Goal: Task Accomplishment & Management: Complete application form

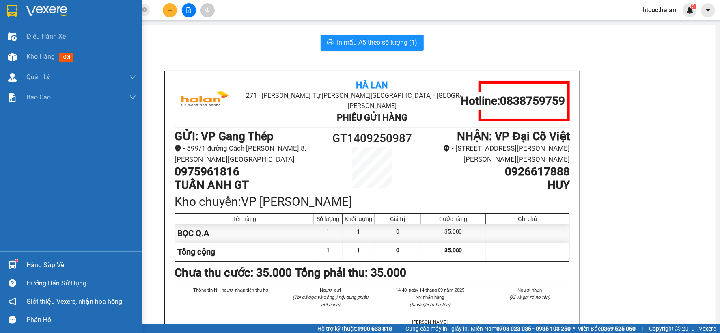
drag, startPoint x: 17, startPoint y: 56, endPoint x: 379, endPoint y: 0, distance: 366.5
click at [17, 56] on div at bounding box center [12, 57] width 14 height 14
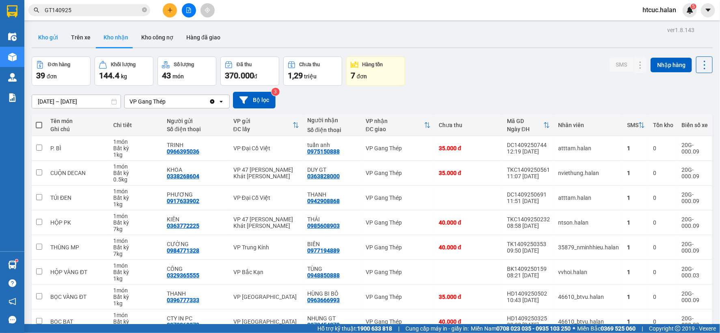
click at [43, 37] on button "Kho gửi" at bounding box center [48, 37] width 33 height 19
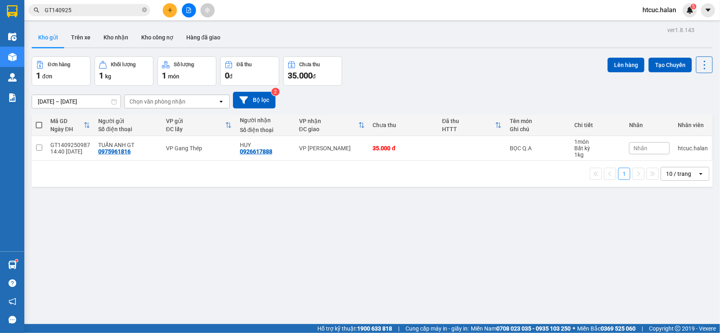
click at [41, 123] on span at bounding box center [39, 125] width 6 height 6
click at [39, 121] on input "checkbox" at bounding box center [39, 121] width 0 height 0
checkbox input "true"
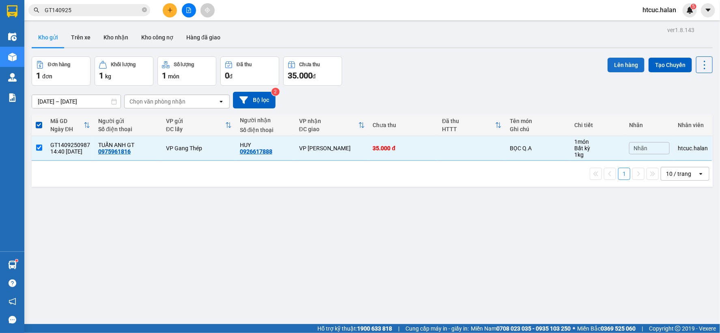
click at [614, 61] on button "Lên hàng" at bounding box center [625, 65] width 37 height 15
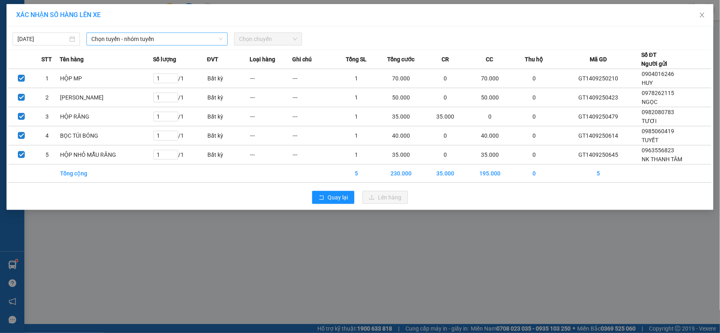
click at [178, 40] on span "Chọn tuyến - nhóm tuyến" at bounding box center [156, 39] width 131 height 12
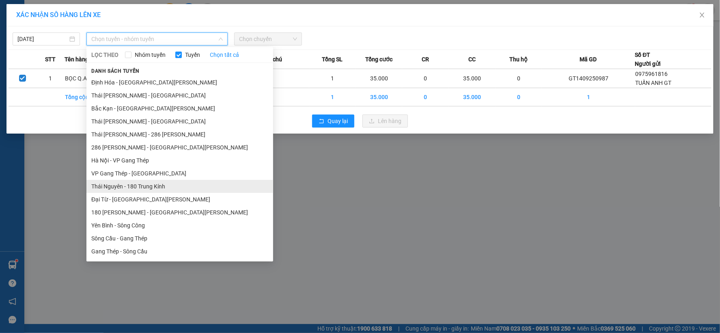
scroll to position [135, 0]
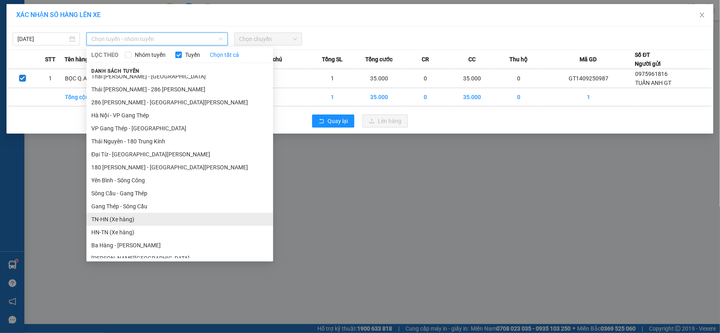
click at [112, 221] on li "TN-HN (Xe hàng)" at bounding box center [179, 219] width 187 height 13
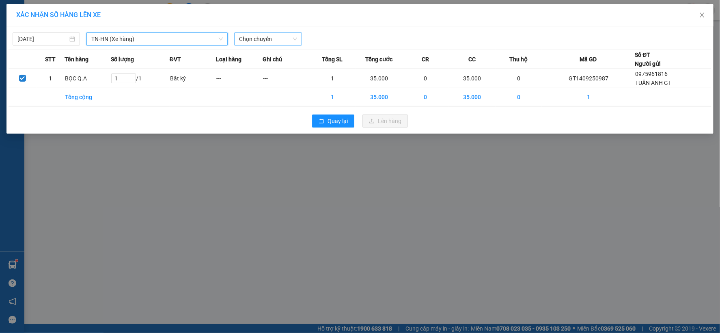
click at [263, 39] on span "Chọn chuyến" at bounding box center [268, 39] width 58 height 12
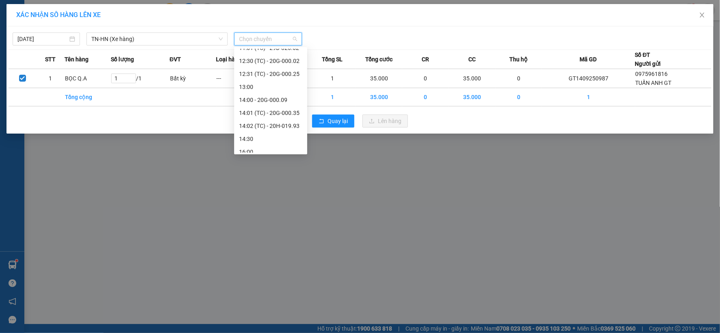
scroll to position [176, 0]
click at [269, 83] on div "14:00 - 20G-000.09" at bounding box center [270, 86] width 63 height 9
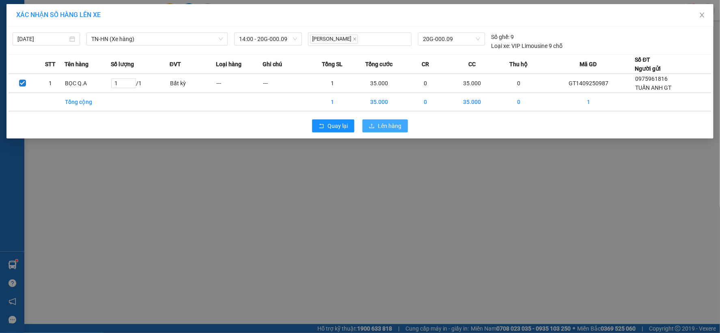
click at [371, 123] on icon "upload" at bounding box center [372, 126] width 6 height 6
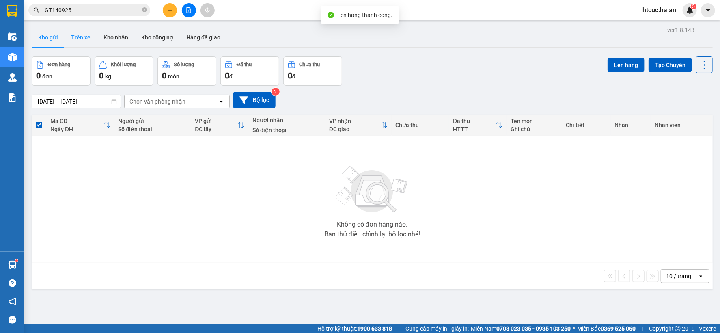
click at [83, 37] on button "Trên xe" at bounding box center [80, 37] width 32 height 19
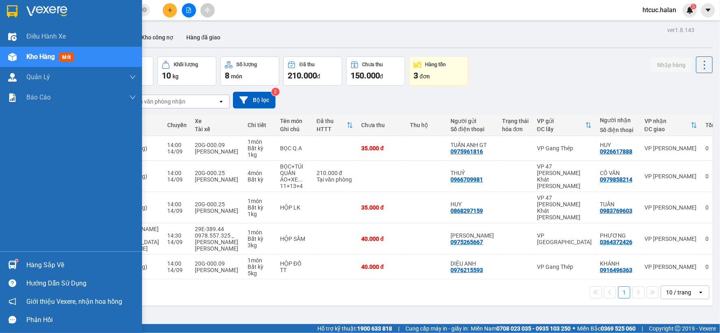
click at [45, 265] on div "Hàng sắp về" at bounding box center [81, 265] width 110 height 12
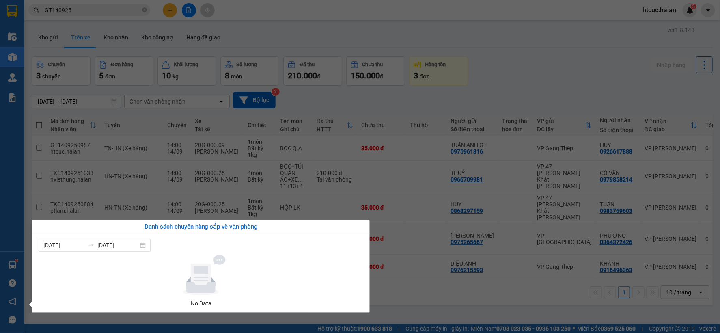
click at [402, 287] on section "Kết quả tìm kiếm ( 18 ) Bộ lọc Mã ĐH Trạng thái Món hàng Thu hộ Tổng cước Chưa …" at bounding box center [360, 166] width 720 height 333
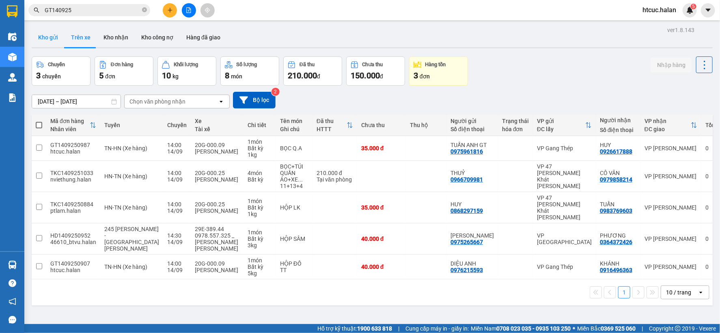
click at [38, 37] on button "Kho gửi" at bounding box center [48, 37] width 33 height 19
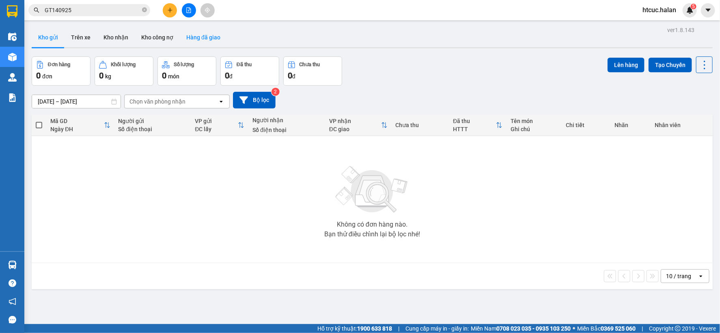
click at [191, 37] on button "Hàng đã giao" at bounding box center [203, 37] width 47 height 19
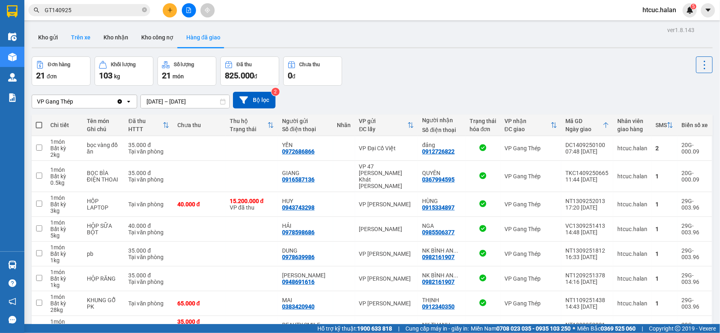
click at [81, 37] on button "Trên xe" at bounding box center [80, 37] width 32 height 19
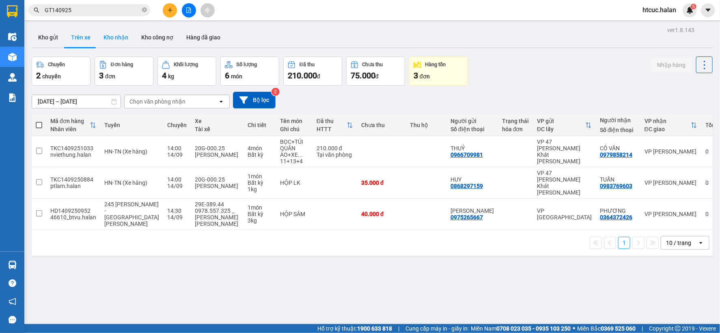
click at [112, 35] on button "Kho nhận" at bounding box center [116, 37] width 38 height 19
type input "[DATE] – [DATE]"
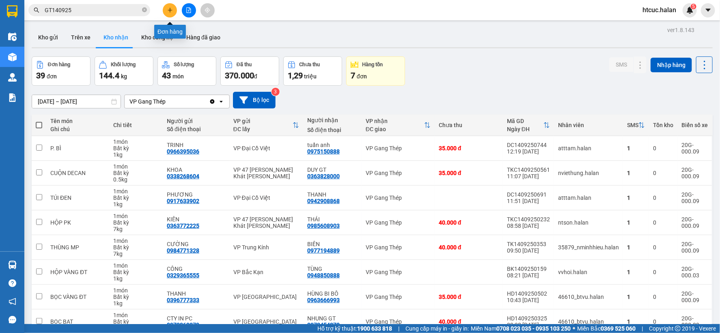
click at [169, 9] on icon "plus" at bounding box center [170, 10] width 6 height 6
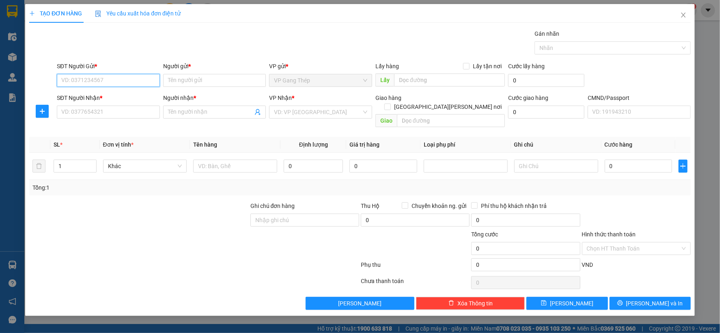
drag, startPoint x: 135, startPoint y: 82, endPoint x: 404, endPoint y: 5, distance: 280.3
click at [160, 73] on div "SĐT Người Gửi * VD: 0371234567" at bounding box center [108, 76] width 106 height 28
type input "0976215593"
click at [111, 99] on div "0976215593 - DIỆU ANH" at bounding box center [108, 96] width 93 height 9
type input "DIỆU ANH"
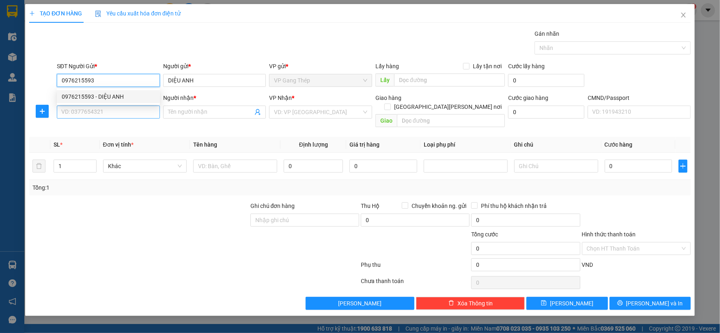
type input "0976215593"
click at [118, 110] on input "SĐT Người Nhận *" at bounding box center [108, 111] width 103 height 13
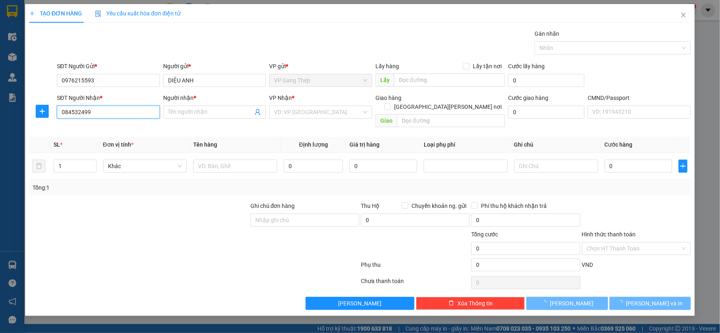
type input "0845324999"
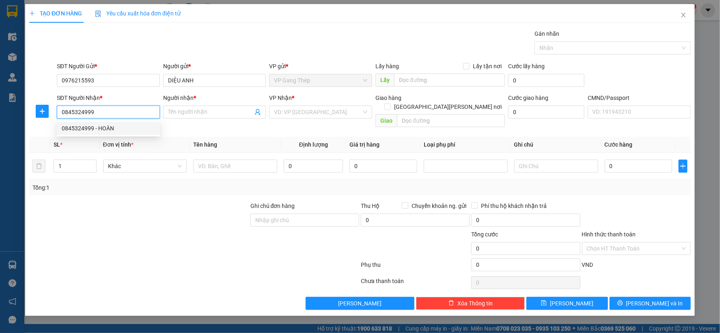
click at [107, 129] on div "0845324999 - HOÀN" at bounding box center [108, 128] width 93 height 9
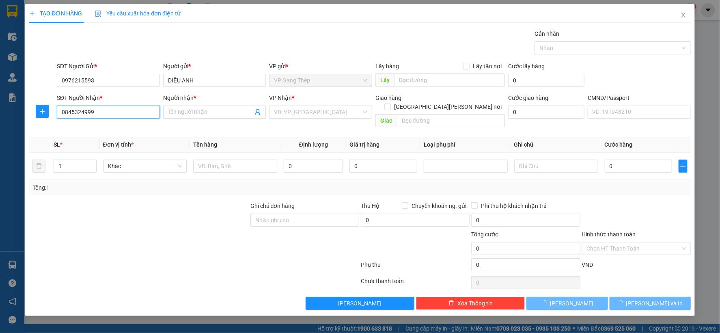
type input "HOÀN"
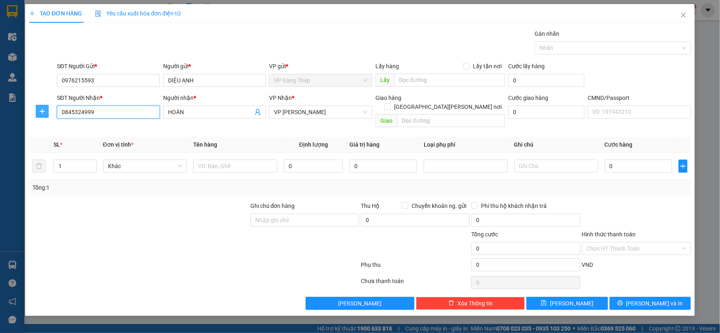
type input "0845324999"
click at [40, 105] on button "button" at bounding box center [42, 111] width 13 height 13
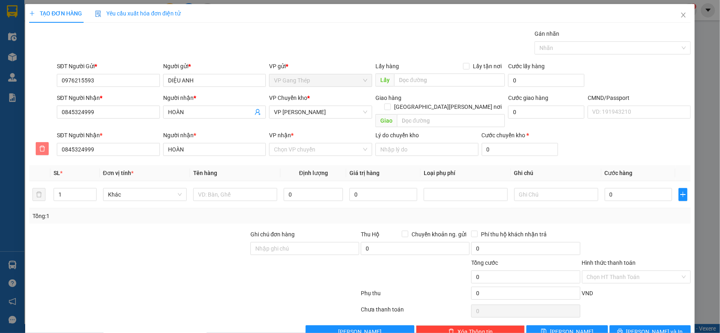
click at [44, 145] on icon "delete" at bounding box center [42, 148] width 6 height 6
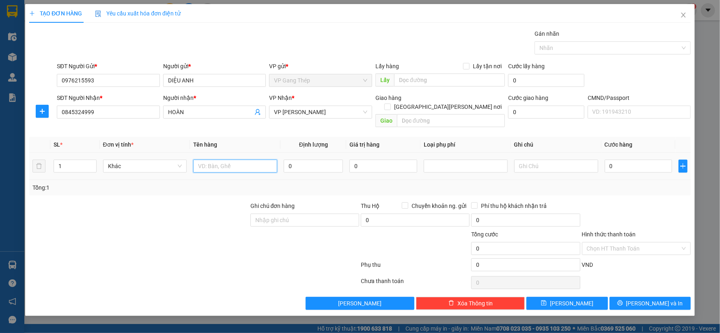
click at [207, 159] on input "text" at bounding box center [235, 165] width 84 height 13
click at [169, 160] on span "Khác" at bounding box center [145, 166] width 74 height 12
type input "BỌC ĐEN VỢT"
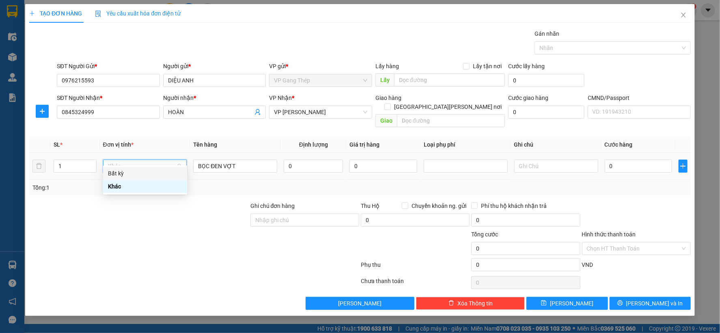
click at [123, 172] on div "Bất kỳ" at bounding box center [145, 173] width 74 height 9
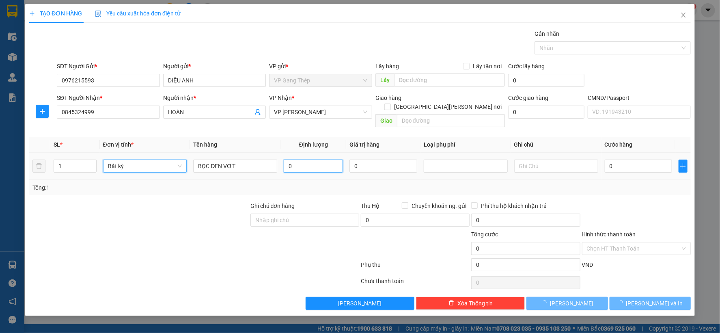
click at [322, 159] on input "0" at bounding box center [313, 165] width 59 height 13
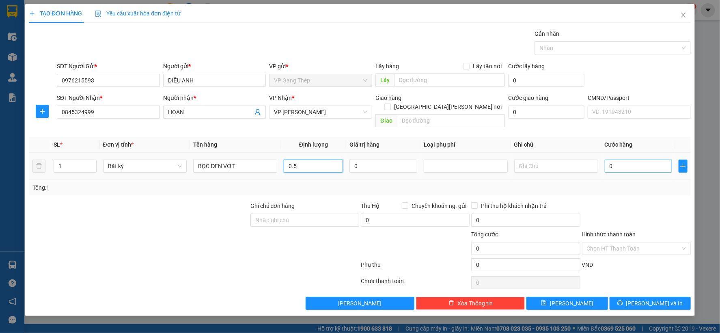
type input "0.5"
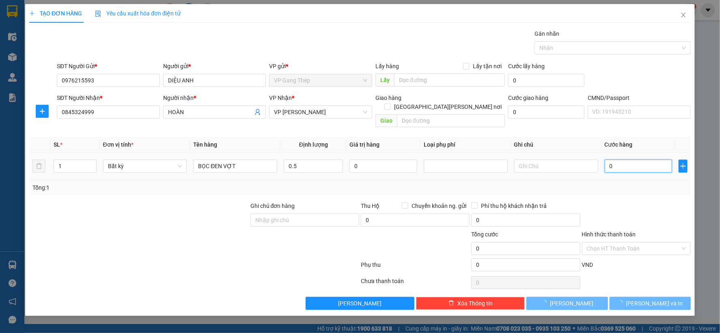
click at [624, 159] on input "0" at bounding box center [637, 165] width 67 height 13
type input "35.000"
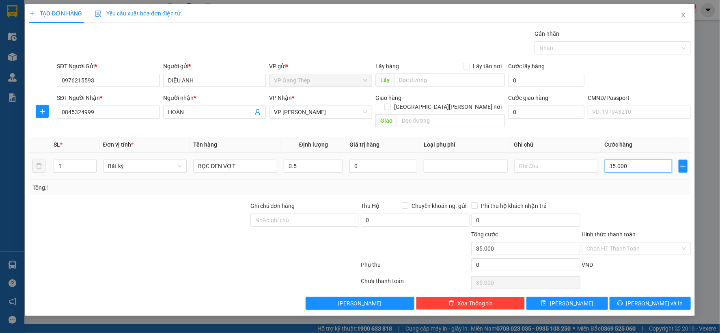
drag, startPoint x: 615, startPoint y: 155, endPoint x: 601, endPoint y: 159, distance: 14.9
click at [601, 159] on td "35.000" at bounding box center [638, 166] width 74 height 27
type input "2.000"
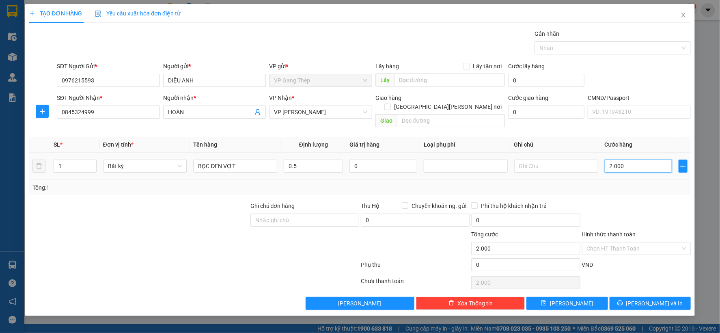
type input "20.000"
click at [651, 299] on span "[PERSON_NAME] và In" at bounding box center [654, 303] width 57 height 9
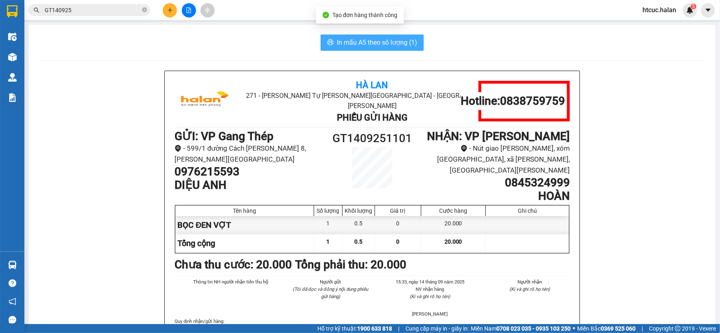
click at [376, 42] on span "In mẫu A5 theo số lượng (1)" at bounding box center [377, 42] width 80 height 10
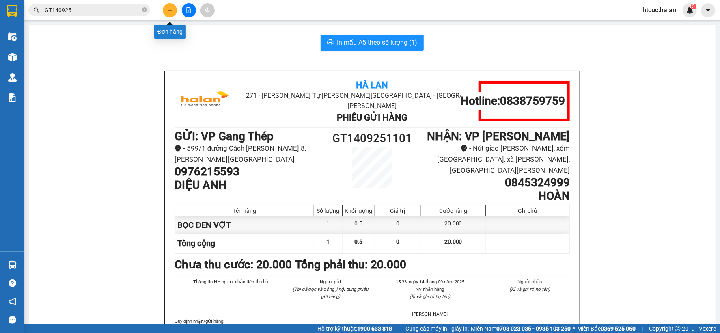
click at [167, 9] on icon "plus" at bounding box center [170, 10] width 6 height 6
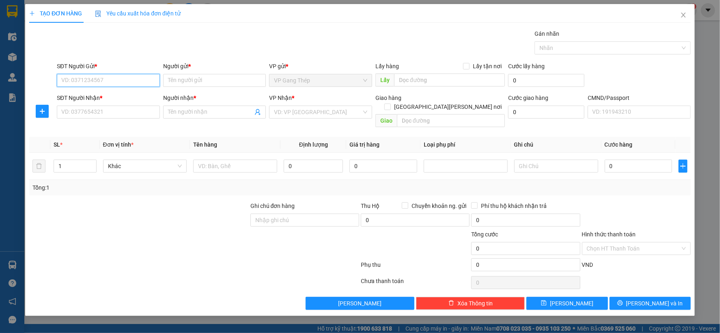
drag, startPoint x: 133, startPoint y: 76, endPoint x: 396, endPoint y: 1, distance: 273.6
click at [141, 74] on input "SĐT Người Gửi *" at bounding box center [108, 80] width 103 height 13
type input "0985328674"
click at [97, 95] on div "0985328674 - LONG GT" at bounding box center [108, 96] width 93 height 9
type input "LONG GT"
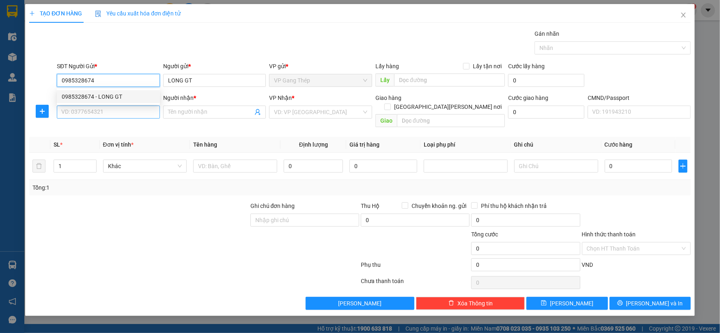
type input "0985328674"
click at [118, 111] on input "SĐT Người Nhận *" at bounding box center [108, 111] width 103 height 13
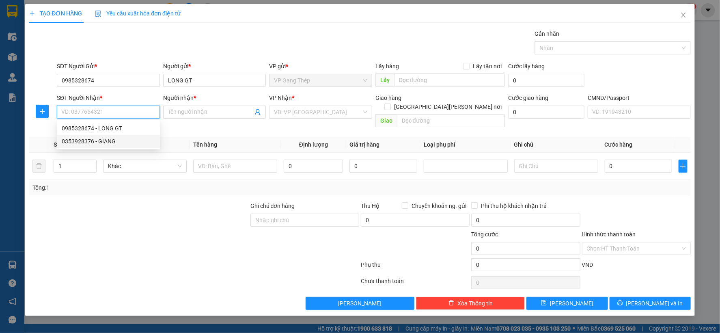
click at [110, 140] on div "0353928376 - GIANG" at bounding box center [108, 141] width 93 height 9
type input "0353928376"
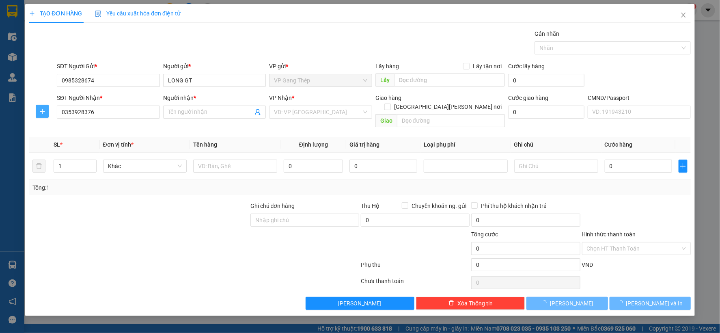
type input "GIANG"
click at [43, 110] on icon "plus" at bounding box center [42, 111] width 6 height 6
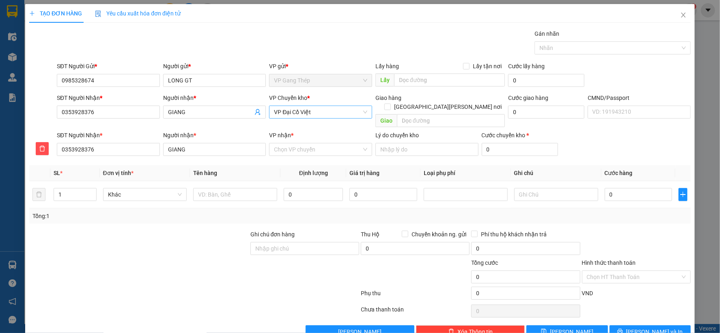
click at [321, 112] on span "VP Đại Cồ Việt" at bounding box center [320, 112] width 93 height 12
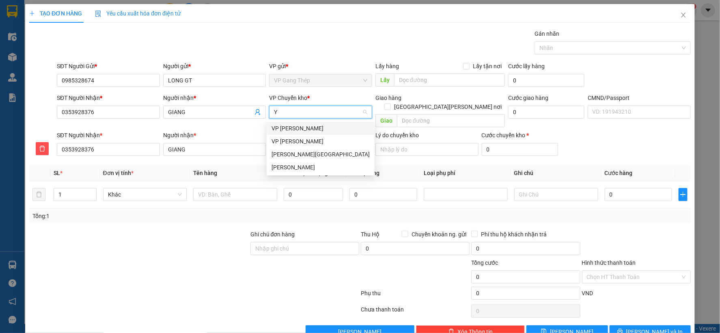
type input "YÊ"
click at [298, 127] on div "VP [GEOGRAPHIC_DATA]" at bounding box center [320, 128] width 98 height 9
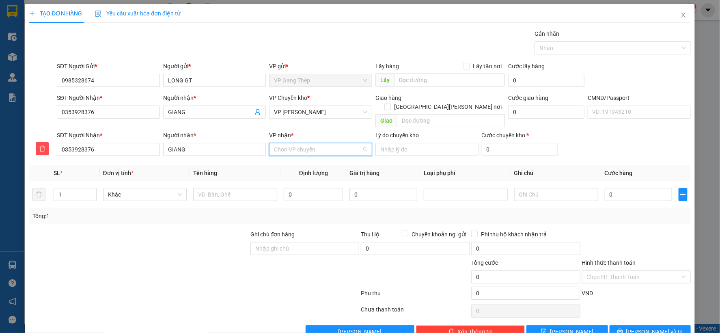
click at [295, 143] on input "VP nhận *" at bounding box center [318, 149] width 88 height 12
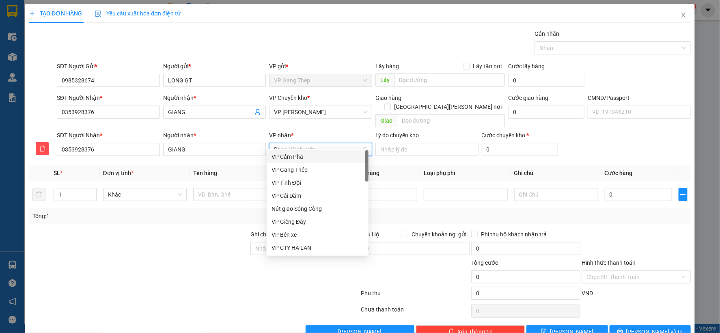
type input "D"
type input "ĐA"
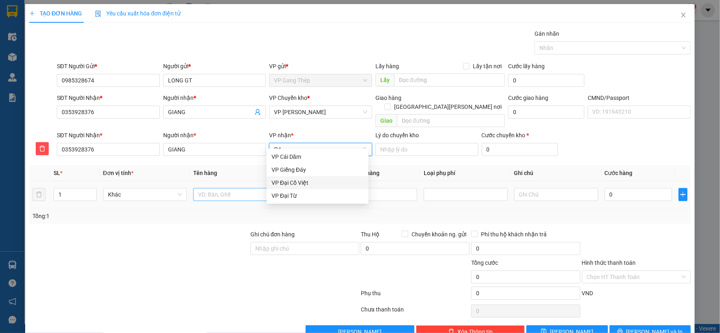
drag, startPoint x: 299, startPoint y: 181, endPoint x: 254, endPoint y: 187, distance: 45.4
click at [298, 181] on div "VP Đại Cồ Việt" at bounding box center [317, 182] width 92 height 9
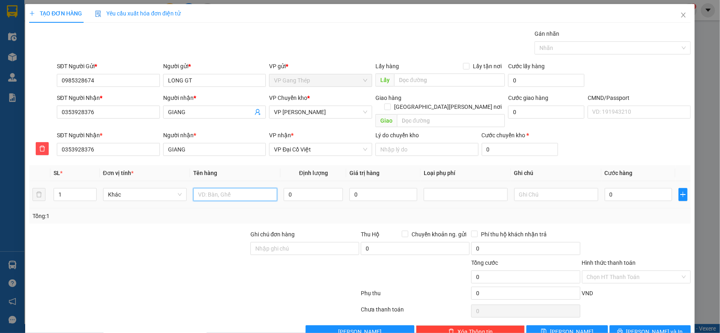
drag, startPoint x: 247, startPoint y: 187, endPoint x: 230, endPoint y: 193, distance: 17.5
click at [246, 188] on input "text" at bounding box center [235, 194] width 84 height 13
type input "TẢI TRẮNG ĐỒ ĂN"
click at [326, 188] on input "0" at bounding box center [313, 194] width 59 height 13
click at [173, 188] on span "Khác" at bounding box center [145, 194] width 74 height 12
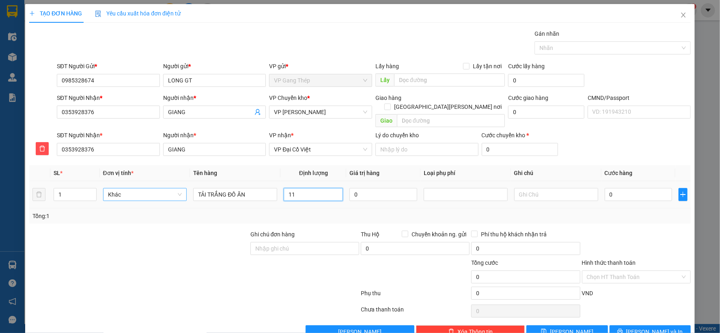
type input "11"
drag, startPoint x: 123, startPoint y: 200, endPoint x: 290, endPoint y: 193, distance: 167.3
click at [123, 200] on div "Bất kỳ" at bounding box center [143, 201] width 73 height 9
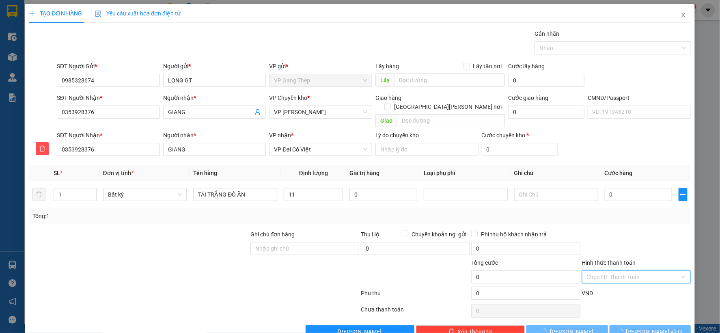
click at [647, 271] on input "Hình thức thanh toán" at bounding box center [633, 277] width 93 height 12
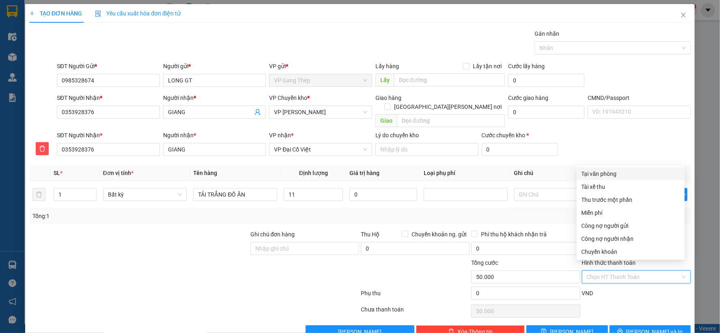
type input "50.000"
click at [602, 172] on div "Tại văn phòng" at bounding box center [630, 173] width 98 height 9
type input "0"
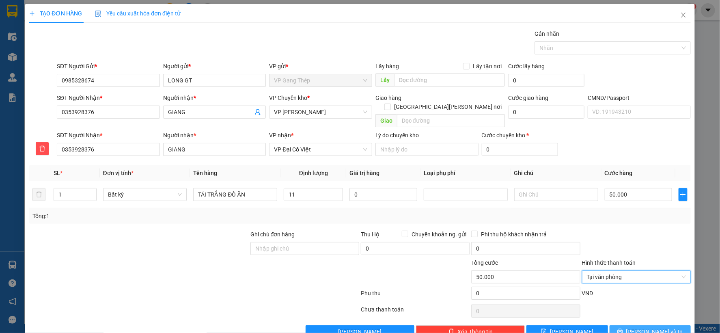
drag, startPoint x: 633, startPoint y: 323, endPoint x: 498, endPoint y: 260, distance: 149.0
click at [623, 328] on icon "printer" at bounding box center [620, 331] width 6 height 6
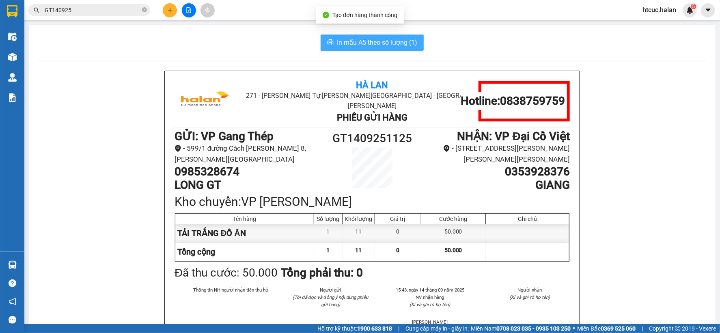
click at [331, 41] on button "In mẫu A5 theo số lượng (1)" at bounding box center [371, 42] width 103 height 16
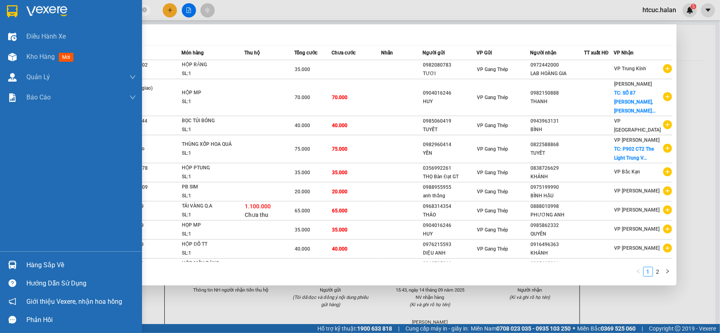
drag, startPoint x: 80, startPoint y: 11, endPoint x: 79, endPoint y: 0, distance: 10.6
click at [0, 41] on section "Kết quả tìm kiếm ( 18 ) Bộ lọc Mã ĐH Trạng thái Món hàng Thu hộ Tổng cước Chưa …" at bounding box center [360, 166] width 720 height 333
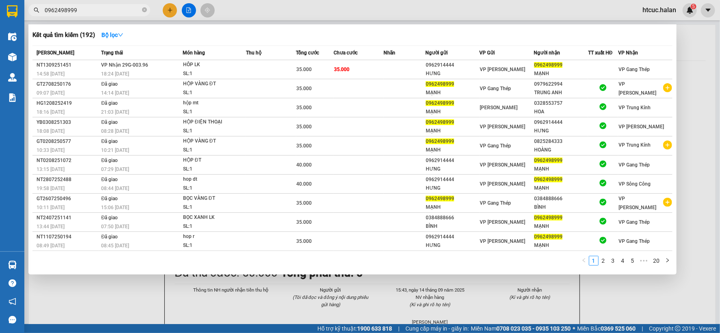
drag, startPoint x: 86, startPoint y: 11, endPoint x: 27, endPoint y: 23, distance: 59.7
click at [27, 17] on div "Kết quả tìm kiếm ( 192 ) Bộ lọc Mã ĐH Trạng thái Món hàng Thu hộ Tổng cước Chưa…" at bounding box center [79, 10] width 158 height 14
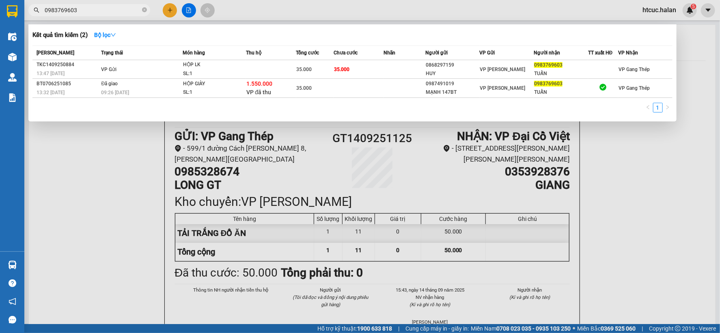
type input "0983769603"
click at [171, 9] on div at bounding box center [360, 166] width 720 height 333
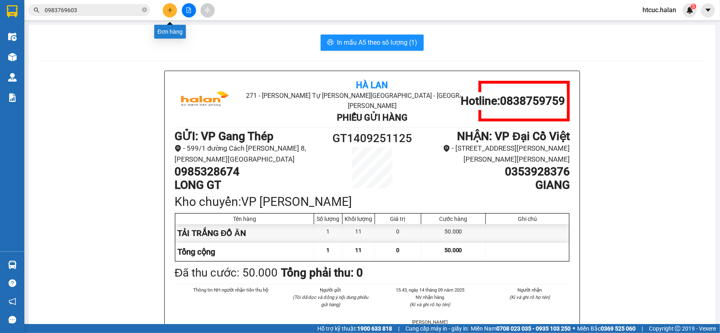
click at [168, 10] on icon "plus" at bounding box center [170, 10] width 6 height 6
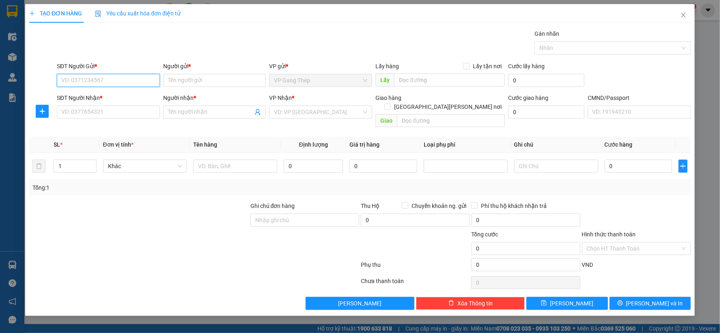
click at [112, 79] on input "SĐT Người Gửi *" at bounding box center [108, 80] width 103 height 13
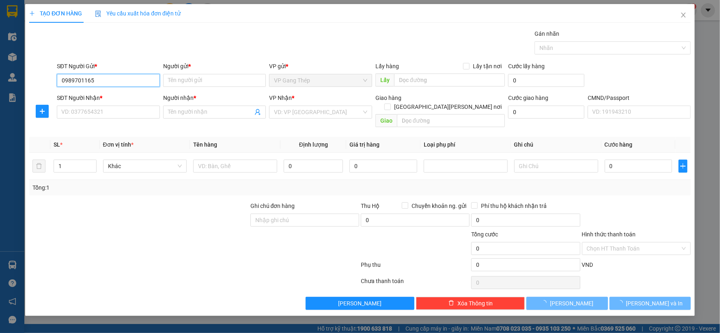
drag, startPoint x: 86, startPoint y: 82, endPoint x: 0, endPoint y: 80, distance: 86.0
click at [0, 80] on div "TẠO ĐƠN HÀNG Yêu cầu xuất hóa đơn điện tử Transit Pickup Surcharge Ids Transit …" at bounding box center [360, 166] width 720 height 333
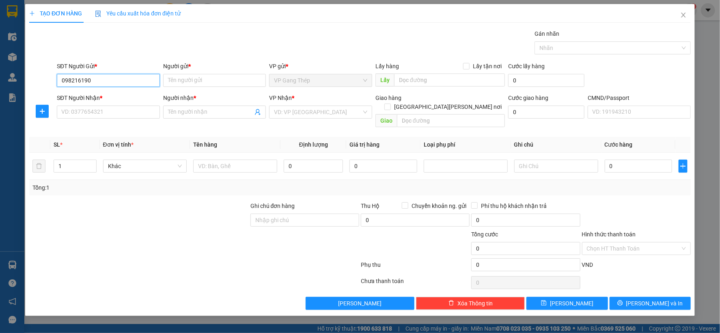
type input "0982161907"
click at [115, 95] on div "0982161907 - NK BÌNH AN GT" at bounding box center [108, 96] width 93 height 9
type input "NK BÌNH AN GT"
type input "0982161907"
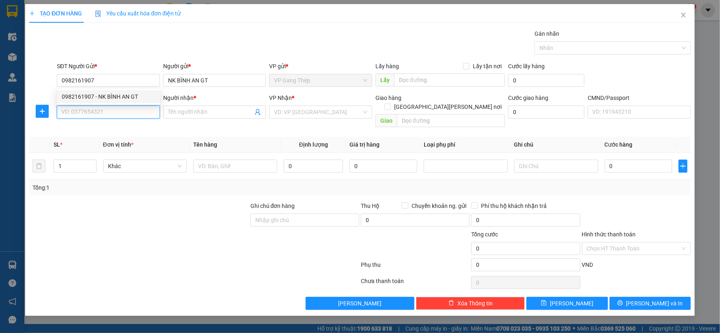
click at [119, 109] on input "SĐT Người Nhận *" at bounding box center [108, 111] width 103 height 13
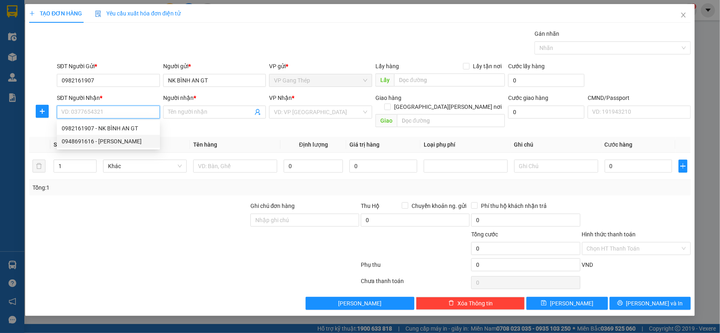
drag, startPoint x: 120, startPoint y: 142, endPoint x: 57, endPoint y: 110, distance: 70.8
click at [119, 142] on div "0948691616 - [GEOGRAPHIC_DATA]" at bounding box center [108, 141] width 93 height 9
type input "0948691616"
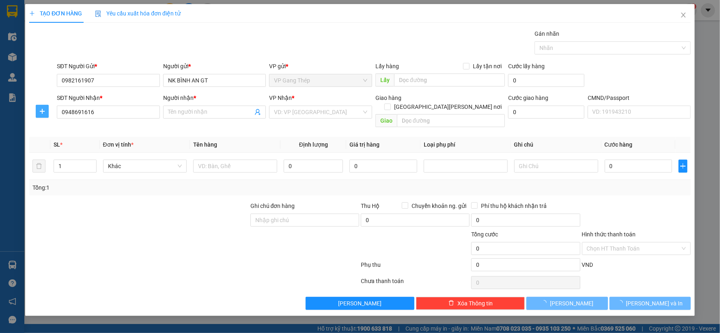
type input "[PERSON_NAME]"
drag, startPoint x: 41, startPoint y: 113, endPoint x: 132, endPoint y: 96, distance: 92.8
click at [42, 112] on icon "plus" at bounding box center [42, 111] width 6 height 6
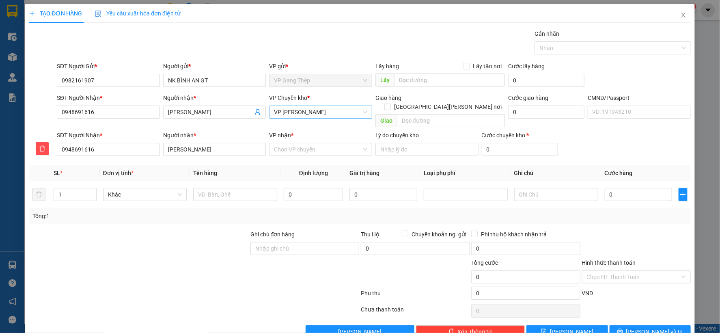
click at [312, 114] on span "VP [PERSON_NAME]" at bounding box center [320, 112] width 93 height 12
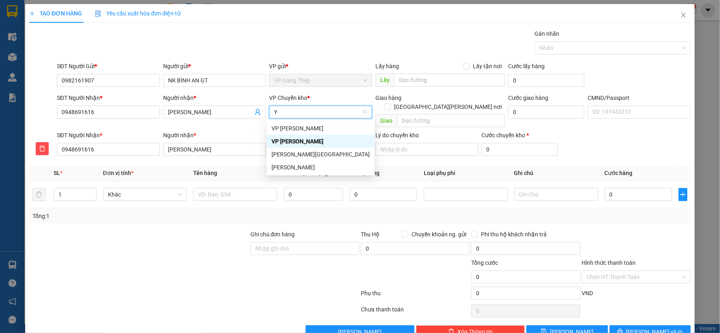
type input "YÊ"
click at [298, 129] on div "VP [GEOGRAPHIC_DATA]" at bounding box center [320, 128] width 98 height 9
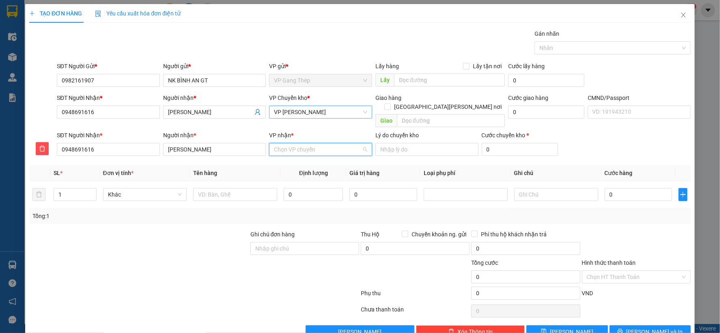
click at [302, 143] on input "VP nhận *" at bounding box center [318, 149] width 88 height 12
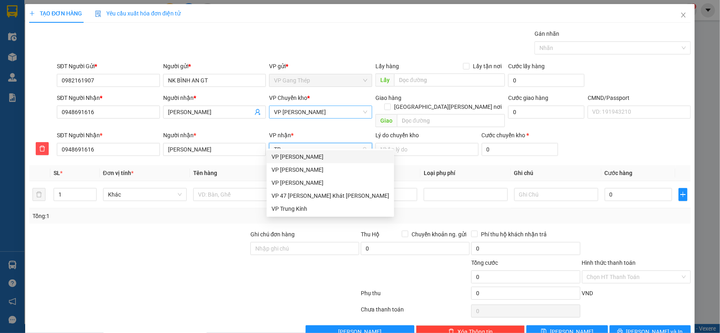
type input "TRA"
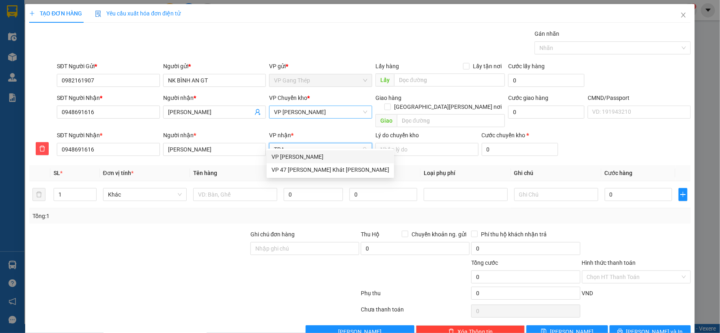
click at [290, 155] on div "VP [PERSON_NAME]" at bounding box center [330, 156] width 118 height 9
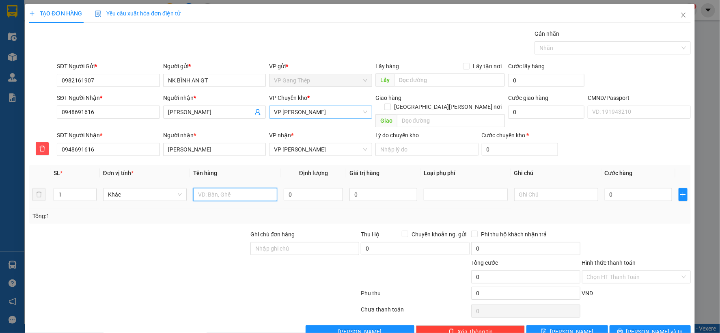
click at [248, 188] on input "text" at bounding box center [235, 194] width 84 height 13
type input "HỘP TRẮNG"
click at [315, 188] on input "0" at bounding box center [313, 194] width 59 height 13
type input "0.2"
click at [630, 188] on input "0" at bounding box center [637, 194] width 67 height 13
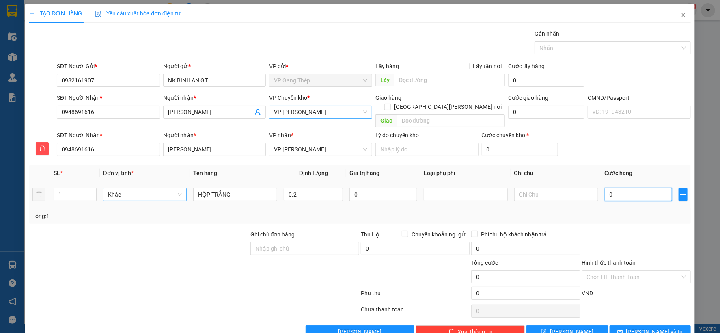
drag, startPoint x: 159, startPoint y: 185, endPoint x: 155, endPoint y: 187, distance: 4.2
click at [157, 188] on span "Khác" at bounding box center [145, 194] width 74 height 12
drag, startPoint x: 119, startPoint y: 198, endPoint x: 201, endPoint y: 193, distance: 82.1
click at [121, 198] on div "Bất kỳ" at bounding box center [143, 201] width 73 height 9
click at [643, 188] on input "0" at bounding box center [637, 194] width 67 height 13
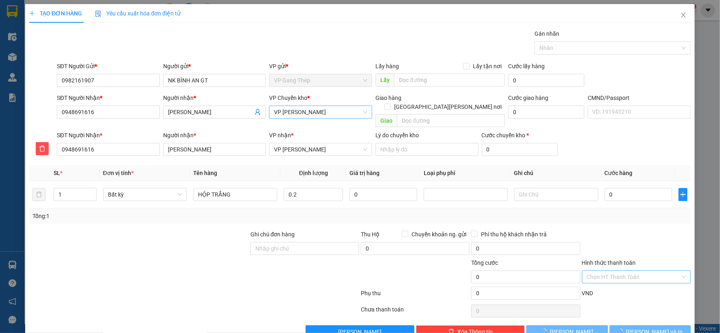
click at [638, 271] on input "Hình thức thanh toán" at bounding box center [633, 277] width 93 height 12
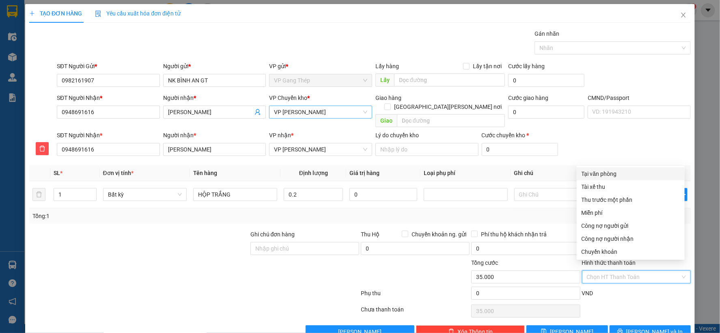
click at [608, 171] on div "Tại văn phòng" at bounding box center [630, 173] width 98 height 9
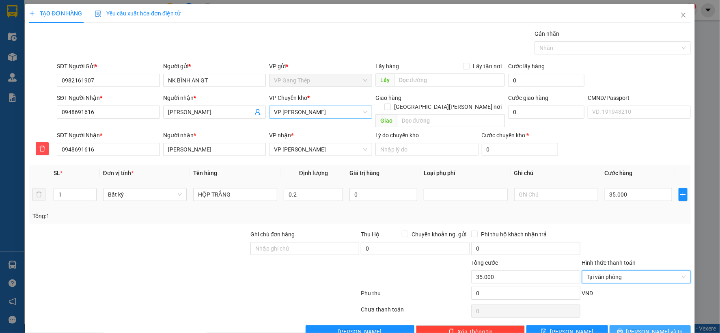
drag, startPoint x: 636, startPoint y: 322, endPoint x: 496, endPoint y: 173, distance: 203.5
click at [634, 325] on button "[PERSON_NAME] và In" at bounding box center [649, 331] width 81 height 13
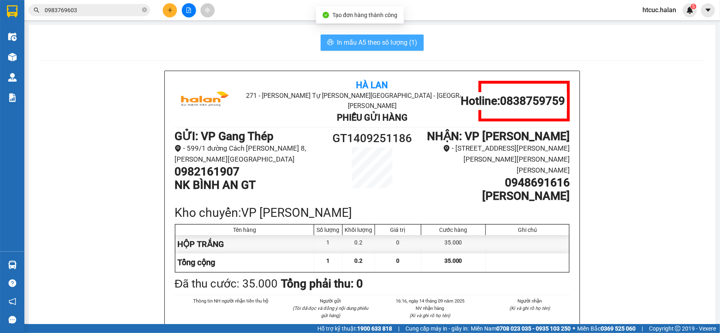
click at [341, 45] on span "In mẫu A5 theo số lượng (1)" at bounding box center [377, 42] width 80 height 10
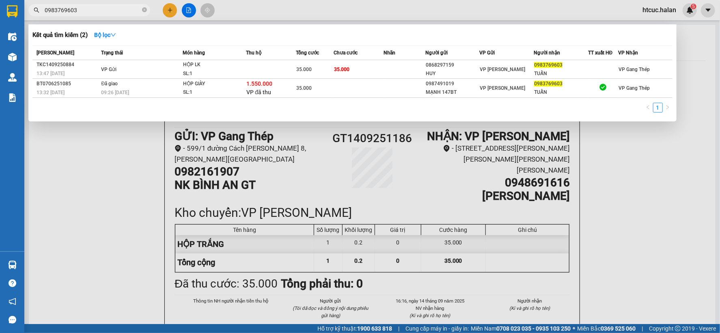
drag, startPoint x: 84, startPoint y: 11, endPoint x: 0, endPoint y: 26, distance: 85.8
click at [0, 26] on section "Kết quả tìm kiếm ( 2 ) Bộ lọc Mã ĐH Trạng thái Món hàng Thu hộ Tổng cước Chưa c…" at bounding box center [360, 166] width 720 height 333
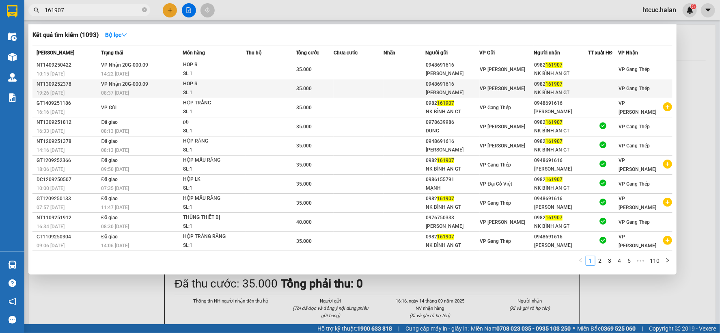
type input "161907"
click at [404, 90] on td at bounding box center [404, 88] width 42 height 19
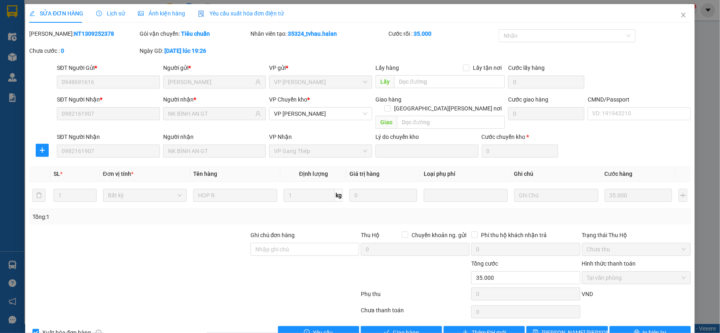
type input "0948691616"
type input "[PERSON_NAME]"
type input "0982161907"
type input "NK BÌNH AN GT"
type input "35.000"
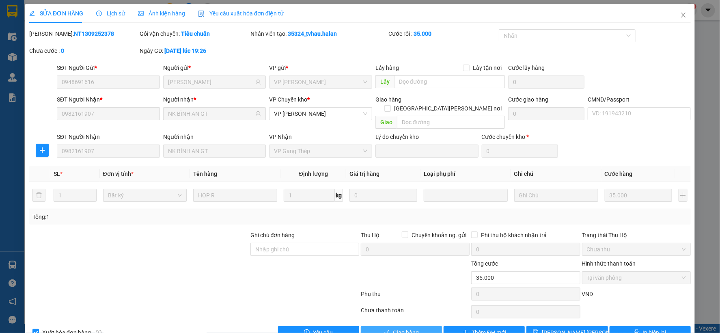
click at [404, 328] on span "Giao hàng" at bounding box center [406, 332] width 26 height 9
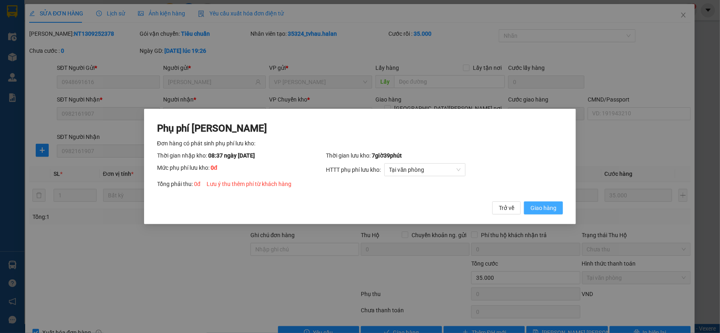
click at [561, 208] on button "Giao hàng" at bounding box center [543, 207] width 39 height 13
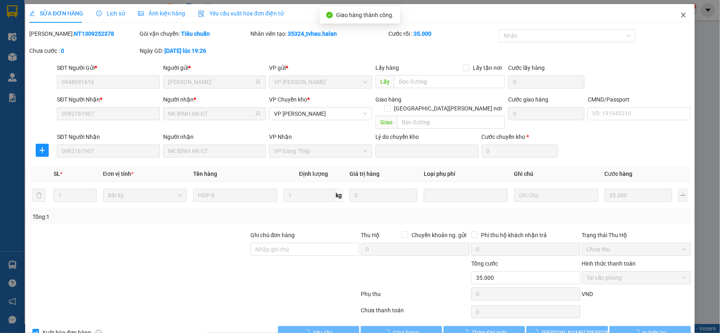
click at [680, 15] on span "Close" at bounding box center [683, 15] width 23 height 23
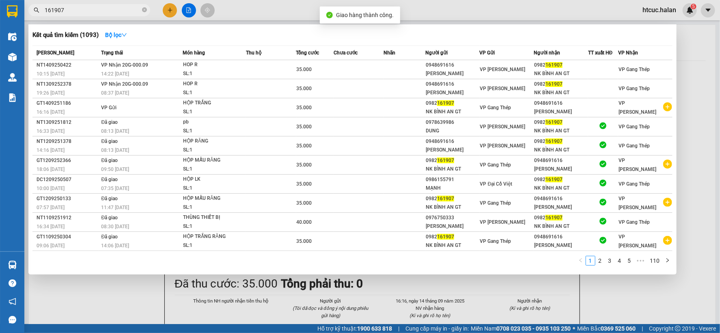
drag, startPoint x: 101, startPoint y: 7, endPoint x: 184, endPoint y: 7, distance: 82.8
click at [111, 7] on input "161907" at bounding box center [93, 10] width 96 height 9
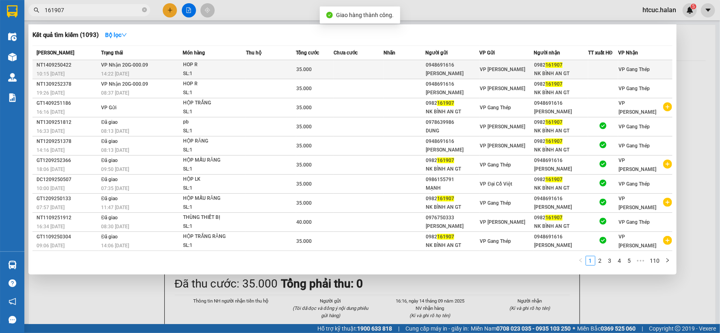
click at [331, 69] on div "35.000" at bounding box center [315, 69] width 37 height 9
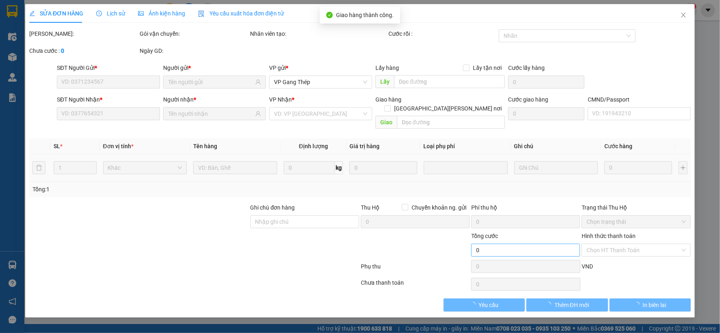
type input "0948691616"
type input "[PERSON_NAME]"
type input "0982161907"
type input "NK BÌNH AN GT"
type input "35.000"
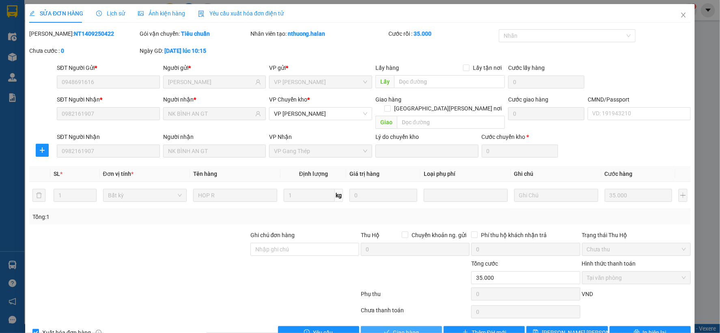
click at [411, 328] on span "Giao hàng" at bounding box center [406, 332] width 26 height 9
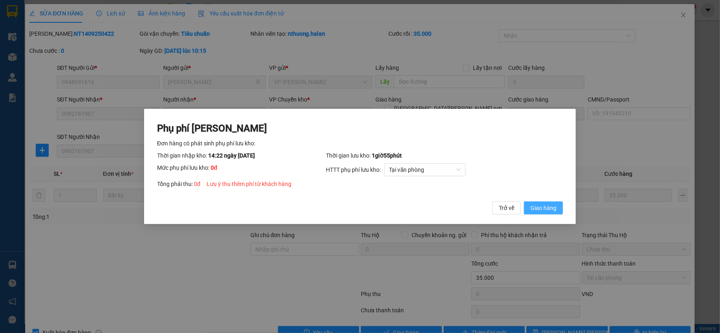
click at [556, 209] on span "Giao hàng" at bounding box center [543, 207] width 26 height 9
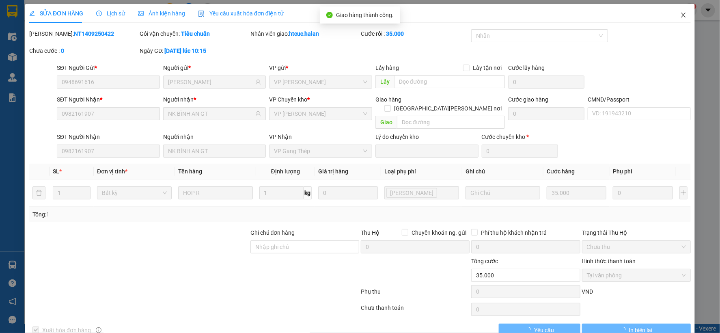
click at [672, 13] on span "Close" at bounding box center [683, 15] width 23 height 23
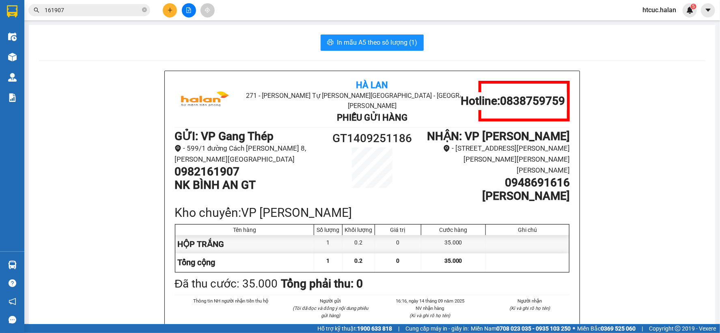
click at [86, 10] on input "161907" at bounding box center [93, 10] width 96 height 9
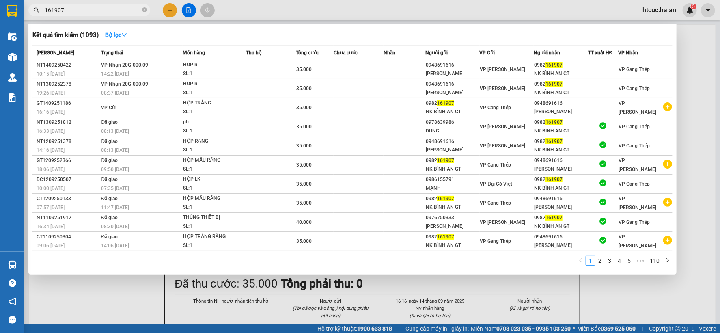
click at [168, 17] on div at bounding box center [360, 166] width 720 height 333
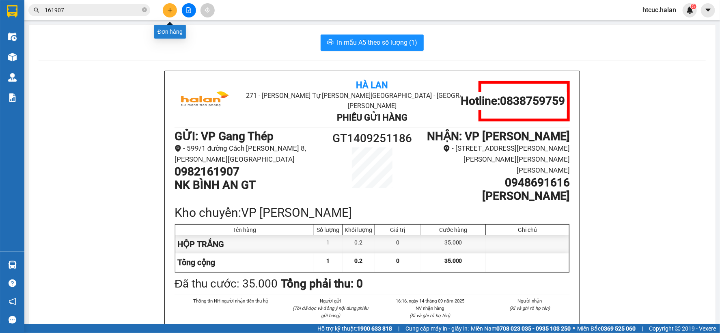
click at [167, 11] on icon "plus" at bounding box center [170, 10] width 6 height 6
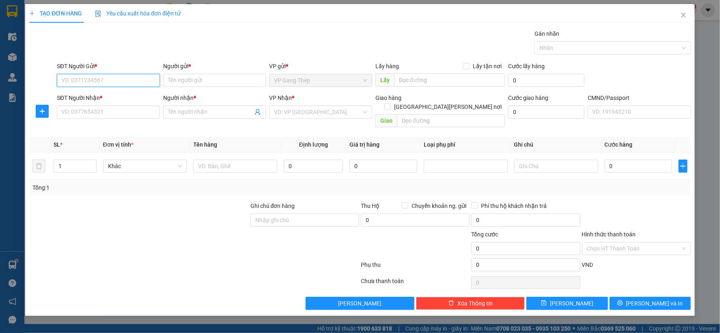
click at [115, 77] on input "SĐT Người Gửi *" at bounding box center [108, 80] width 103 height 13
type input "0963556823"
click at [116, 96] on div "0963556823 - NK THANH TÂM" at bounding box center [108, 96] width 93 height 9
type input "NK THANH TÂM"
type input "0963556823"
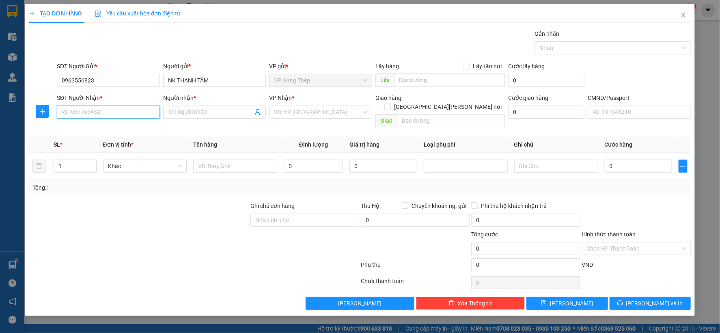
click at [124, 110] on input "SĐT Người Nhận *" at bounding box center [108, 111] width 103 height 13
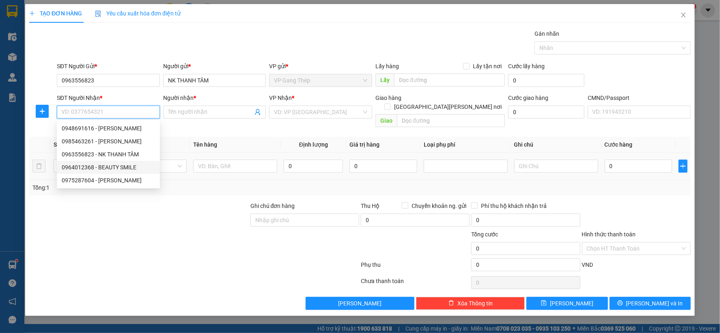
click at [130, 165] on div "0964012368 - BEAUTY SMILE" at bounding box center [108, 167] width 93 height 9
type input "0964012368"
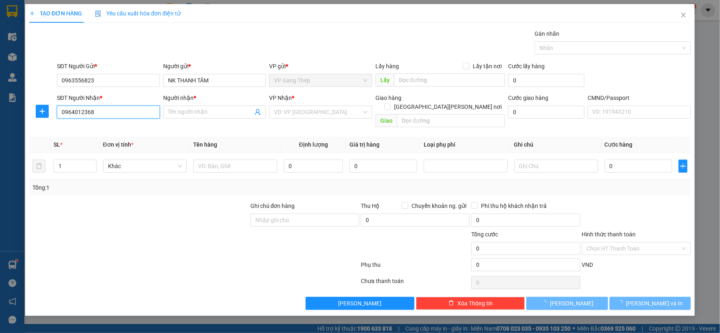
type input "BEAUTY SMILE"
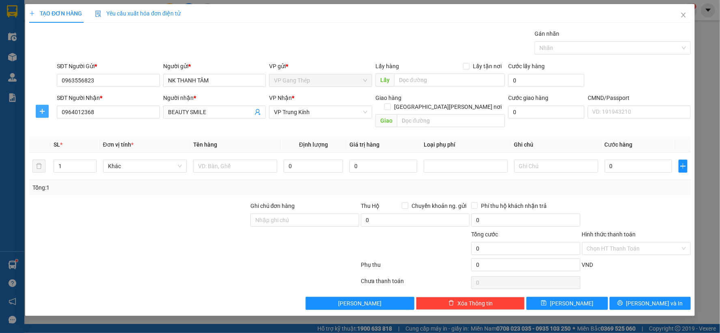
click at [46, 108] on span "plus" at bounding box center [42, 111] width 12 height 6
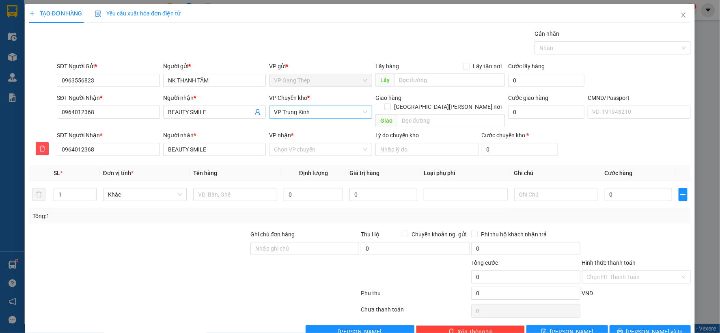
click at [286, 113] on span "VP Trung Kính" at bounding box center [320, 112] width 93 height 12
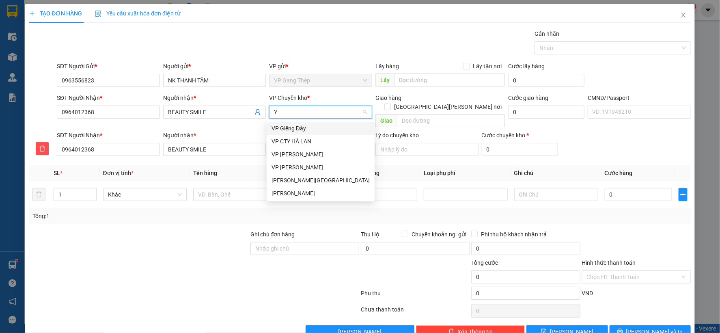
type input "YÊ"
click at [282, 128] on div "VP [GEOGRAPHIC_DATA]" at bounding box center [320, 128] width 98 height 9
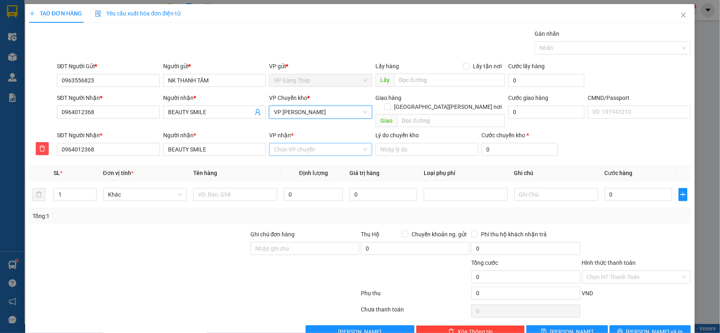
click at [290, 143] on input "VP nhận *" at bounding box center [318, 149] width 88 height 12
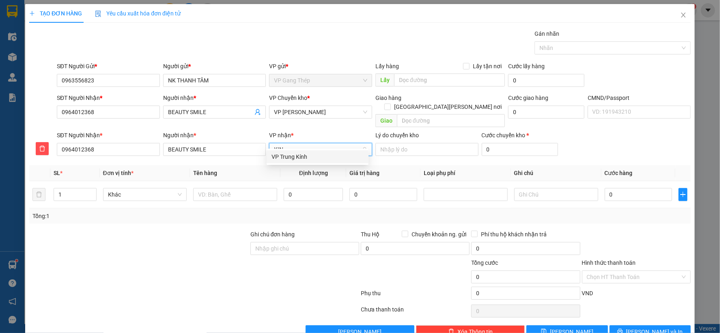
type input "KINH"
click at [288, 155] on div "VP Trung Kính" at bounding box center [317, 156] width 92 height 9
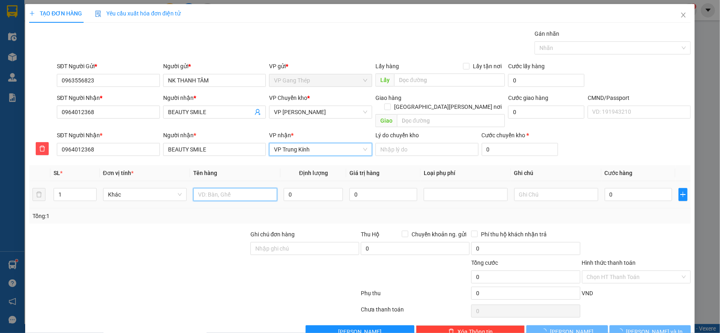
click at [245, 188] on input "text" at bounding box center [235, 194] width 84 height 13
click at [243, 188] on input "text" at bounding box center [235, 194] width 84 height 13
click at [240, 188] on input "text" at bounding box center [235, 194] width 84 height 13
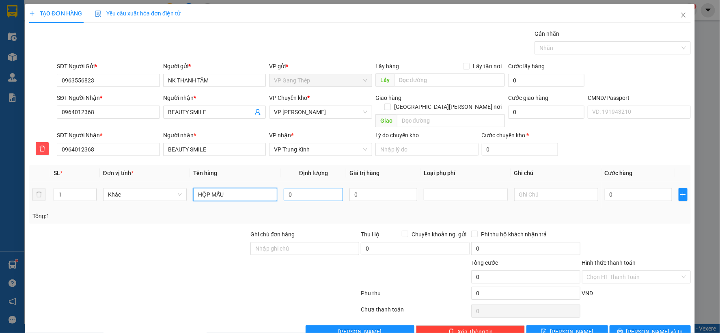
type input "HỘP MẪU"
click at [329, 188] on input "0" at bounding box center [313, 194] width 59 height 13
type input "0.2"
click at [629, 188] on input "0" at bounding box center [637, 194] width 67 height 13
click at [181, 188] on div "Khác" at bounding box center [145, 194] width 84 height 13
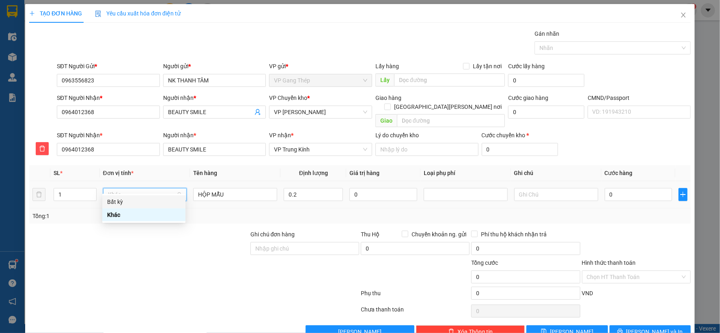
drag, startPoint x: 133, startPoint y: 197, endPoint x: 145, endPoint y: 198, distance: 12.2
click at [132, 198] on div "Bất kỳ" at bounding box center [143, 201] width 73 height 9
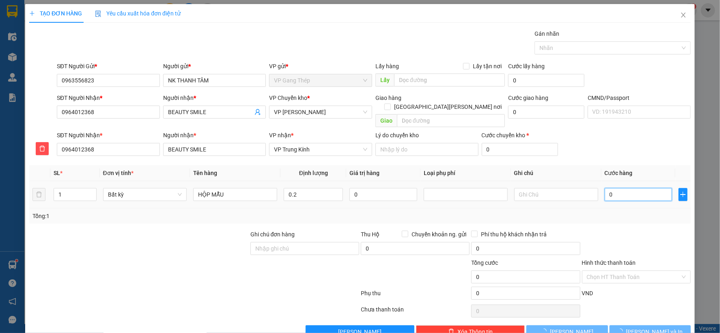
click at [642, 188] on input "0" at bounding box center [637, 194] width 67 height 13
click at [659, 327] on span "[PERSON_NAME] và In" at bounding box center [654, 331] width 57 height 9
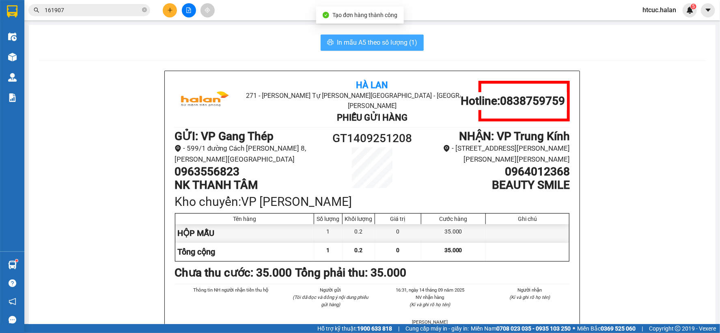
click at [380, 41] on span "In mẫu A5 theo số lượng (1)" at bounding box center [377, 42] width 80 height 10
drag, startPoint x: 355, startPoint y: 40, endPoint x: 249, endPoint y: 53, distance: 106.7
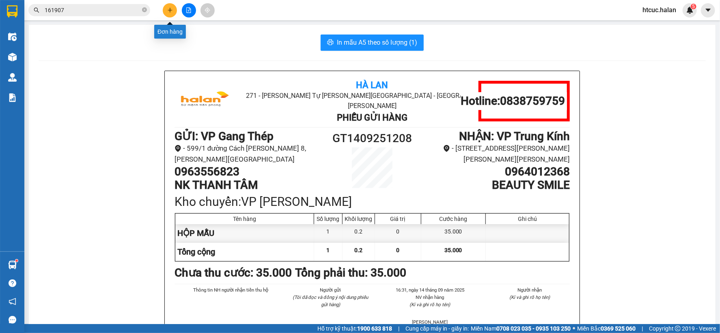
click at [168, 10] on icon "plus" at bounding box center [170, 10] width 4 height 0
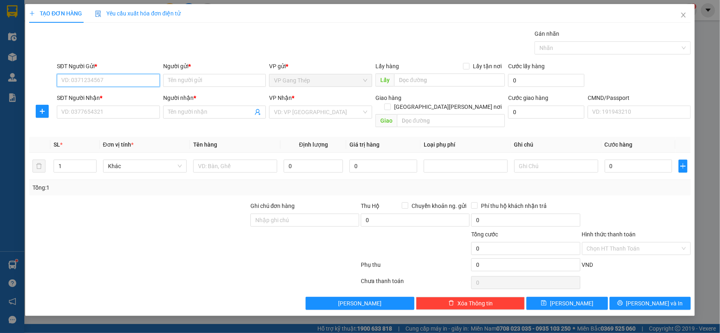
click at [82, 78] on input "SĐT Người Gửi *" at bounding box center [108, 80] width 103 height 13
type input "0963556823"
click at [105, 95] on div "0963556823 - NK THANH TÂM" at bounding box center [108, 96] width 93 height 9
type input "NK THANH TÂM"
type input "0963556823"
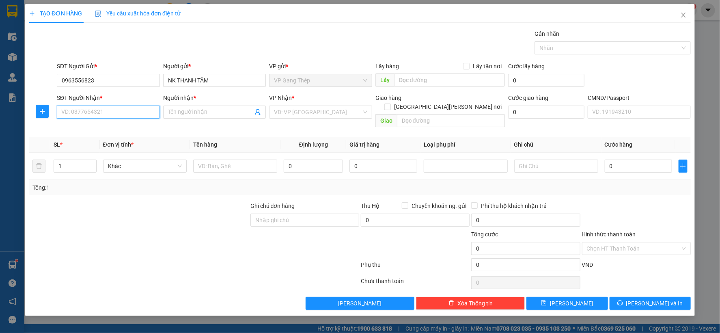
click at [124, 114] on input "SĐT Người Nhận *" at bounding box center [108, 111] width 103 height 13
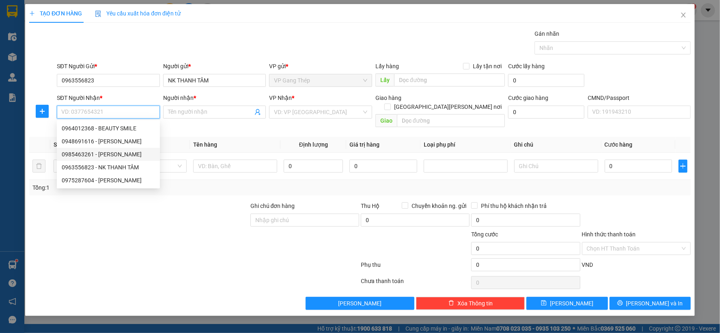
click at [125, 156] on div "0985463261 - [PERSON_NAME]" at bounding box center [108, 154] width 93 height 9
type input "0985463261"
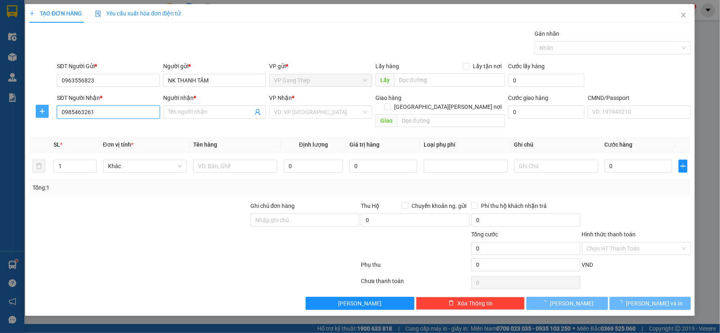
type input "[PERSON_NAME]"
click at [38, 112] on span "plus" at bounding box center [42, 111] width 12 height 6
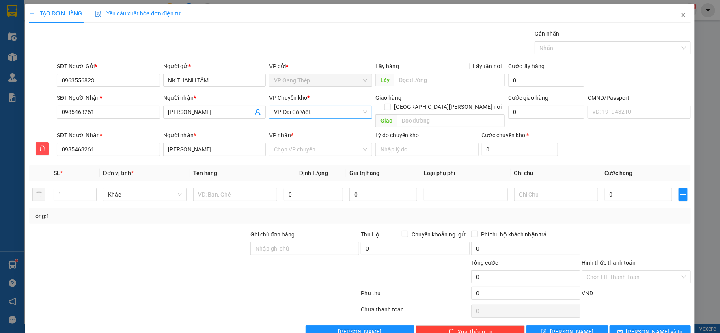
click at [314, 114] on span "VP Đại Cồ Việt" at bounding box center [320, 112] width 93 height 12
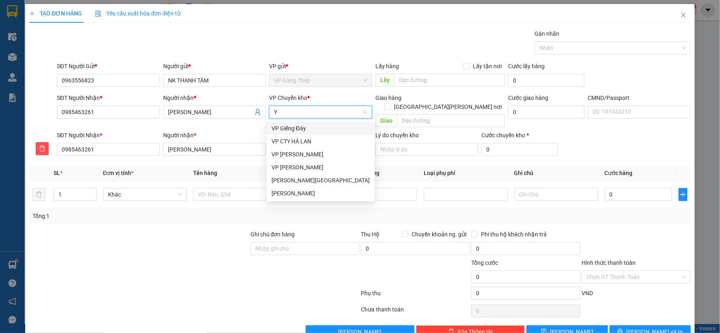
type input "YÊ"
click at [277, 125] on div "VP [GEOGRAPHIC_DATA]" at bounding box center [320, 128] width 98 height 9
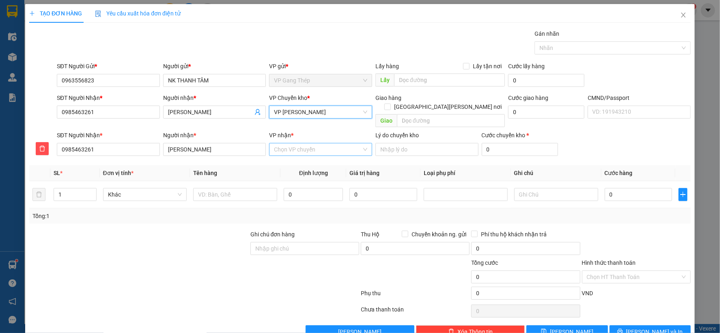
click at [301, 143] on input "VP nhận *" at bounding box center [318, 149] width 88 height 12
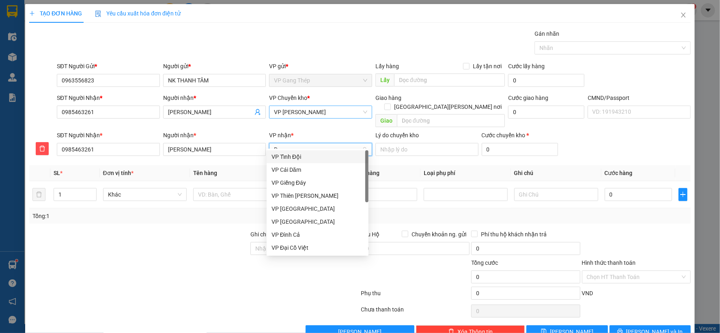
type input "D"
type input "ĐA"
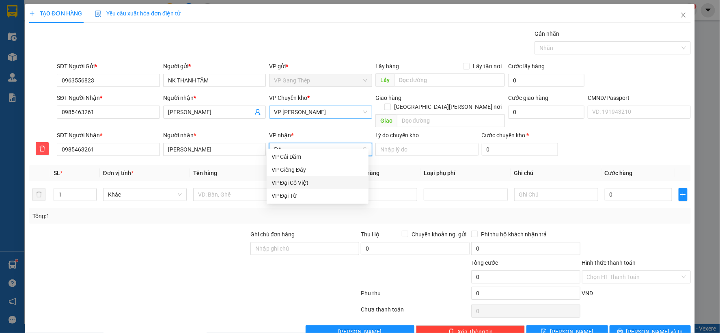
click at [291, 184] on div "VP Đại Cồ Việt" at bounding box center [317, 182] width 92 height 9
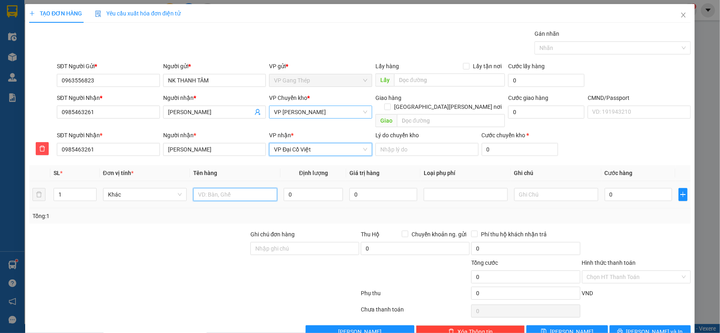
click at [225, 188] on input "text" at bounding box center [235, 194] width 84 height 13
type input "HỘP MẪU"
click at [319, 188] on input "0" at bounding box center [313, 194] width 59 height 13
type input "0.2"
click at [611, 189] on input "0" at bounding box center [637, 194] width 67 height 13
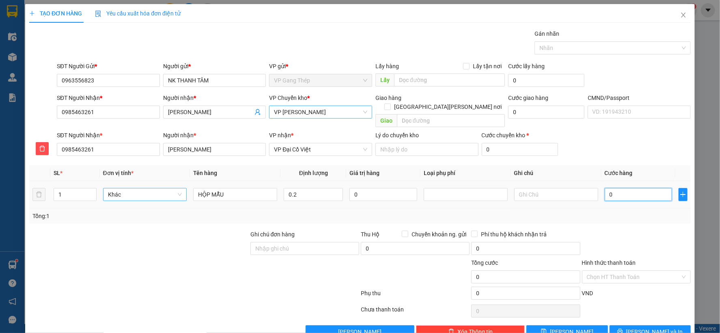
click at [174, 188] on span "Khác" at bounding box center [145, 194] width 74 height 12
drag, startPoint x: 125, startPoint y: 201, endPoint x: 415, endPoint y: 200, distance: 290.0
click at [125, 201] on div "Bất kỳ" at bounding box center [143, 201] width 73 height 9
click at [643, 271] on input "Hình thức thanh toán" at bounding box center [633, 277] width 93 height 12
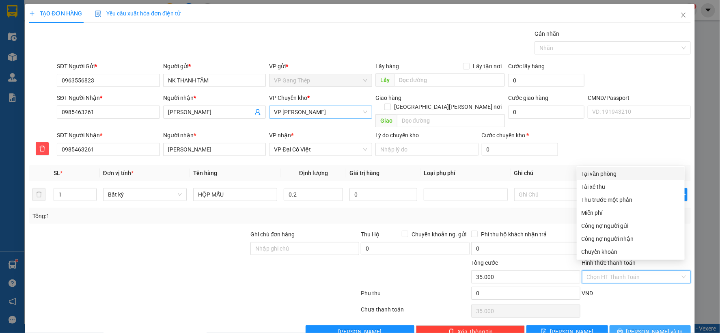
type input "35.000"
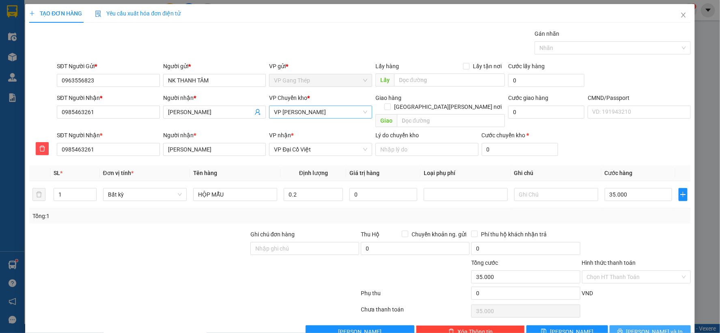
click at [644, 327] on span "[PERSON_NAME] và In" at bounding box center [654, 331] width 57 height 9
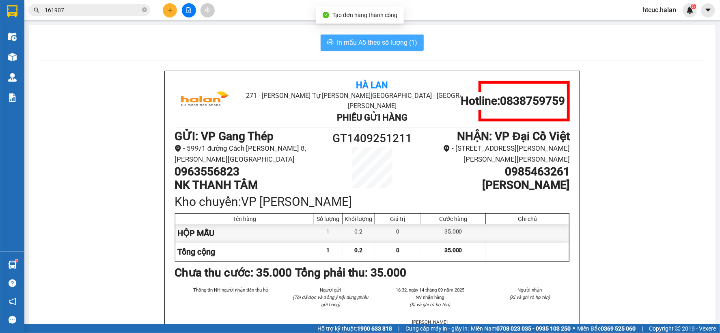
click at [347, 39] on span "In mẫu A5 theo số lượng (1)" at bounding box center [377, 42] width 80 height 10
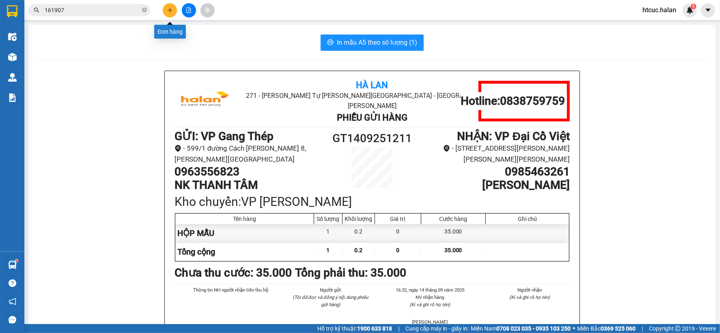
click at [169, 11] on icon "plus" at bounding box center [170, 10] width 6 height 6
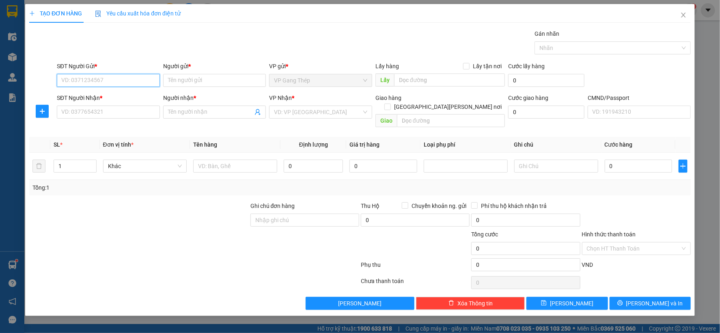
drag, startPoint x: 150, startPoint y: 79, endPoint x: 150, endPoint y: 74, distance: 5.3
click at [149, 79] on input "SĐT Người Gửi *" at bounding box center [108, 80] width 103 height 13
type input "0963556823"
click at [119, 96] on div "0963556823 - NK THANH TÂM" at bounding box center [108, 96] width 93 height 9
type input "NK THANH TÂM"
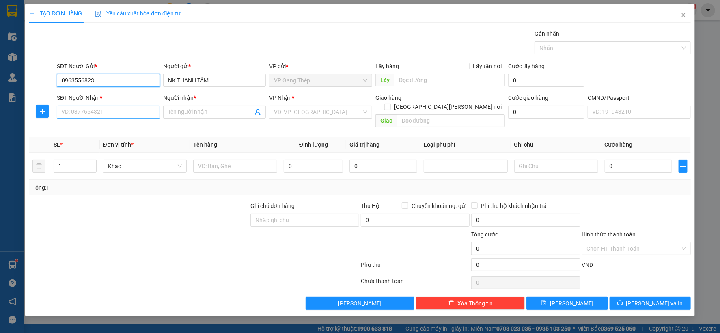
type input "0963556823"
click at [116, 110] on input "SĐT Người Nhận *" at bounding box center [108, 111] width 103 height 13
drag, startPoint x: 103, startPoint y: 127, endPoint x: 91, endPoint y: 131, distance: 13.2
click at [100, 126] on div "0902183683 - [PERSON_NAME]" at bounding box center [108, 128] width 93 height 9
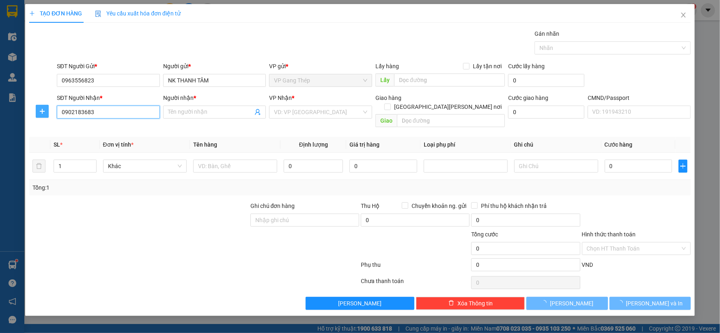
type input "0902183683"
click at [45, 113] on icon "plus" at bounding box center [42, 111] width 6 height 6
type input "VIỆT VƯƠNG"
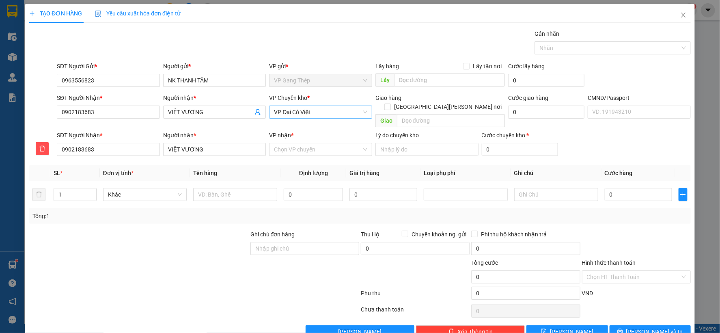
click at [318, 110] on span "VP Đại Cồ Việt" at bounding box center [320, 112] width 93 height 12
type input "YÊ"
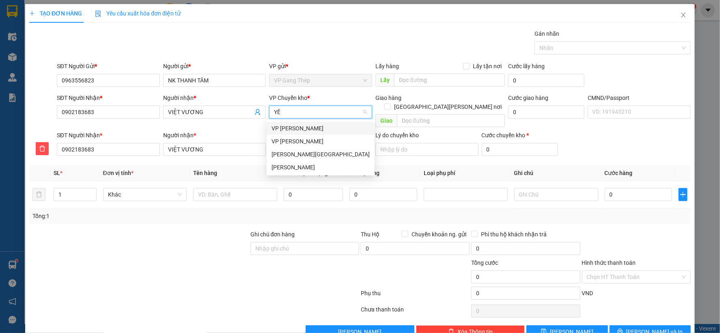
click at [291, 127] on div "VP [GEOGRAPHIC_DATA]" at bounding box center [320, 128] width 98 height 9
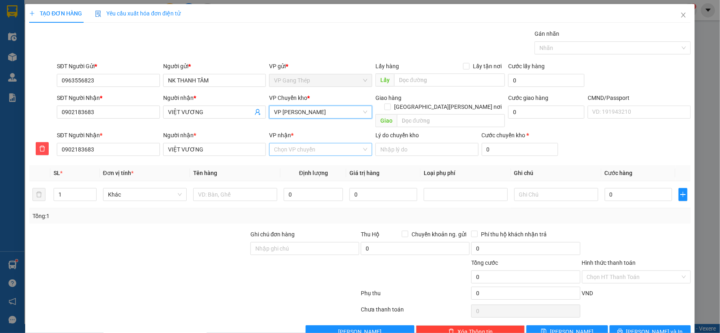
click at [289, 143] on input "VP nhận *" at bounding box center [318, 149] width 88 height 12
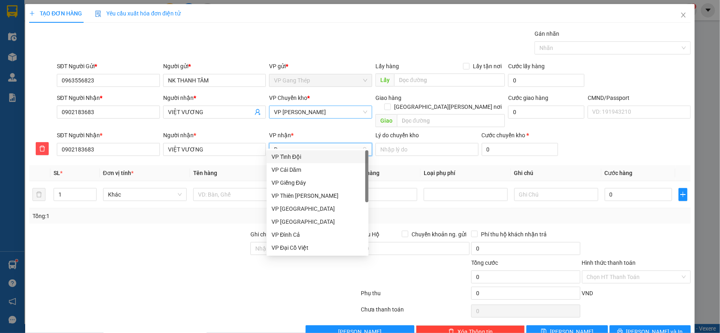
type input "D"
type input "ĐA"
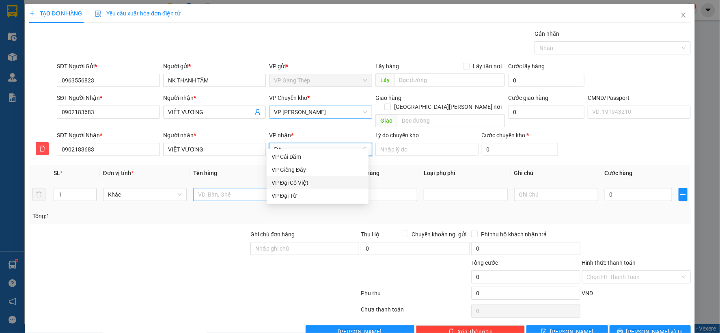
drag, startPoint x: 297, startPoint y: 183, endPoint x: 244, endPoint y: 191, distance: 53.4
click at [297, 184] on div "VP Đại Cồ Việt" at bounding box center [317, 182] width 92 height 9
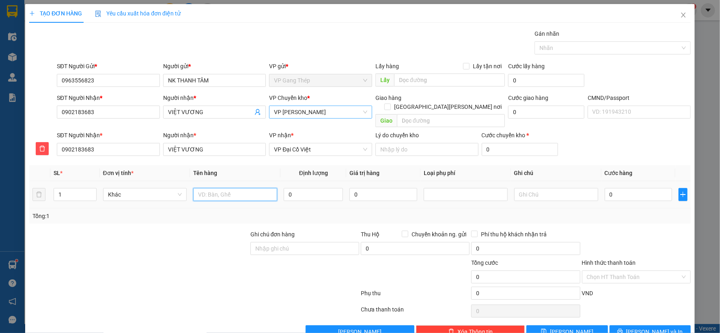
click at [222, 188] on input "text" at bounding box center [235, 194] width 84 height 13
click at [228, 189] on input "text" at bounding box center [235, 194] width 84 height 13
click at [161, 188] on span "Khác" at bounding box center [145, 194] width 74 height 12
type input "HỘP RĂNG"
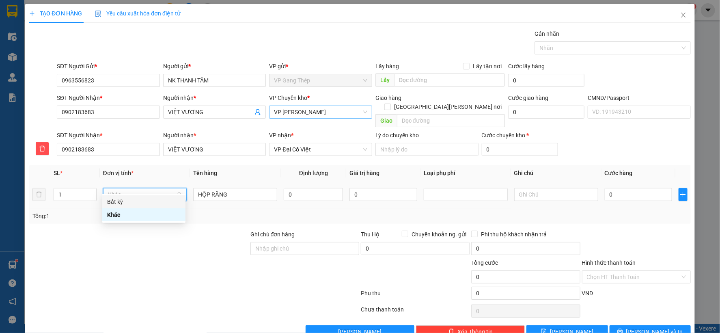
drag, startPoint x: 120, startPoint y: 204, endPoint x: 173, endPoint y: 197, distance: 54.0
click at [124, 203] on div "Bất kỳ" at bounding box center [143, 201] width 73 height 9
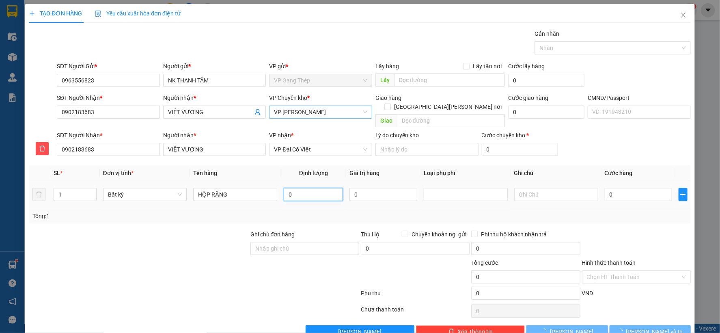
click at [325, 188] on input "0" at bounding box center [313, 194] width 59 height 13
type input "0"
type input "0.2"
click at [638, 191] on input "0" at bounding box center [637, 194] width 67 height 13
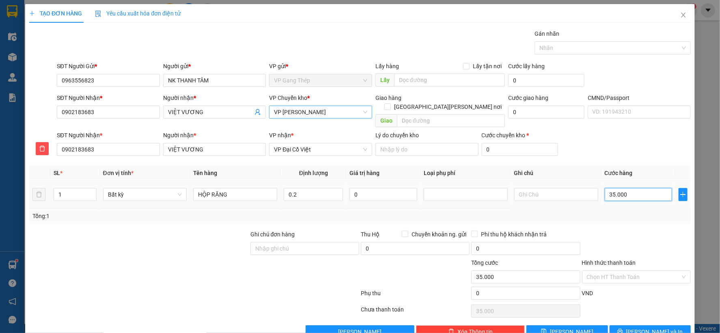
type input "35.000"
click at [649, 327] on span "[PERSON_NAME] và In" at bounding box center [654, 331] width 57 height 9
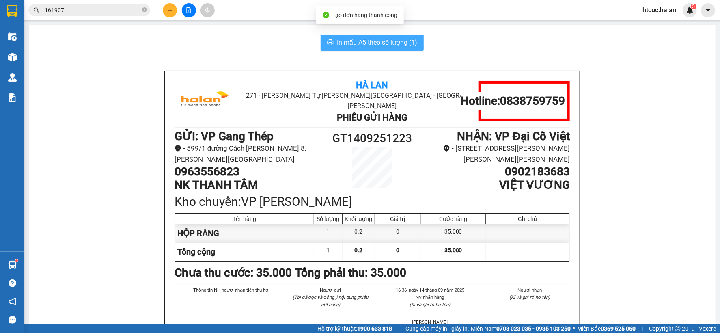
click at [344, 44] on span "In mẫu A5 theo số lượng (1)" at bounding box center [377, 42] width 80 height 10
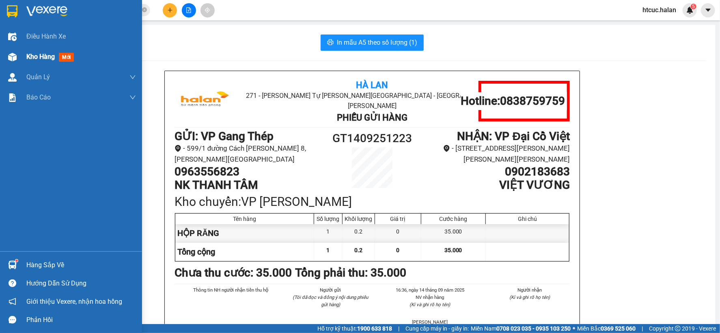
click at [15, 58] on img at bounding box center [12, 57] width 9 height 9
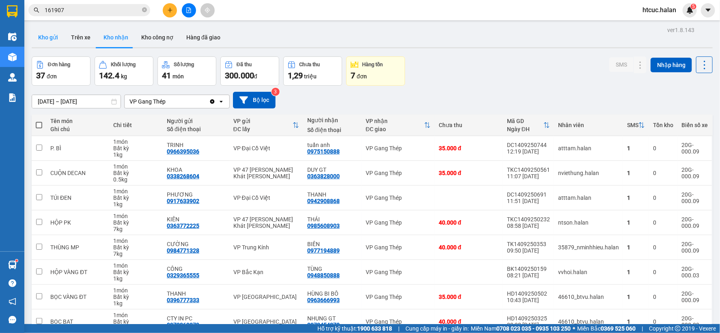
click at [53, 34] on button "Kho gửi" at bounding box center [48, 37] width 33 height 19
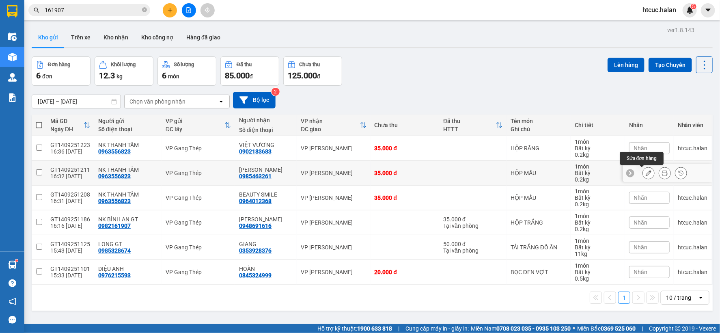
click at [645, 174] on icon at bounding box center [648, 173] width 6 height 6
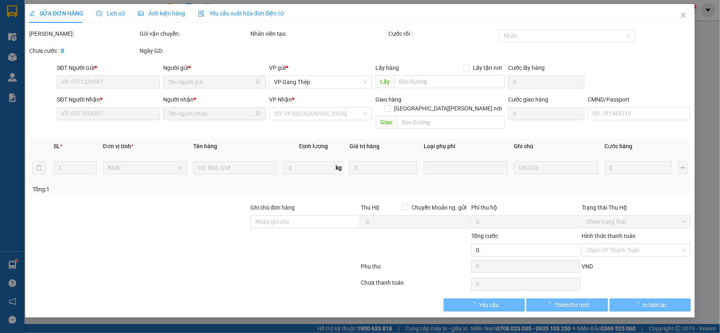
type input "0963556823"
type input "0985463261"
type input "35.000"
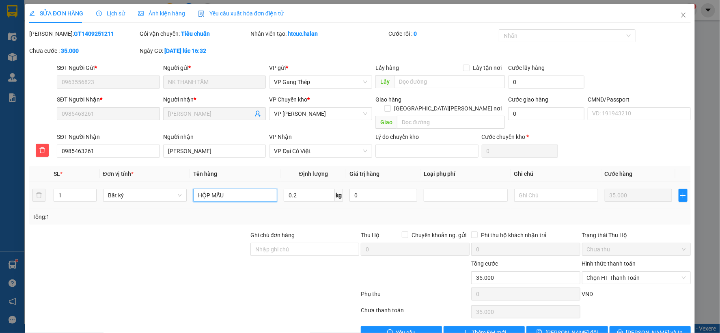
drag, startPoint x: 232, startPoint y: 187, endPoint x: 193, endPoint y: 189, distance: 38.6
click at [193, 189] on input "HỘP MẪU" at bounding box center [235, 195] width 84 height 13
type input "BỌC RĂNG"
click at [549, 326] on button "Lưu thay đổi" at bounding box center [566, 332] width 81 height 13
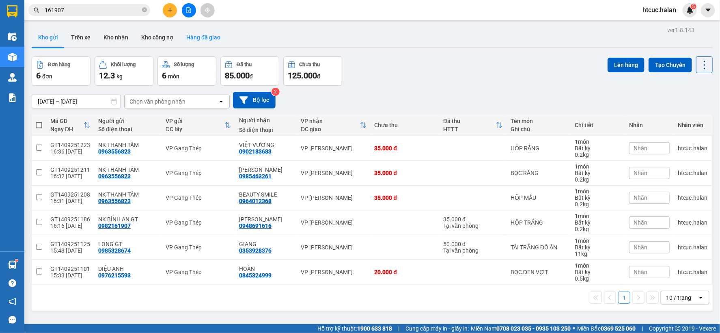
click at [200, 31] on button "Hàng đã giao" at bounding box center [203, 37] width 47 height 19
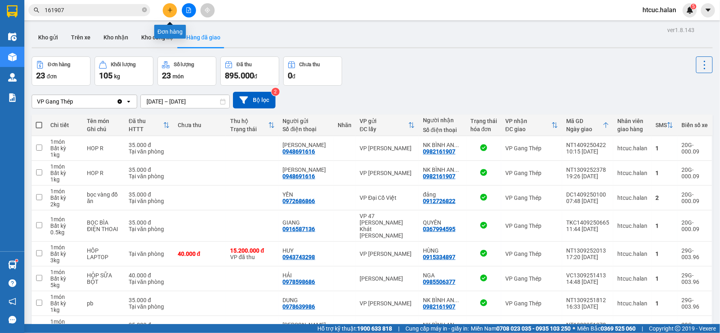
click at [173, 8] on button at bounding box center [170, 10] width 14 height 14
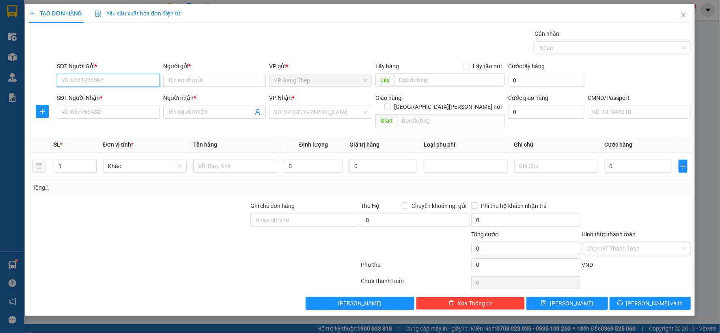
click at [105, 80] on input "SĐT Người Gửi *" at bounding box center [108, 80] width 103 height 13
type input "0989401049"
click at [107, 95] on div "0989401049 - DUNG" at bounding box center [108, 96] width 93 height 9
type input "DUNG"
type input "0989401049"
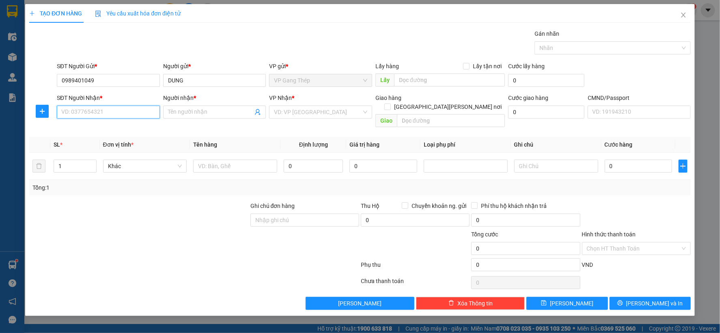
click at [127, 110] on input "SĐT Người Nhận *" at bounding box center [108, 111] width 103 height 13
click at [114, 143] on div "0969958373 - LƯƠNG SC" at bounding box center [108, 141] width 93 height 9
type input "0969958373"
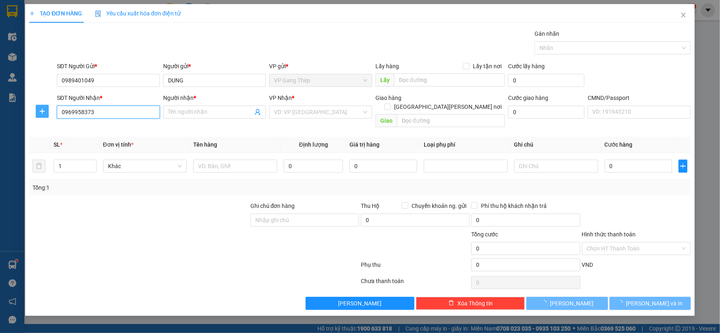
type input "LƯƠNG SC"
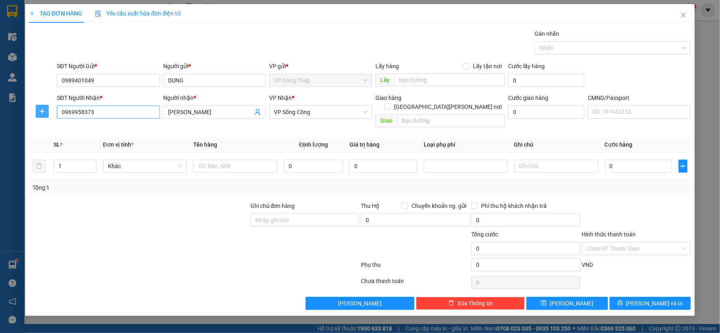
drag, startPoint x: 44, startPoint y: 111, endPoint x: 152, endPoint y: 110, distance: 107.9
click at [45, 111] on icon "plus" at bounding box center [42, 111] width 6 height 6
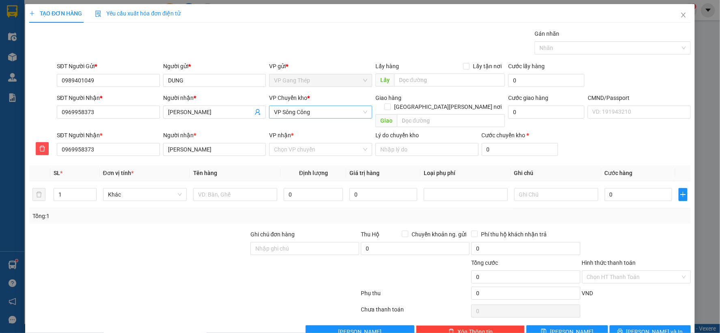
click at [315, 110] on span "VP Sông Công" at bounding box center [320, 112] width 93 height 12
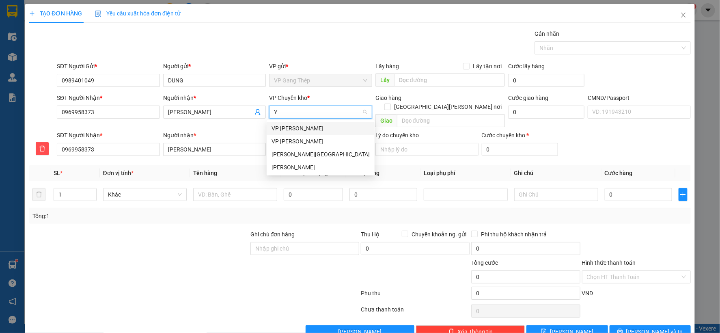
type input "YÊ"
click at [284, 127] on div "VP [GEOGRAPHIC_DATA]" at bounding box center [320, 128] width 98 height 9
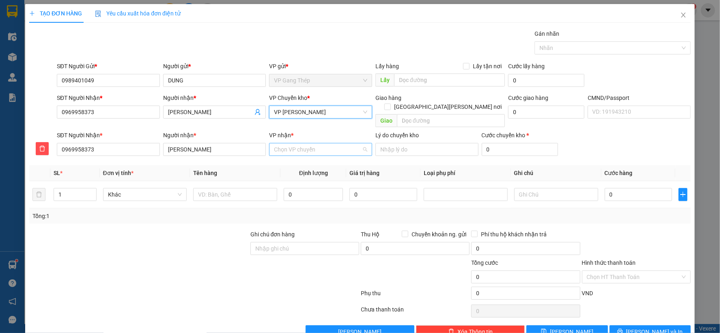
click at [286, 143] on input "VP nhận *" at bounding box center [318, 149] width 88 height 12
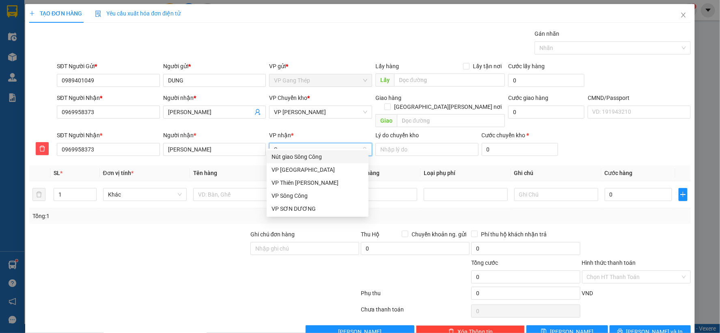
type input "SO"
click at [289, 199] on div "VP Sông Công" at bounding box center [317, 195] width 92 height 9
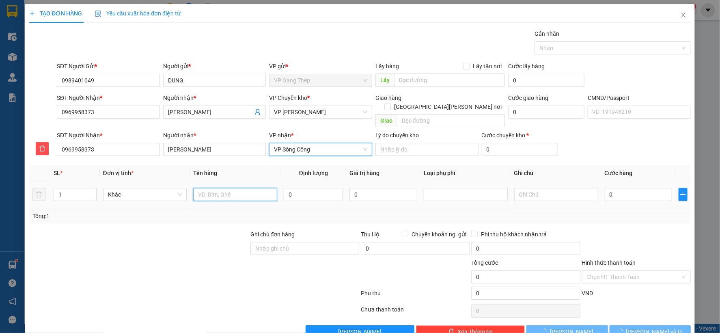
click at [225, 188] on input "text" at bounding box center [235, 194] width 84 height 13
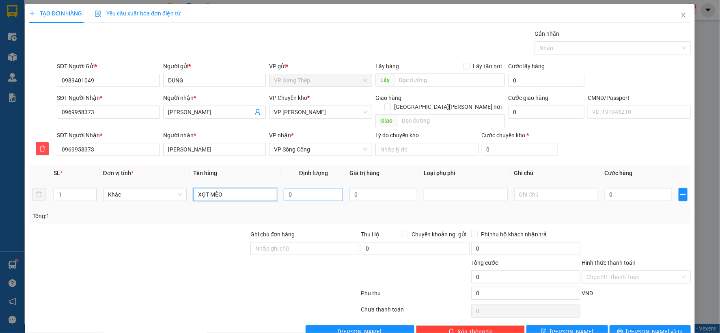
type input "XỌT MÈO"
click at [338, 188] on input "0" at bounding box center [313, 194] width 59 height 13
type input "6"
click at [631, 188] on input "0" at bounding box center [637, 194] width 67 height 13
type input "2"
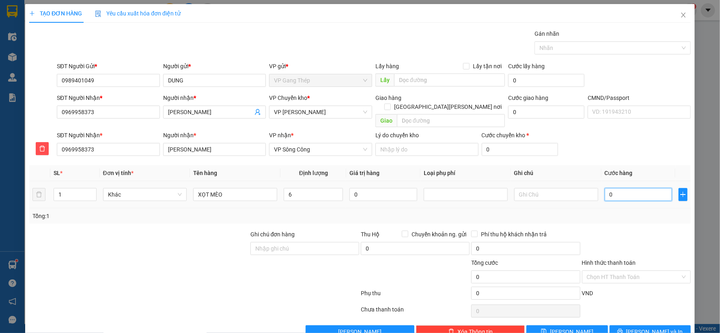
type input "2"
type input "20"
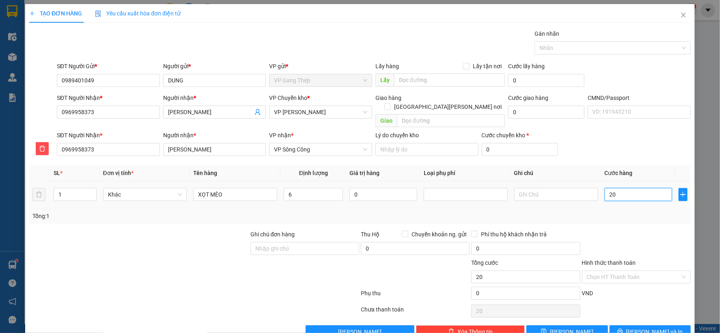
type input "200"
type input "2.000"
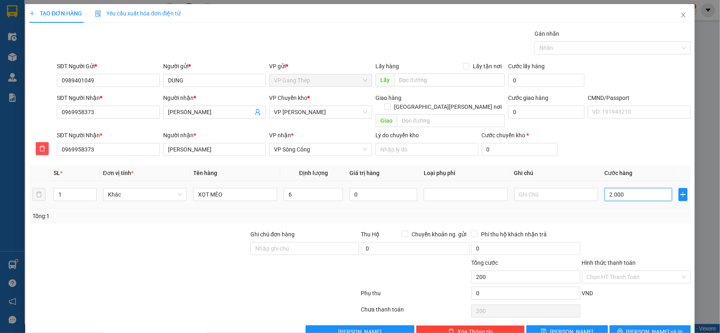
type input "2.000"
type input "20.000"
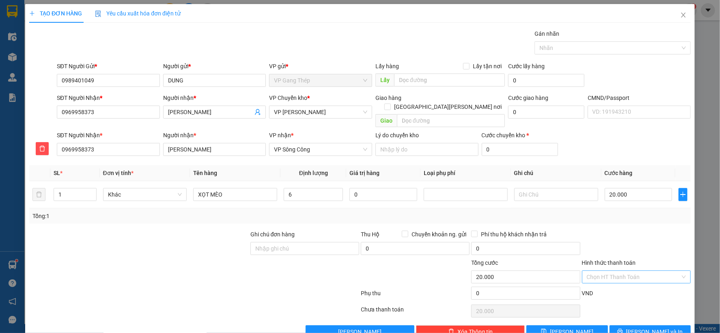
click at [610, 271] on input "Hình thức thanh toán" at bounding box center [633, 277] width 93 height 12
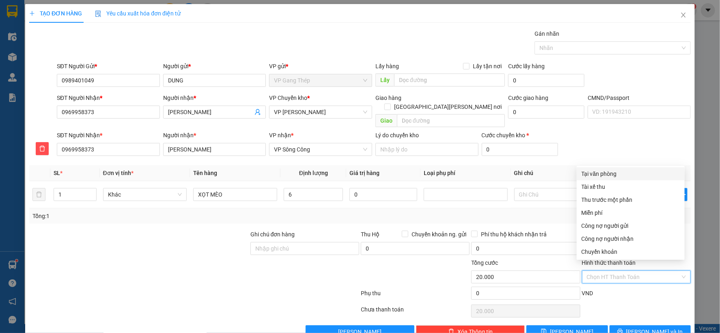
click at [605, 170] on div "Tại văn phòng" at bounding box center [630, 173] width 98 height 9
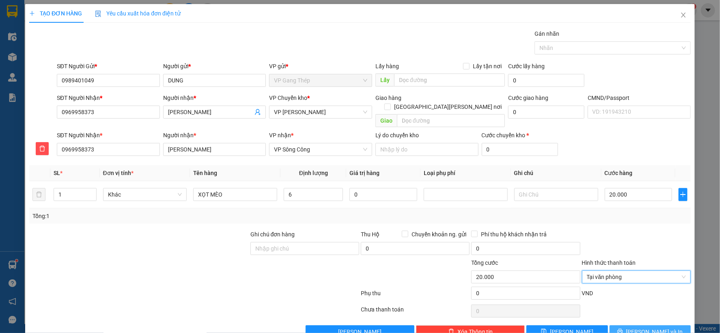
click at [642, 327] on span "[PERSON_NAME] và In" at bounding box center [654, 331] width 57 height 9
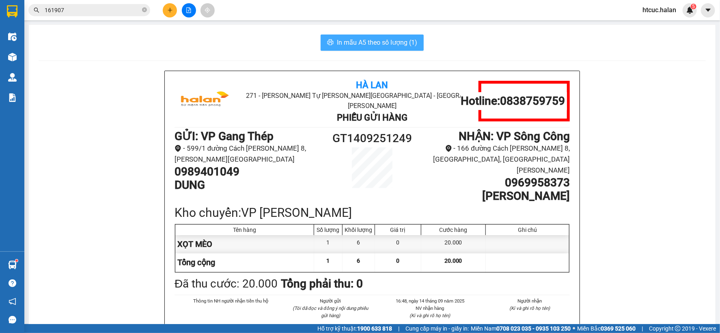
click at [362, 41] on span "In mẫu A5 theo số lượng (1)" at bounding box center [377, 42] width 80 height 10
click at [366, 39] on span "In mẫu A5 theo số lượng (1)" at bounding box center [377, 42] width 80 height 10
click at [347, 40] on span "In mẫu A5 theo số lượng (1)" at bounding box center [377, 42] width 80 height 10
click at [172, 9] on icon "plus" at bounding box center [170, 10] width 6 height 6
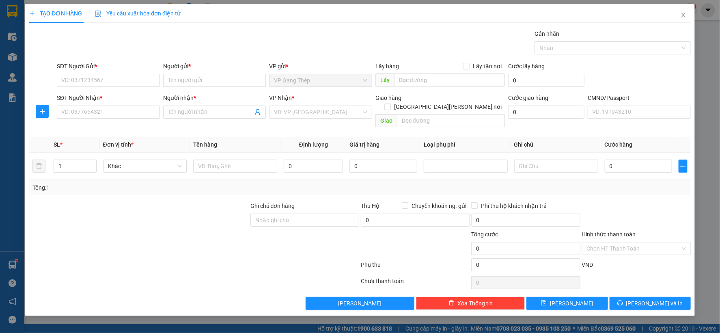
click at [97, 69] on b "*" at bounding box center [96, 66] width 2 height 6
click at [97, 74] on input "SĐT Người Gửi *" at bounding box center [108, 80] width 103 height 13
drag, startPoint x: 92, startPoint y: 74, endPoint x: 273, endPoint y: 31, distance: 186.0
click at [95, 74] on input "SĐT Người Gửi *" at bounding box center [108, 80] width 103 height 13
type input "0394556772"
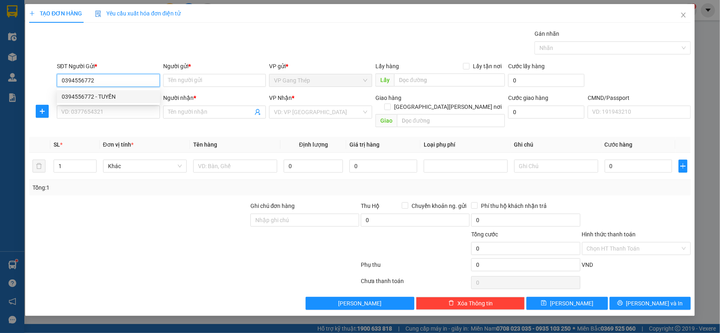
click at [106, 94] on div "0394556772 - TUYỀN" at bounding box center [108, 96] width 93 height 9
type input "TUYỀN"
type input "0394556772"
click at [123, 116] on input "SĐT Người Nhận *" at bounding box center [108, 111] width 103 height 13
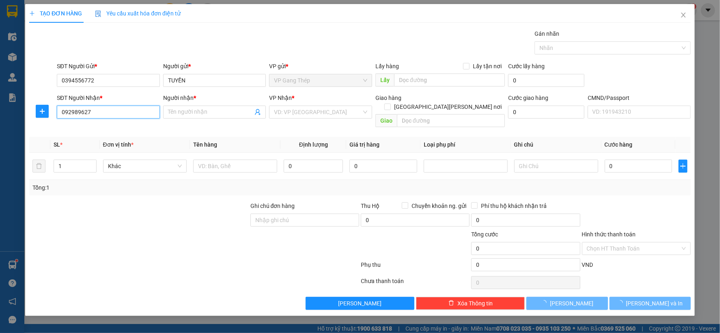
type input "0929896272"
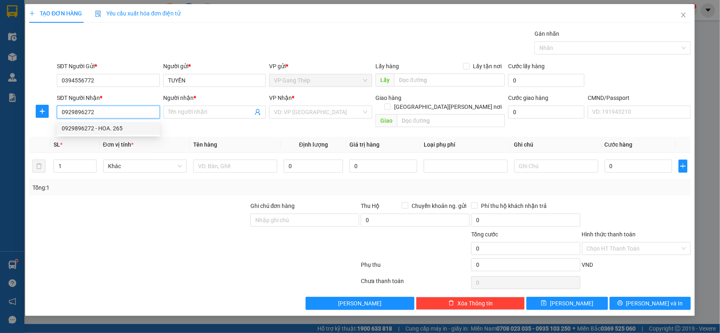
click at [104, 128] on div "0929896272 - HOA. 265" at bounding box center [108, 128] width 93 height 9
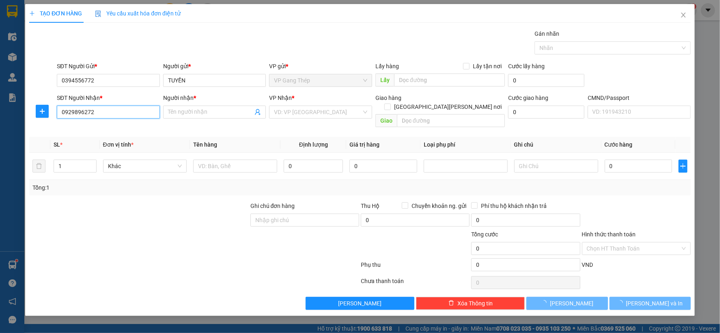
type input "HOA. 265"
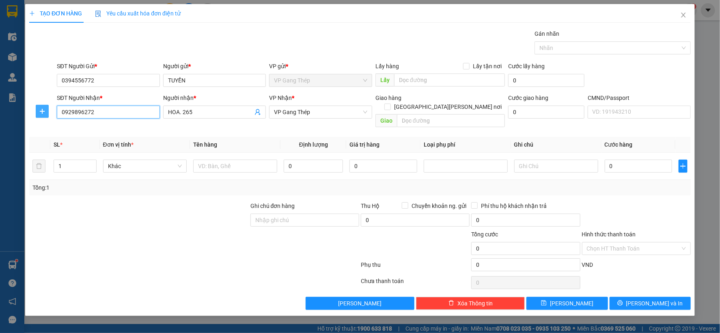
type input "0929896272"
click at [44, 114] on button "button" at bounding box center [42, 111] width 13 height 13
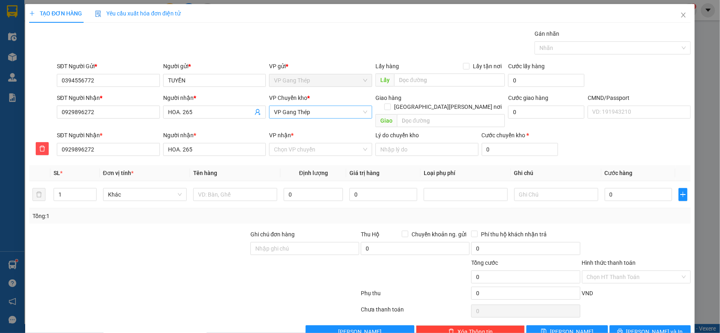
click at [296, 110] on span "VP Gang Thép" at bounding box center [320, 112] width 93 height 12
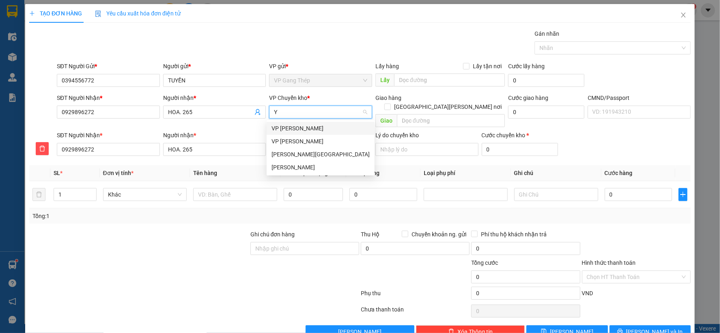
type input "YÊ"
click at [288, 129] on div "VP [GEOGRAPHIC_DATA]" at bounding box center [320, 128] width 98 height 9
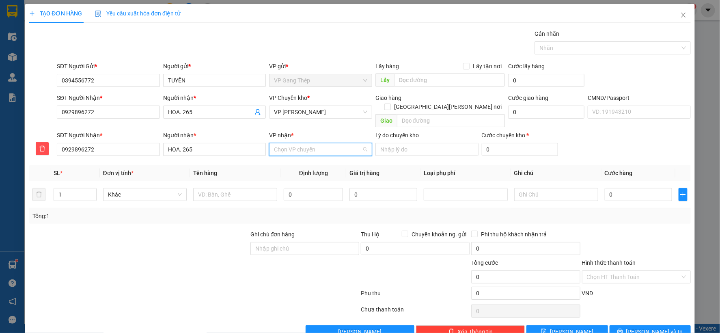
click at [299, 143] on input "VP nhận *" at bounding box center [318, 149] width 88 height 12
type input "TRAI"
click at [297, 157] on div "VP [PERSON_NAME]" at bounding box center [317, 156] width 92 height 9
click at [229, 190] on input "text" at bounding box center [235, 194] width 84 height 13
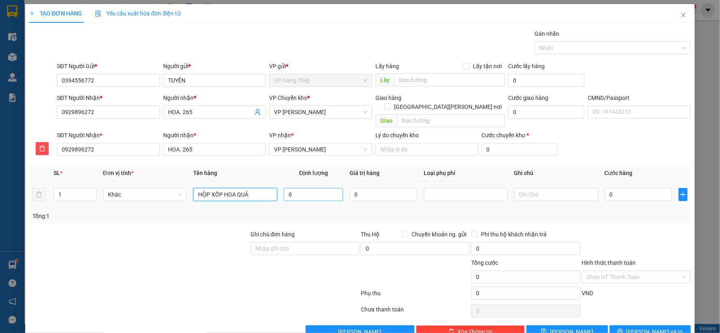
type input "HỘP XỐP HOA QUẢ"
click at [306, 188] on input "0" at bounding box center [313, 194] width 59 height 13
click at [627, 188] on input "0" at bounding box center [637, 194] width 67 height 13
click at [314, 189] on input "11" at bounding box center [313, 194] width 59 height 13
click at [179, 188] on span "Khác" at bounding box center [145, 194] width 74 height 12
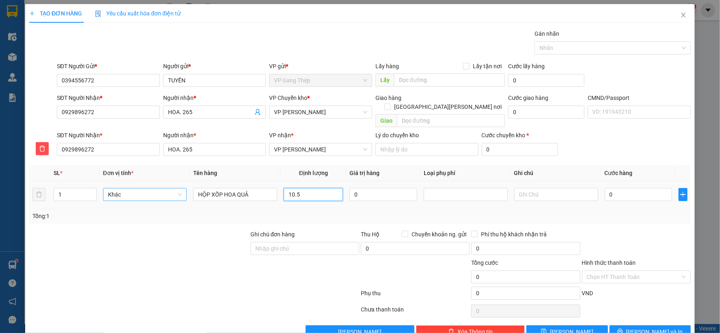
type input "10.5"
click at [122, 202] on div "Bất kỳ" at bounding box center [143, 201] width 73 height 9
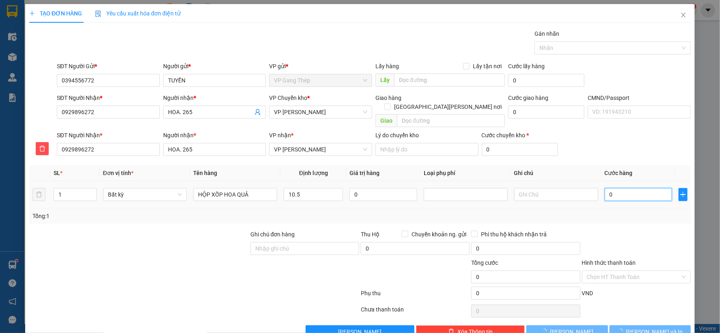
click at [621, 188] on input "0" at bounding box center [637, 194] width 67 height 13
type input "50.000"
click at [643, 327] on span "[PERSON_NAME] và In" at bounding box center [654, 331] width 57 height 9
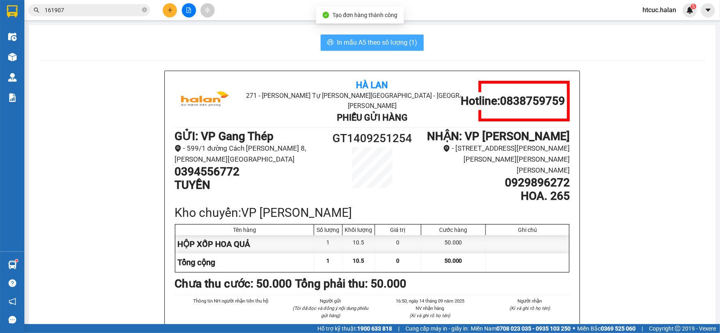
click at [339, 46] on span "In mẫu A5 theo số lượng (1)" at bounding box center [377, 42] width 80 height 10
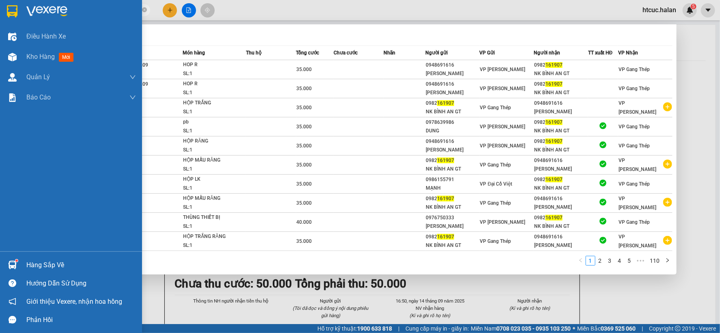
drag, startPoint x: 78, startPoint y: 13, endPoint x: 0, endPoint y: 25, distance: 78.8
click at [0, 25] on section "Kết quả tìm kiếm ( 1093 ) Bộ lọc Mã ĐH Trạng thái Món hàng Thu hộ Tổng cước Chư…" at bounding box center [360, 166] width 720 height 333
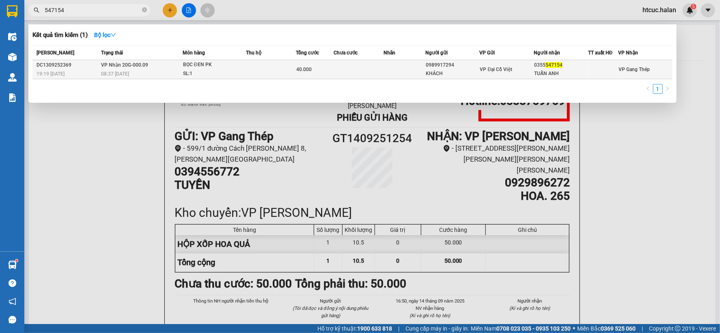
type input "547154"
click at [384, 72] on td at bounding box center [404, 69] width 42 height 19
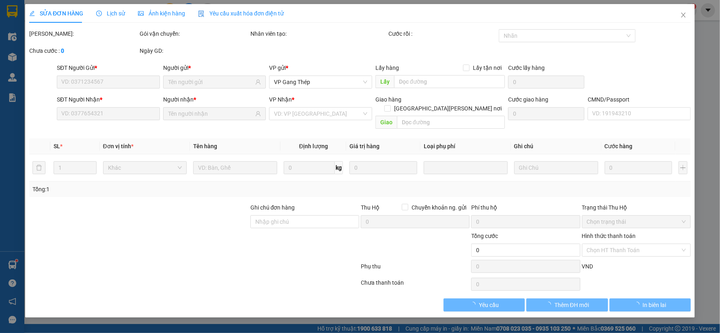
type input "0989917294"
type input "KHÁCH"
type input "0355547154"
type input "TUẤN ANH"
type input "40.000"
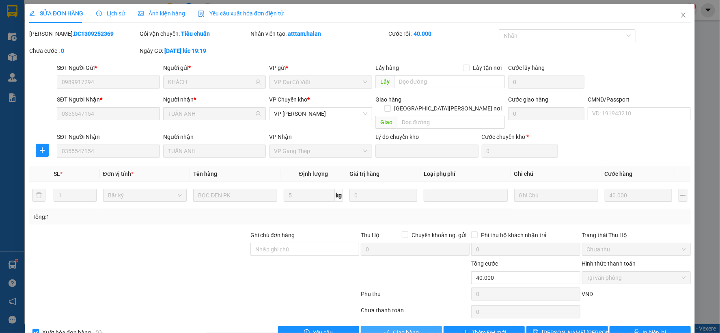
click at [407, 328] on span "Giao hàng" at bounding box center [406, 332] width 26 height 9
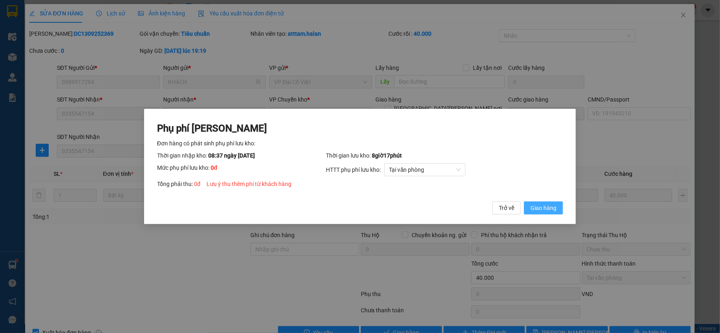
click at [552, 205] on span "Giao hàng" at bounding box center [543, 207] width 26 height 9
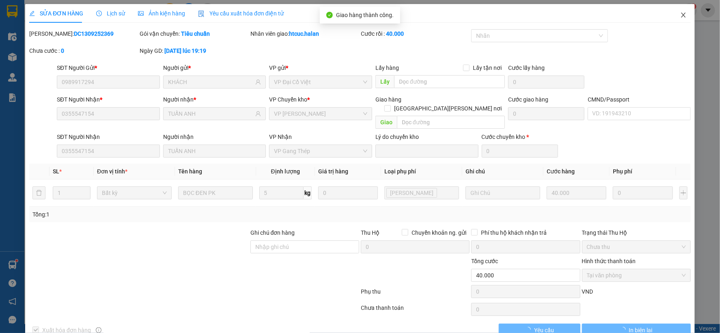
click at [680, 14] on icon "close" at bounding box center [683, 15] width 6 height 6
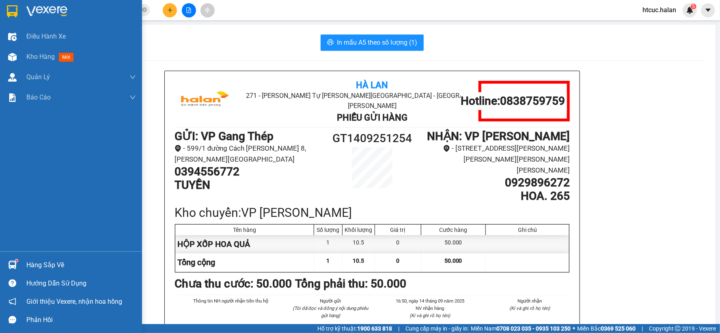
click at [12, 261] on img at bounding box center [12, 264] width 9 height 9
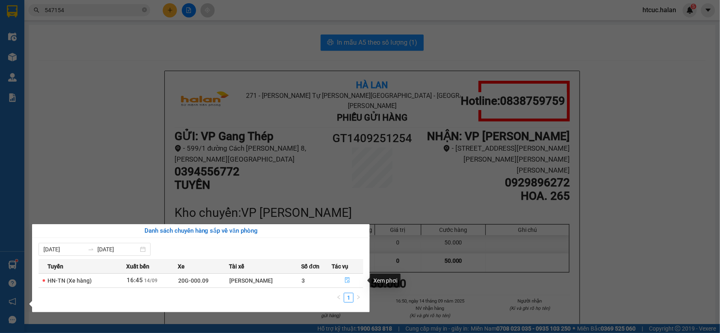
click at [346, 277] on icon "file-done" at bounding box center [347, 280] width 6 height 6
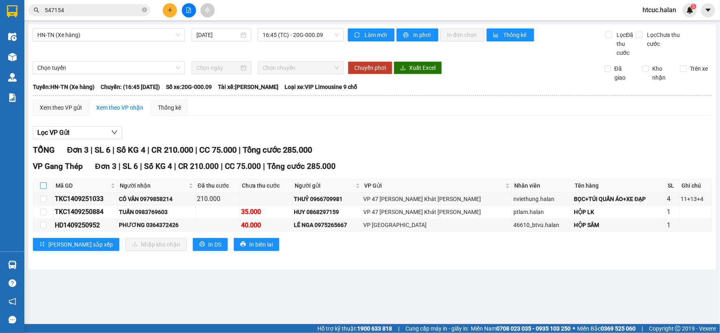
click at [41, 185] on input "checkbox" at bounding box center [43, 185] width 6 height 6
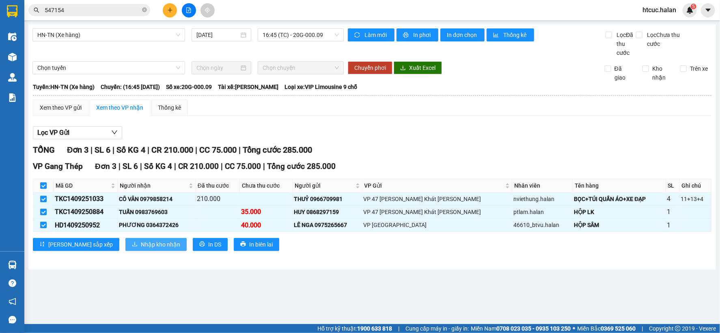
click at [141, 243] on span "Nhập kho nhận" at bounding box center [160, 244] width 39 height 9
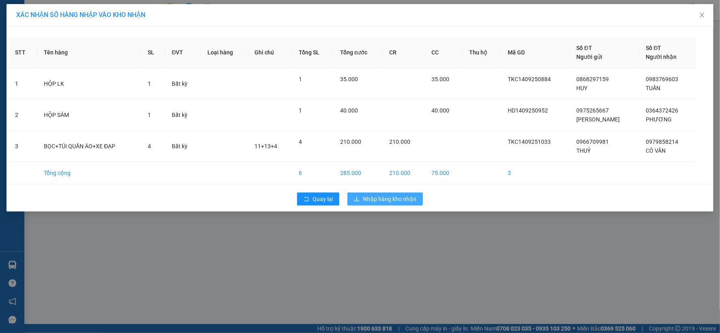
drag, startPoint x: 387, startPoint y: 200, endPoint x: 384, endPoint y: 197, distance: 4.3
click at [387, 200] on span "Nhập hàng kho nhận" at bounding box center [390, 198] width 54 height 9
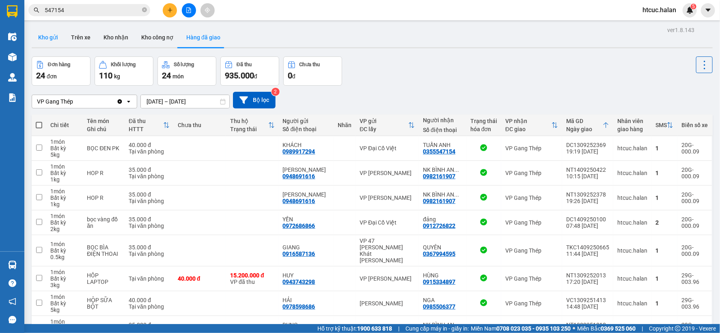
click at [53, 35] on button "Kho gửi" at bounding box center [48, 37] width 33 height 19
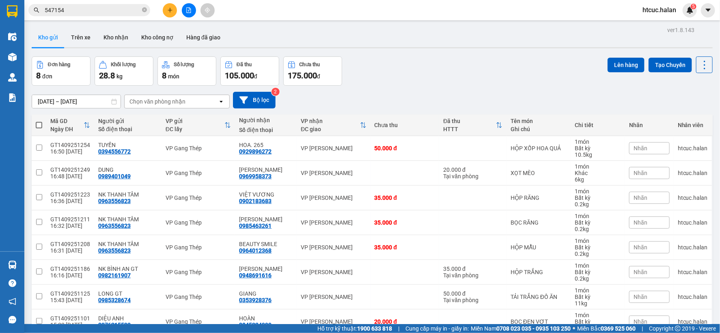
click at [37, 123] on span at bounding box center [39, 125] width 6 height 6
click at [39, 121] on input "checkbox" at bounding box center [39, 121] width 0 height 0
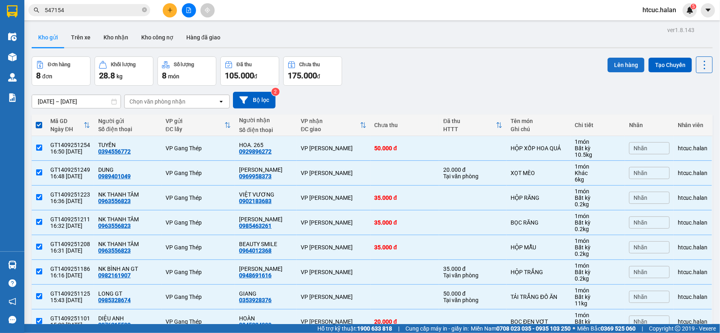
click at [615, 66] on button "Lên hàng" at bounding box center [625, 65] width 37 height 15
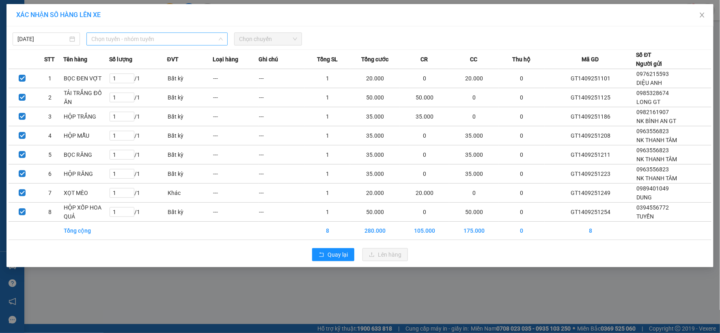
click at [211, 40] on span "Chọn tuyến - nhóm tuyến" at bounding box center [156, 39] width 131 height 12
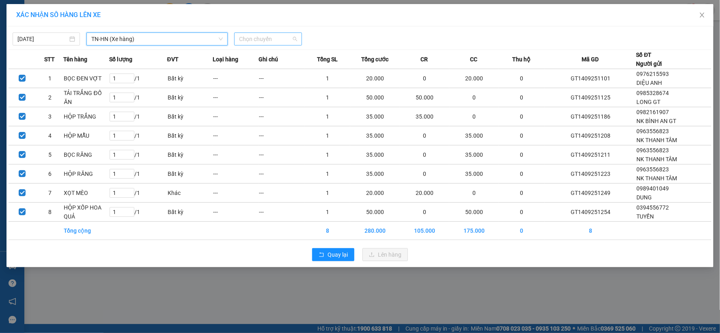
click at [291, 37] on span "Chọn chuyến" at bounding box center [268, 39] width 58 height 12
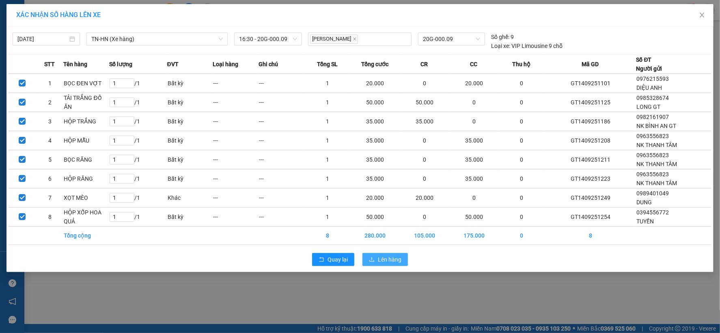
click at [391, 261] on span "Lên hàng" at bounding box center [390, 259] width 24 height 9
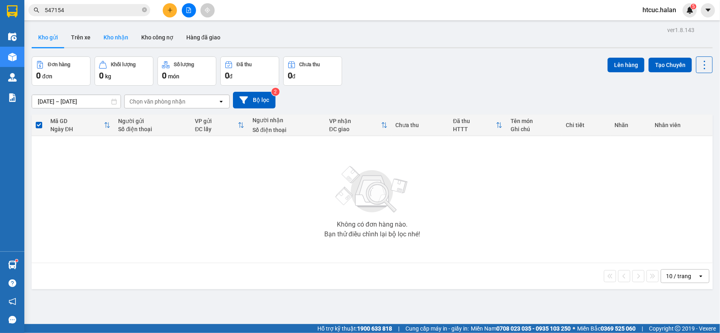
click at [106, 35] on button "Kho nhận" at bounding box center [116, 37] width 38 height 19
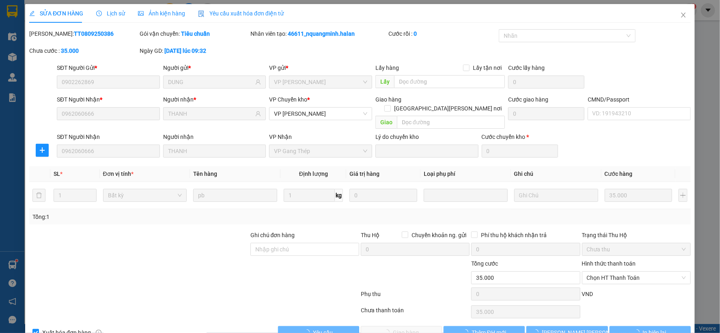
type input "0902262869"
type input "DUNG"
type input "0962060666"
type input "THANH"
type input "35.000"
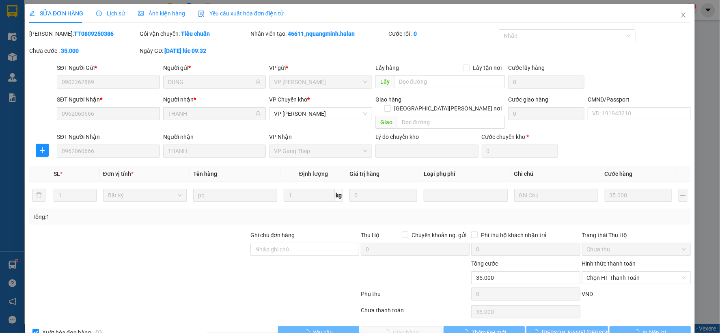
click at [623, 271] on span "Chọn HT Thanh Toán" at bounding box center [636, 277] width 99 height 12
click at [610, 271] on span "Chọn HT Thanh Toán" at bounding box center [636, 277] width 99 height 12
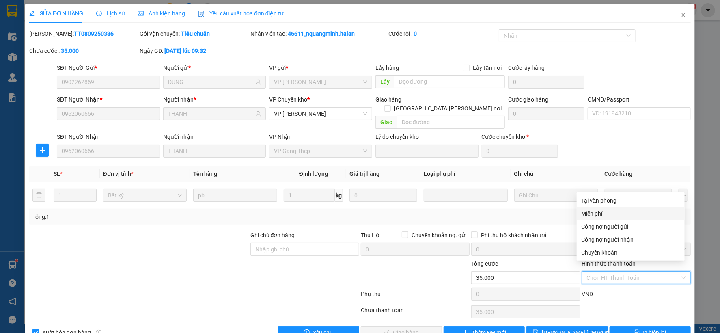
click at [607, 197] on div "Tại văn phòng" at bounding box center [630, 200] width 98 height 9
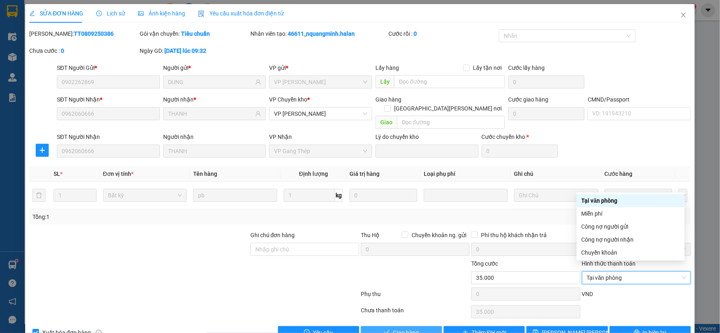
type input "0"
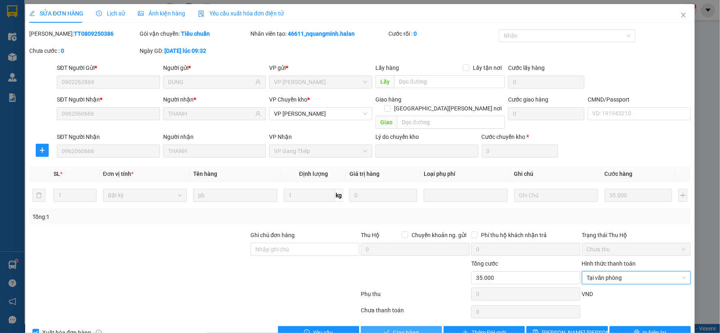
click at [406, 328] on span "Giao hàng" at bounding box center [406, 332] width 26 height 9
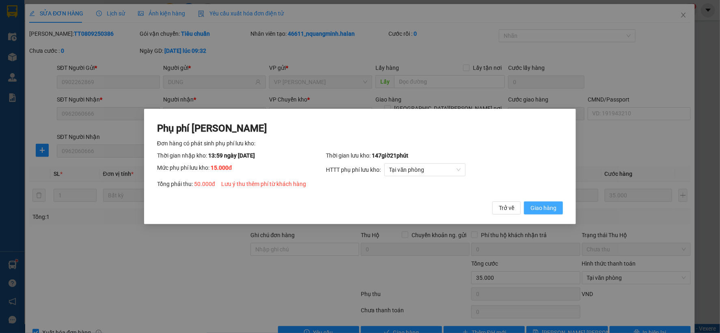
click at [548, 209] on span "Giao hàng" at bounding box center [543, 207] width 26 height 9
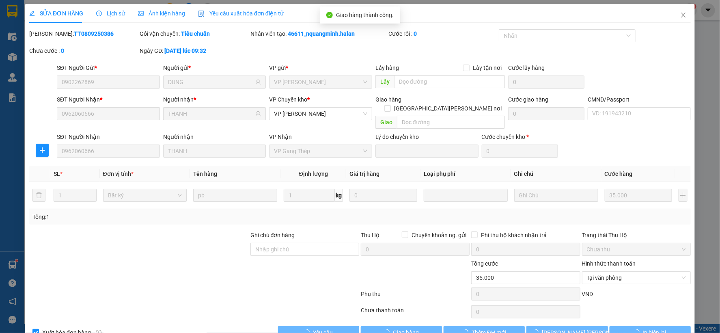
type input "50.000"
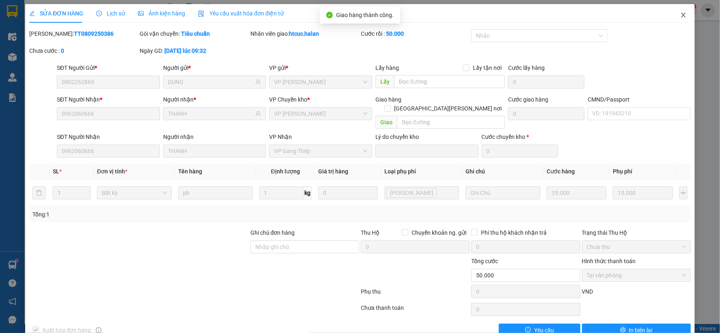
click at [681, 14] on icon "close" at bounding box center [683, 15] width 4 height 5
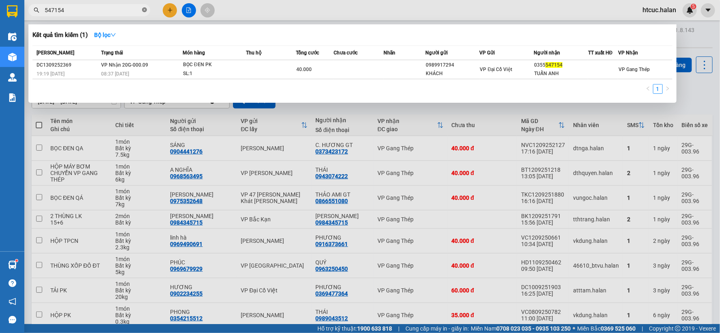
click at [143, 9] on icon "close-circle" at bounding box center [144, 9] width 5 height 5
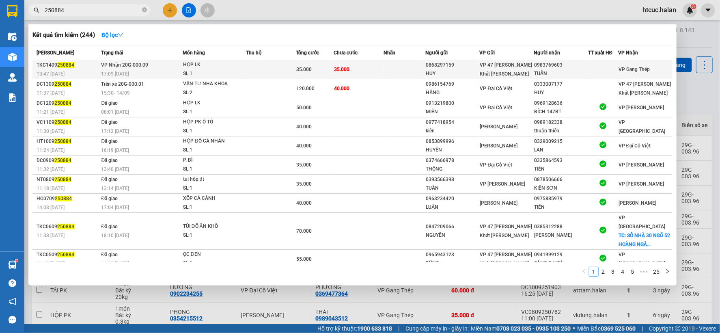
type input "250884"
click at [360, 66] on td "35.000" at bounding box center [358, 69] width 50 height 19
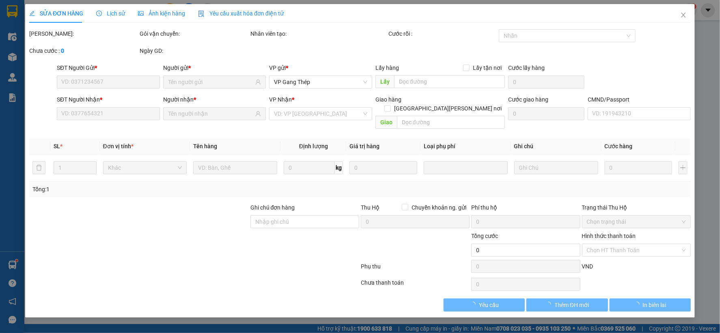
type input "0868297159"
type input "HUY"
type input "0983769603"
type input "TUẤN"
type input "35.000"
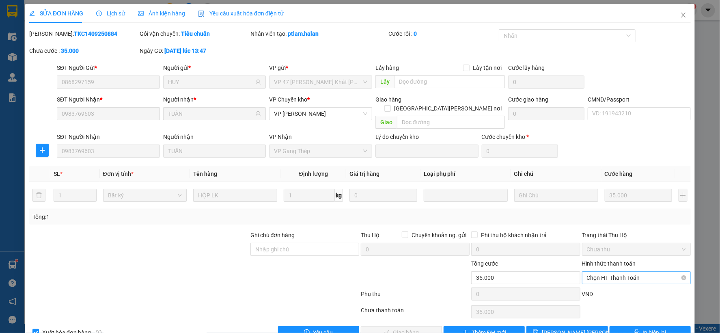
click at [609, 271] on span "Chọn HT Thanh Toán" at bounding box center [636, 277] width 99 height 12
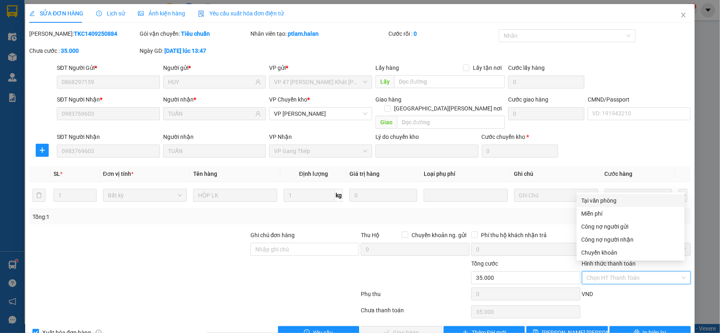
click at [599, 196] on div "Tại văn phòng" at bounding box center [630, 200] width 98 height 9
type input "0"
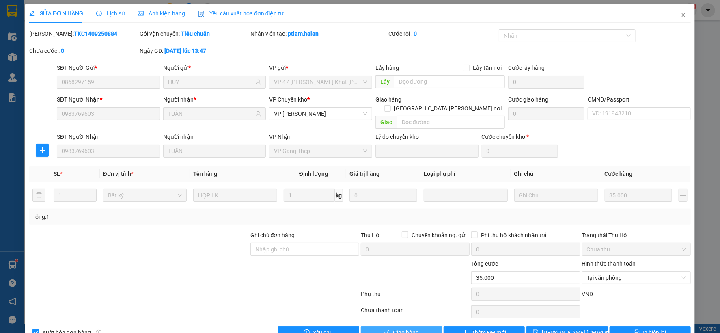
click at [410, 328] on span "Giao hàng" at bounding box center [406, 332] width 26 height 9
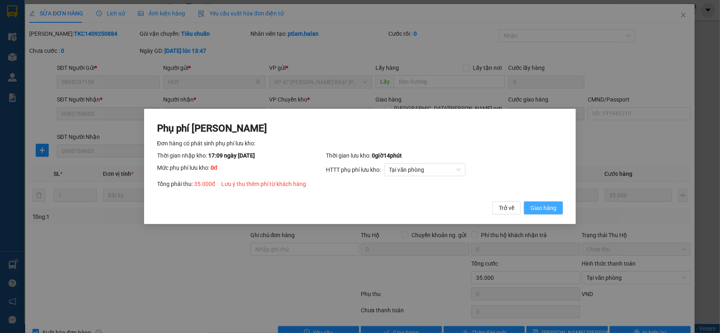
click at [543, 208] on span "Giao hàng" at bounding box center [543, 207] width 26 height 9
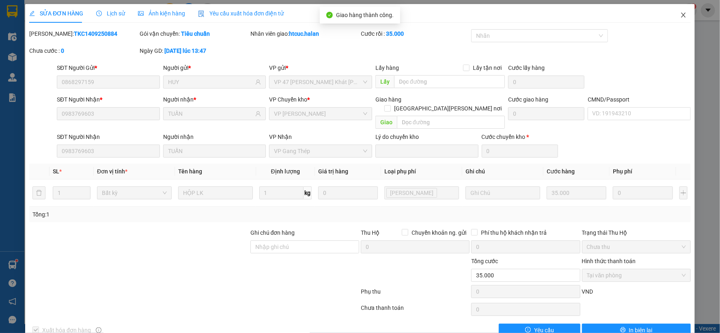
drag, startPoint x: 676, startPoint y: 13, endPoint x: 91, endPoint y: 15, distance: 584.5
click at [680, 13] on icon "close" at bounding box center [683, 15] width 6 height 6
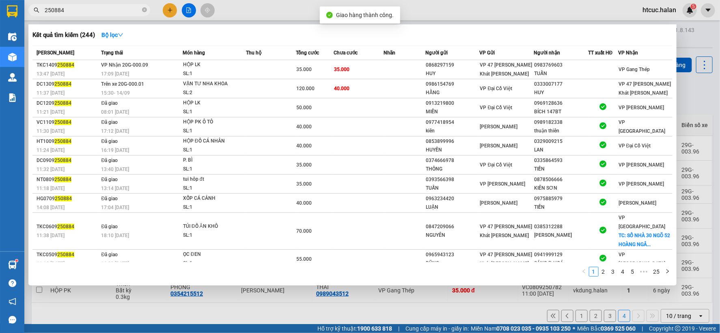
drag, startPoint x: 97, startPoint y: 13, endPoint x: 7, endPoint y: 28, distance: 91.3
click at [7, 29] on section "Kết quả tìm kiếm ( 244 ) Bộ lọc Mã ĐH Trạng thái Món hàng Thu hộ Tổng cước Chưa…" at bounding box center [360, 166] width 720 height 333
click at [208, 317] on div at bounding box center [360, 166] width 720 height 333
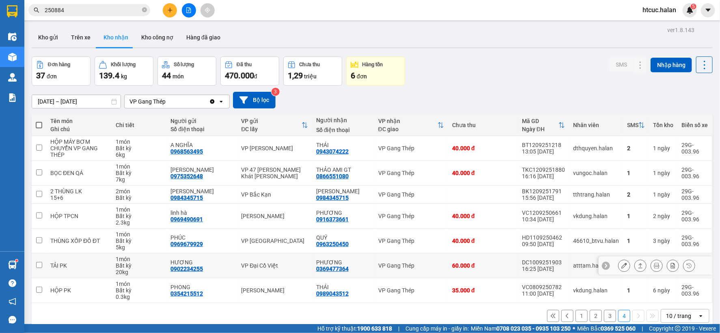
drag, startPoint x: 349, startPoint y: 270, endPoint x: 317, endPoint y: 272, distance: 32.1
click at [317, 272] on div "PHƯƠNG 0369477364" at bounding box center [343, 265] width 54 height 13
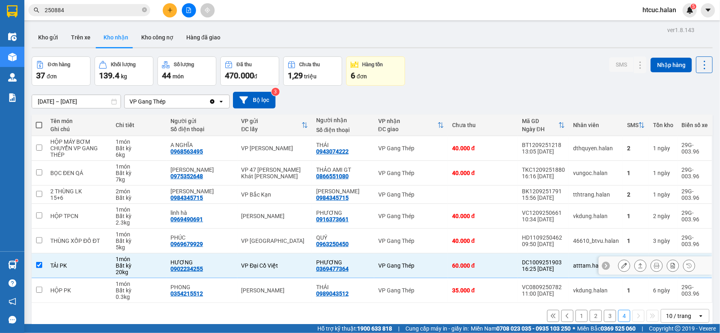
checkbox input "true"
click at [146, 9] on icon "close-circle" at bounding box center [144, 9] width 5 height 5
paste input "0369477364"
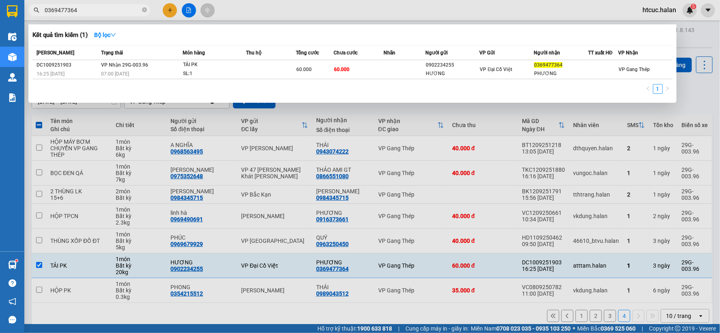
type input "0369477364"
click at [504, 241] on div at bounding box center [360, 166] width 720 height 333
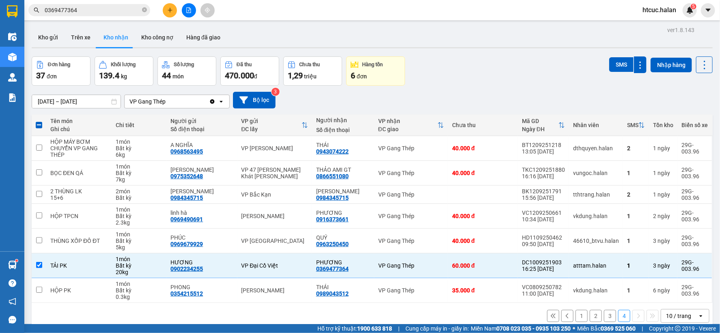
click at [604, 316] on button "3" at bounding box center [610, 315] width 12 height 12
checkbox input "false"
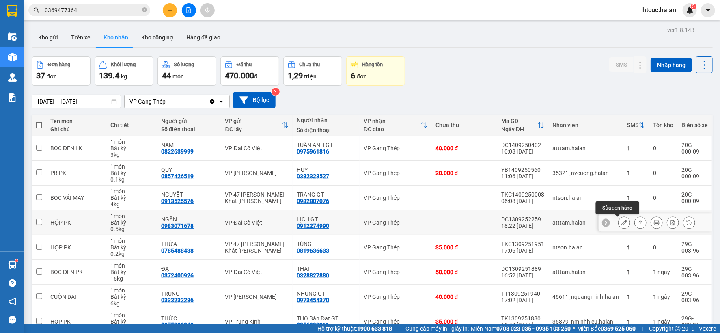
click at [621, 219] on icon at bounding box center [624, 222] width 6 height 6
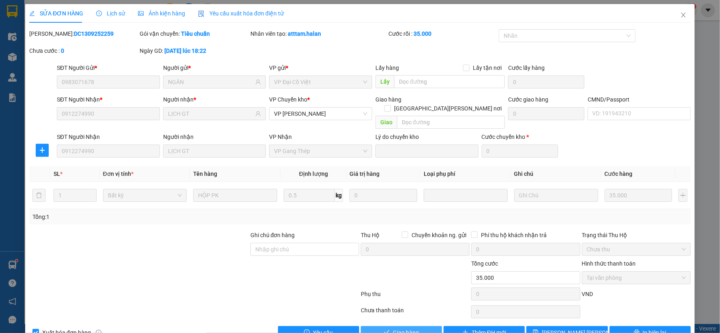
click at [415, 328] on span "Giao hàng" at bounding box center [406, 332] width 26 height 9
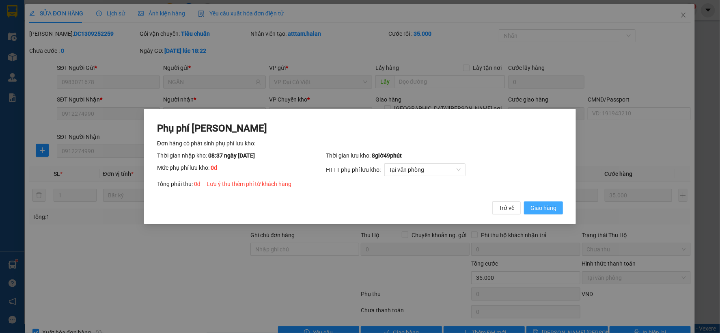
click at [557, 207] on button "Giao hàng" at bounding box center [543, 207] width 39 height 13
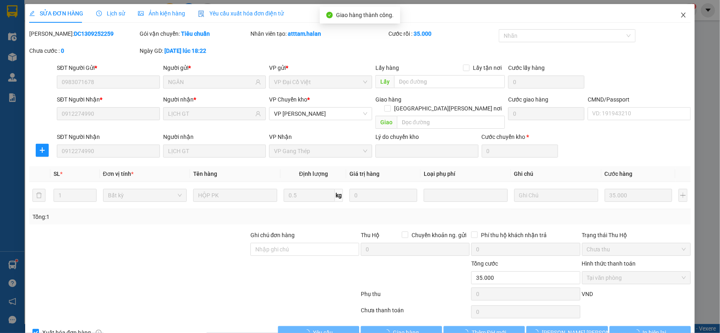
click at [680, 14] on span "Close" at bounding box center [683, 15] width 23 height 23
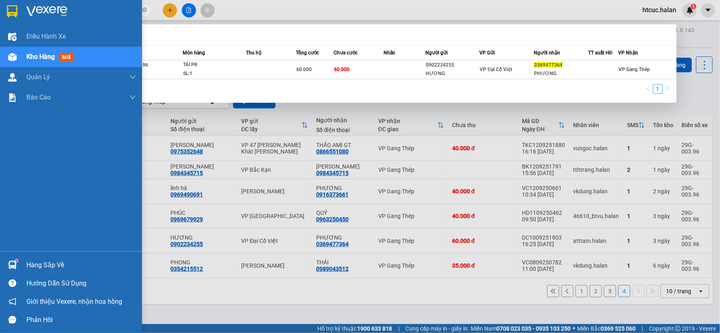
drag, startPoint x: 95, startPoint y: 10, endPoint x: 0, endPoint y: 22, distance: 95.3
click at [0, 22] on section "Kết quả tìm kiếm ( 1 ) Bộ lọc Mã ĐH Trạng thái Món hàng Thu hộ Tổng cước Chưa c…" at bounding box center [360, 166] width 720 height 333
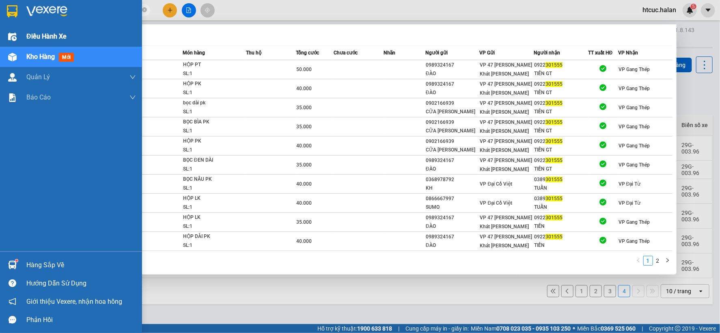
drag, startPoint x: 67, startPoint y: 8, endPoint x: 42, endPoint y: 18, distance: 26.4
click at [17, 30] on section "Kết quả tìm kiếm ( 20 ) Bộ lọc Mã ĐH Trạng thái Món hàng Thu hộ Tổng cước Chưa …" at bounding box center [360, 166] width 720 height 333
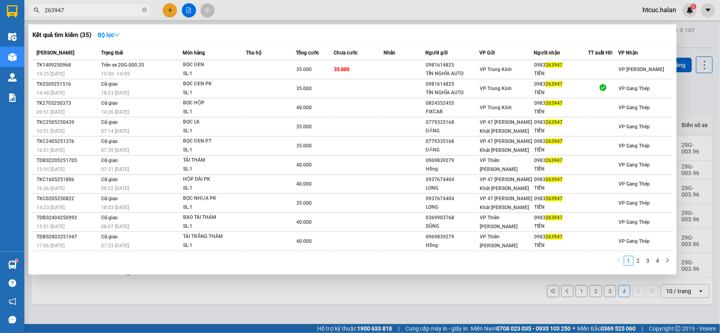
type input "263947"
drag, startPoint x: 213, startPoint y: 298, endPoint x: 214, endPoint y: 287, distance: 11.0
click at [213, 295] on div at bounding box center [360, 166] width 720 height 333
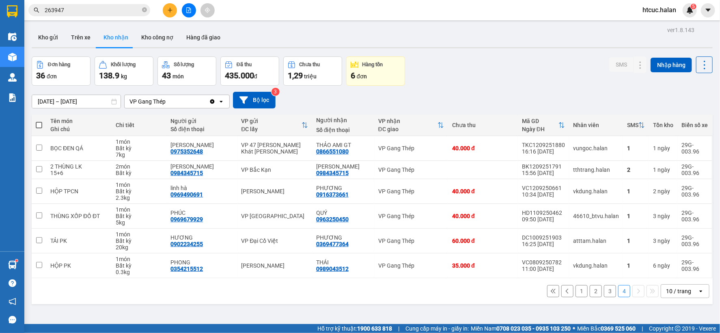
click at [91, 10] on input "263947" at bounding box center [93, 10] width 96 height 9
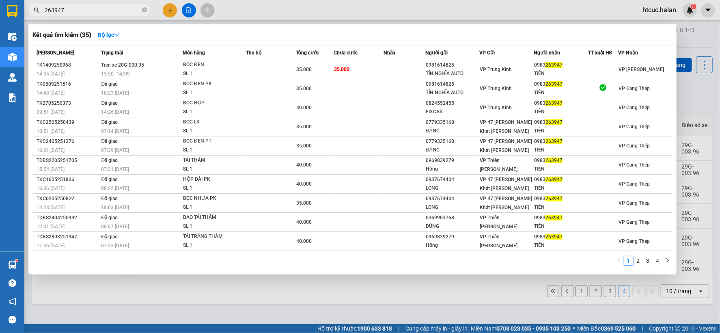
click at [261, 298] on div at bounding box center [360, 166] width 720 height 333
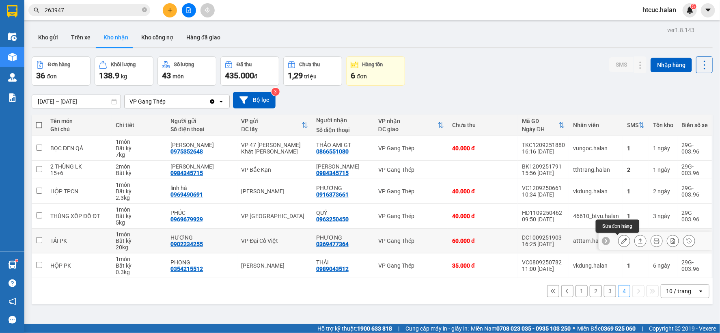
click at [621, 238] on icon at bounding box center [624, 241] width 6 height 6
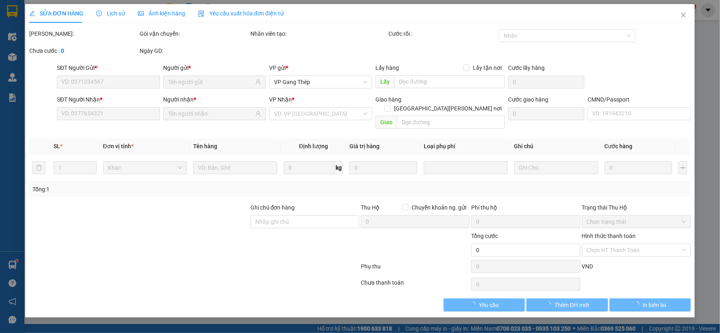
type input "0902234255"
type input "HƯƠNG"
type input "0369477364"
type input "PHƯƠNG"
type input "60.000"
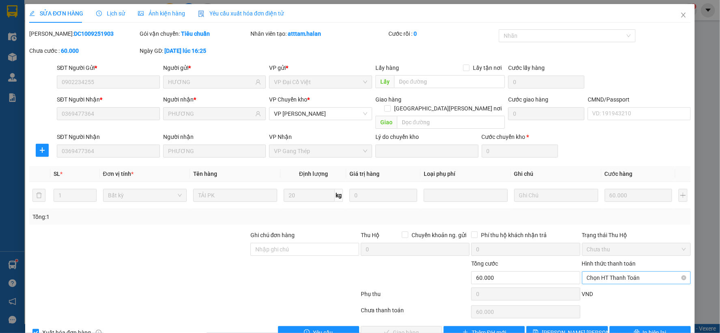
click at [645, 271] on span "Chọn HT Thanh Toán" at bounding box center [636, 277] width 99 height 12
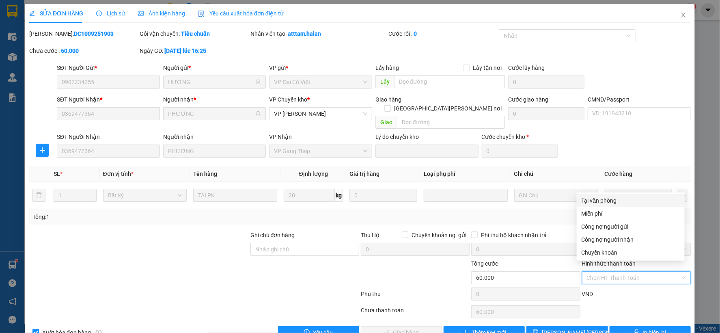
click at [610, 196] on div "Tại văn phòng" at bounding box center [630, 200] width 98 height 9
type input "0"
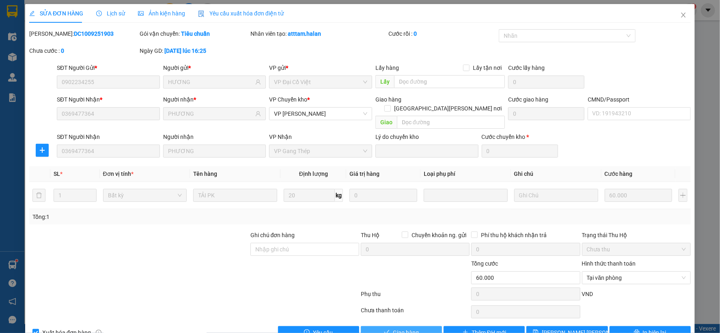
click at [405, 328] on span "Giao hàng" at bounding box center [406, 332] width 26 height 9
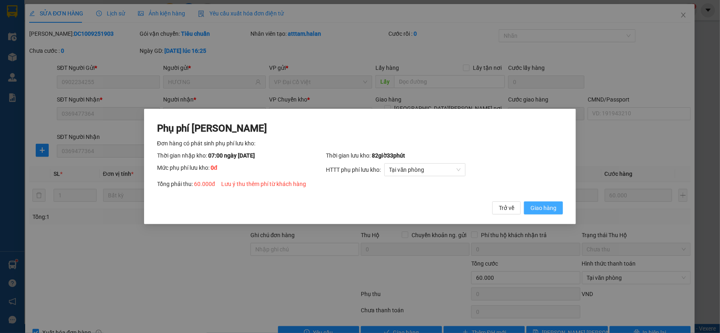
click at [544, 210] on span "Giao hàng" at bounding box center [543, 207] width 26 height 9
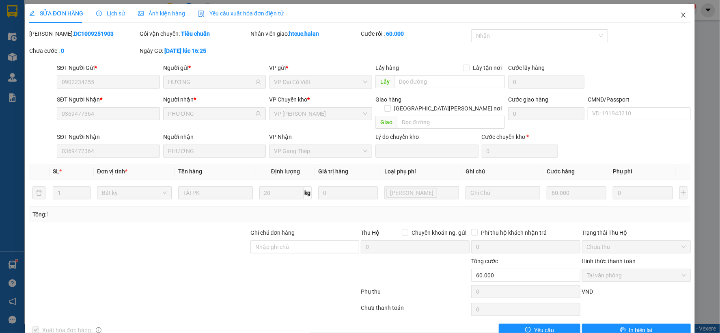
click at [680, 14] on icon "close" at bounding box center [683, 15] width 6 height 6
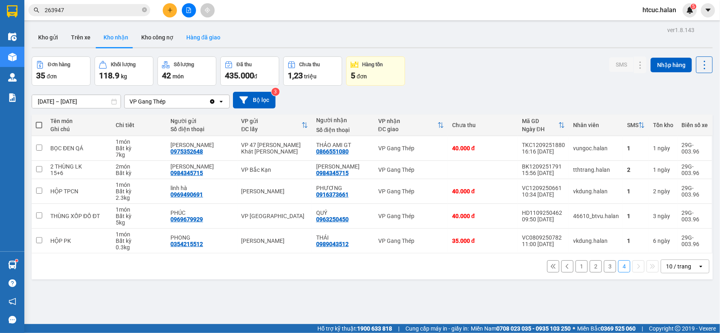
click at [207, 38] on button "Hàng đã giao" at bounding box center [203, 37] width 47 height 19
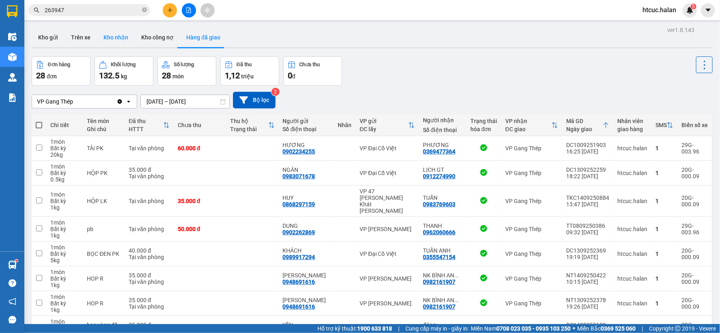
click at [121, 36] on button "Kho nhận" at bounding box center [116, 37] width 38 height 19
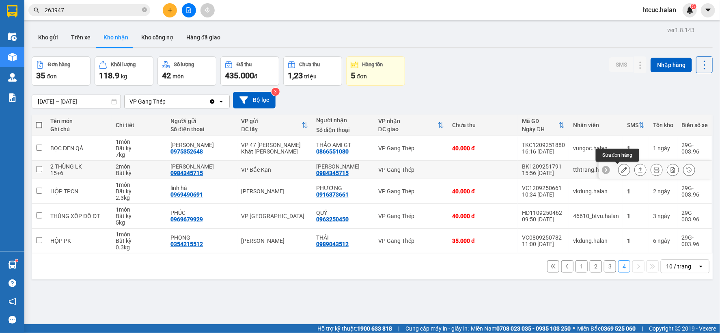
click at [621, 168] on icon at bounding box center [624, 170] width 6 height 6
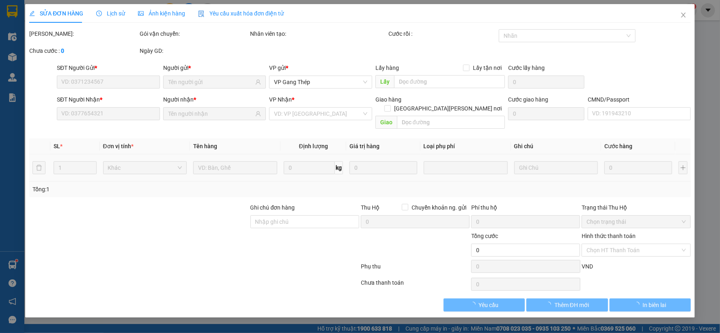
type input "0984345715"
type input "[PERSON_NAME]"
type input "0984345715"
type input "[PERSON_NAME]"
type input "80.000"
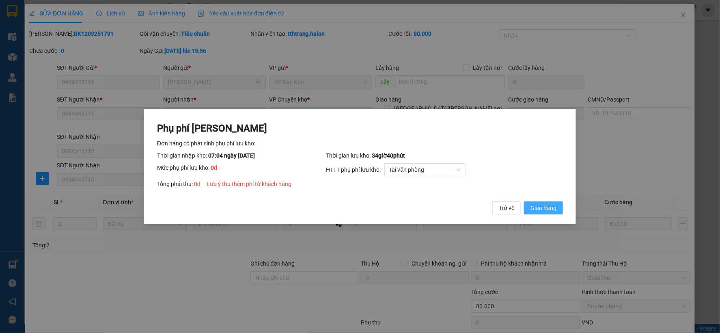
click at [545, 205] on span "Giao hàng" at bounding box center [543, 207] width 26 height 9
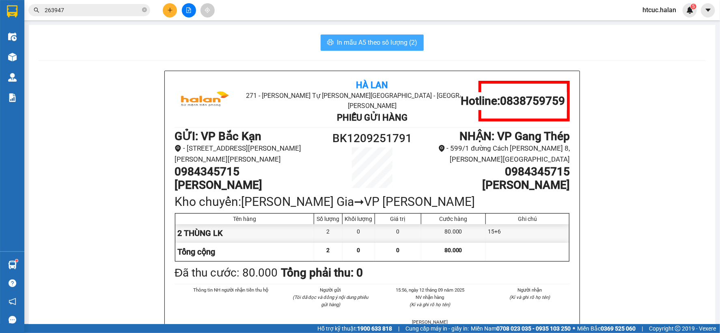
click at [340, 46] on span "In mẫu A5 theo số lượng (2)" at bounding box center [377, 42] width 80 height 10
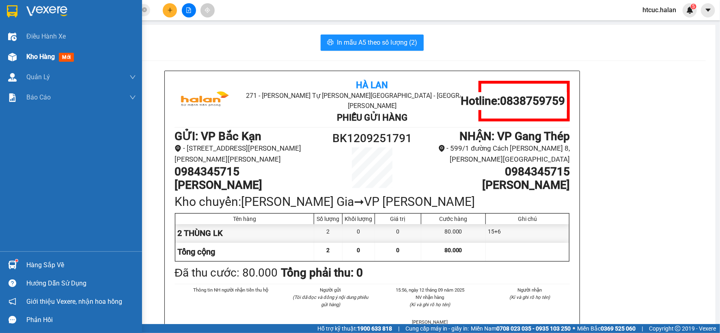
click at [17, 53] on div at bounding box center [12, 57] width 14 height 14
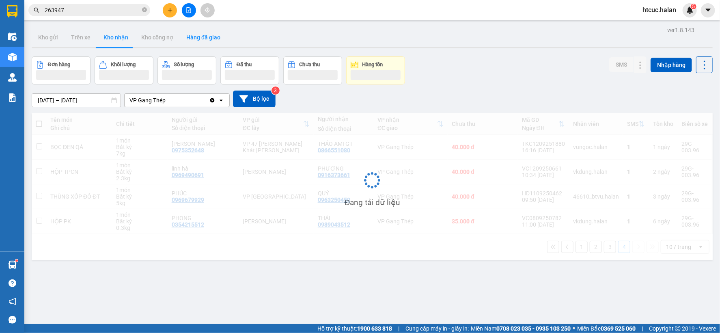
click at [200, 41] on button "Hàng đã giao" at bounding box center [203, 37] width 47 height 19
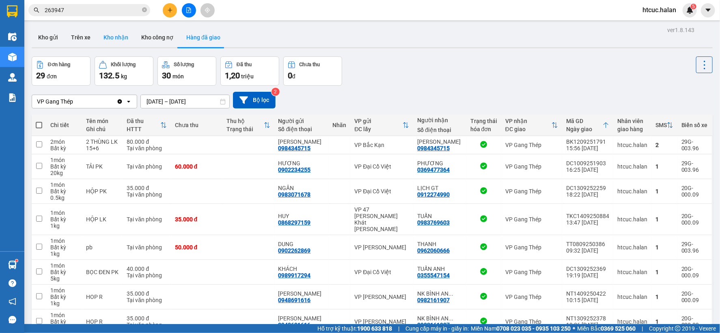
click at [118, 37] on button "Kho nhận" at bounding box center [116, 37] width 38 height 19
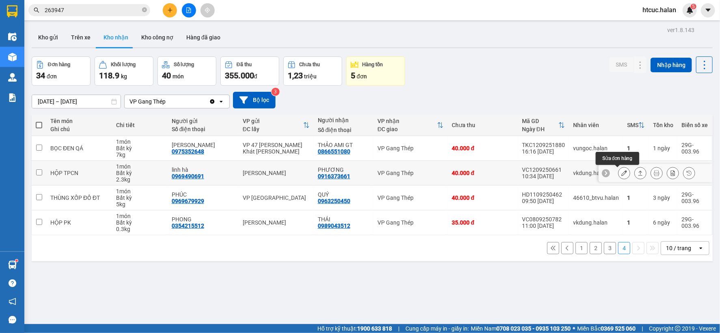
click at [621, 174] on icon at bounding box center [624, 173] width 6 height 6
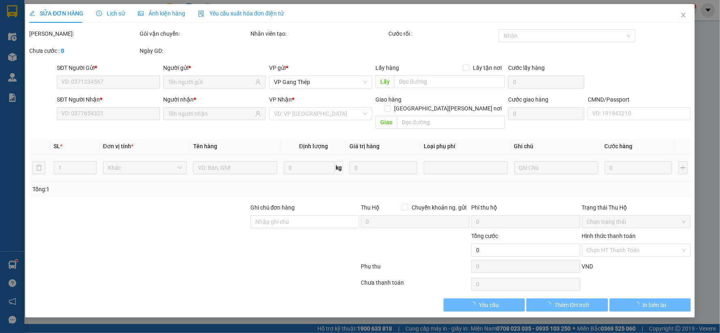
type input "0969490691"
type input "linh hà"
type input "0916373661"
type input "PHƯƠNG"
type input "40.000"
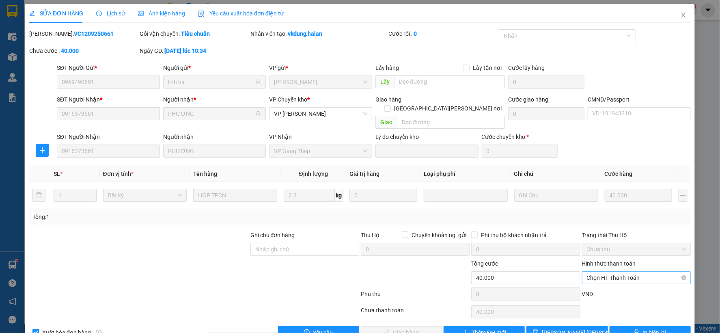
click at [633, 271] on span "Chọn HT Thanh Toán" at bounding box center [636, 277] width 99 height 12
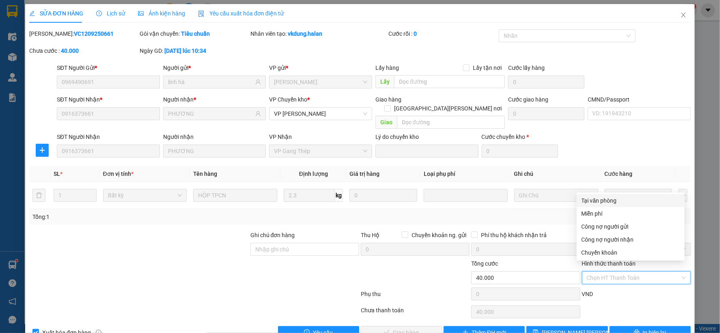
click at [605, 201] on div "Tại văn phòng" at bounding box center [630, 200] width 98 height 9
type input "0"
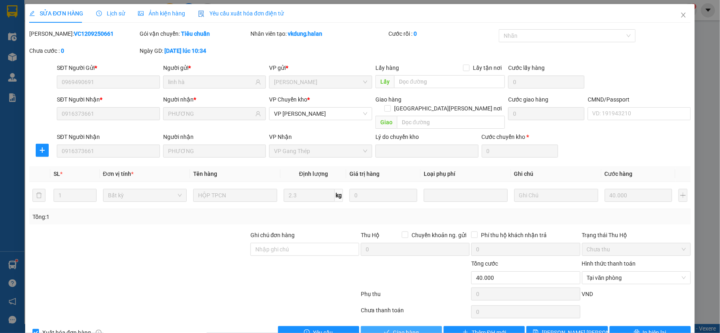
click at [402, 328] on span "Giao hàng" at bounding box center [406, 332] width 26 height 9
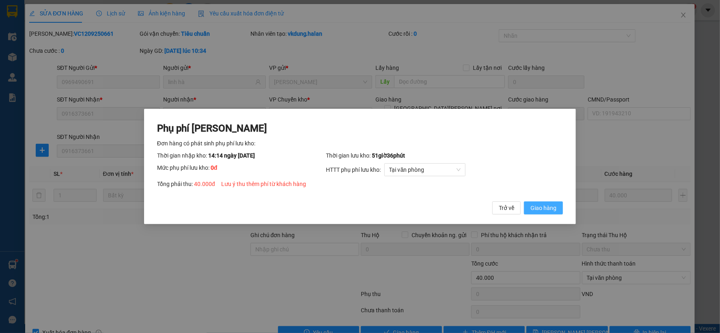
click at [552, 208] on span "Giao hàng" at bounding box center [543, 207] width 26 height 9
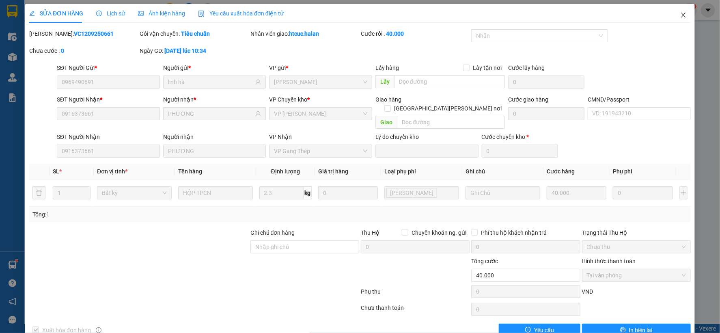
click at [680, 13] on icon "close" at bounding box center [683, 15] width 6 height 6
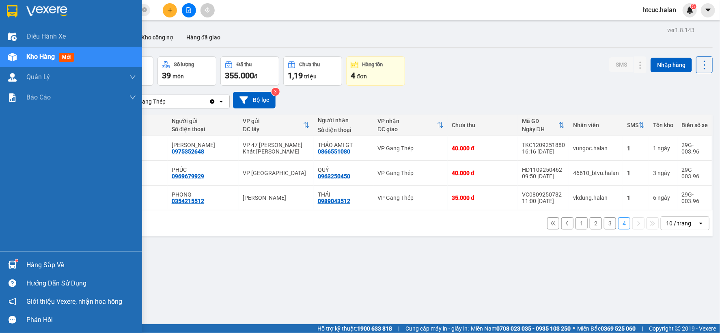
click at [11, 266] on img at bounding box center [12, 264] width 9 height 9
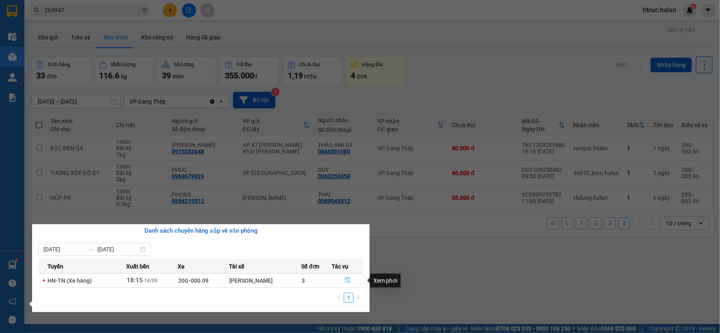
click at [346, 280] on icon "file-done" at bounding box center [347, 280] width 6 height 6
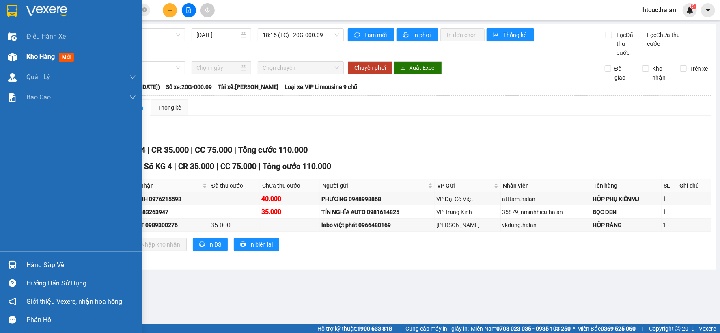
click at [18, 57] on div at bounding box center [12, 57] width 14 height 14
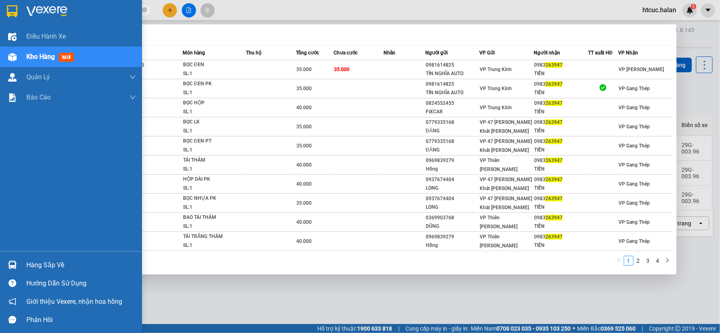
drag, startPoint x: 120, startPoint y: 9, endPoint x: 26, endPoint y: 27, distance: 95.7
click at [23, 27] on section "Kết quả tìm kiếm ( 35 ) Bộ lọc Mã ĐH Trạng thái Món hàng Thu hộ Tổng cước Chưa …" at bounding box center [360, 166] width 720 height 333
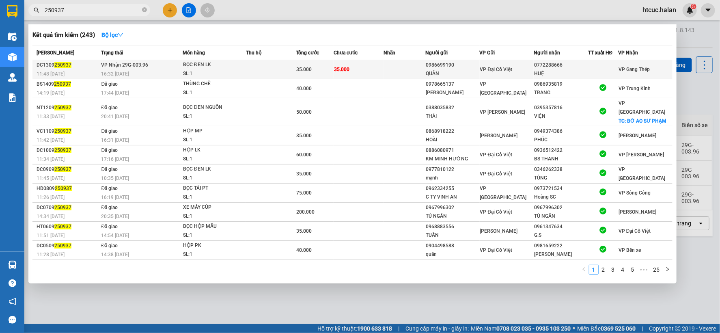
type input "250937"
click at [372, 69] on td "35.000" at bounding box center [358, 69] width 50 height 19
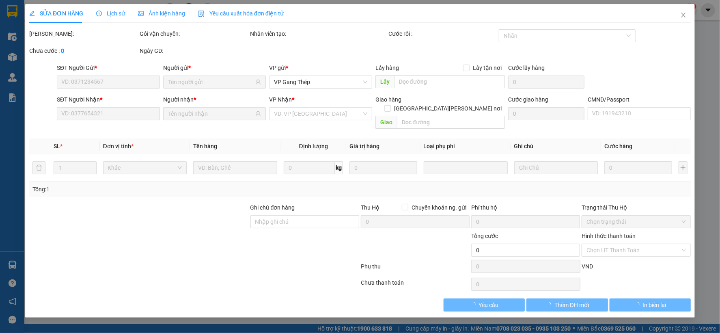
type input "0986699190"
type input "QUÂN"
type input "0772288666"
type input "HUỆ"
type input "35.000"
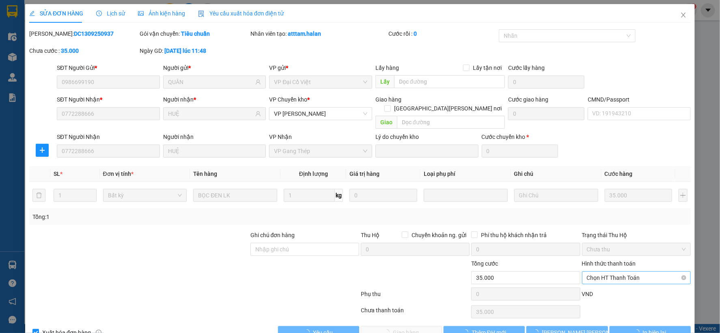
click at [613, 271] on span "Chọn HT Thanh Toán" at bounding box center [636, 277] width 99 height 12
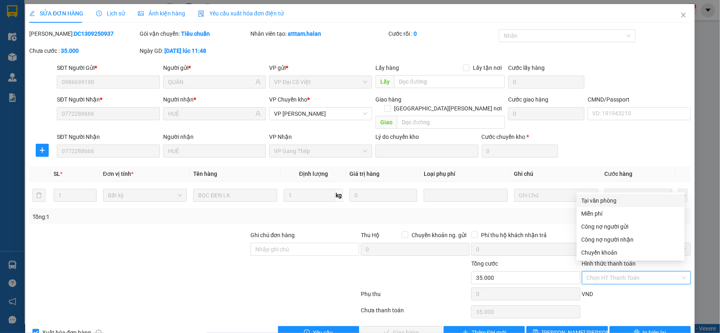
click at [609, 201] on div "Tại văn phòng" at bounding box center [630, 200] width 98 height 9
type input "0"
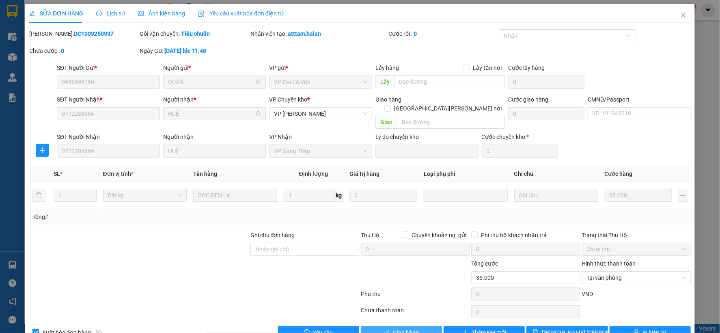
click at [400, 328] on span "Giao hàng" at bounding box center [406, 332] width 26 height 9
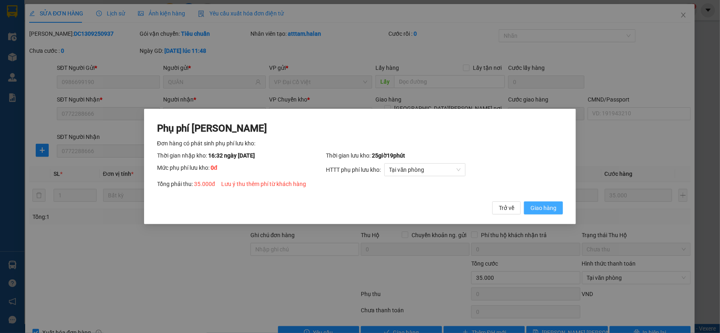
click at [554, 206] on span "Giao hàng" at bounding box center [543, 207] width 26 height 9
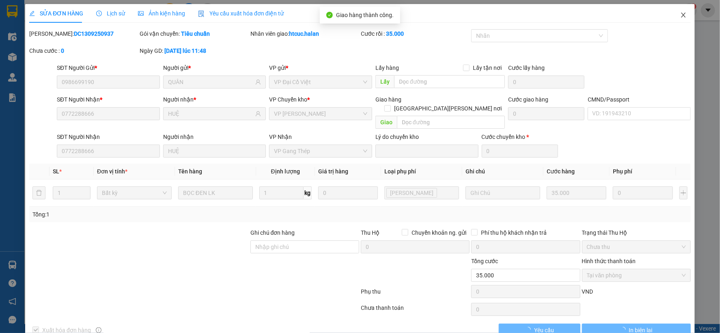
click at [681, 16] on icon "close" at bounding box center [683, 15] width 4 height 5
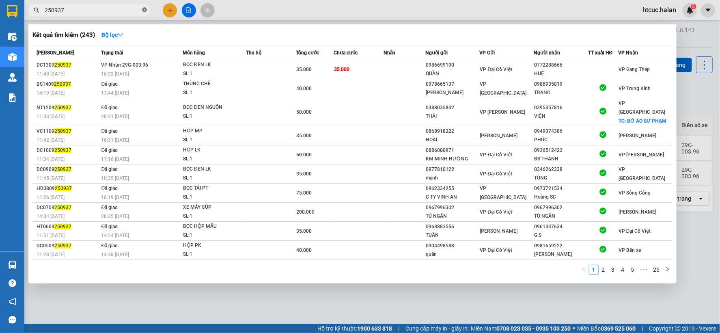
click at [144, 9] on icon "close-circle" at bounding box center [144, 9] width 5 height 5
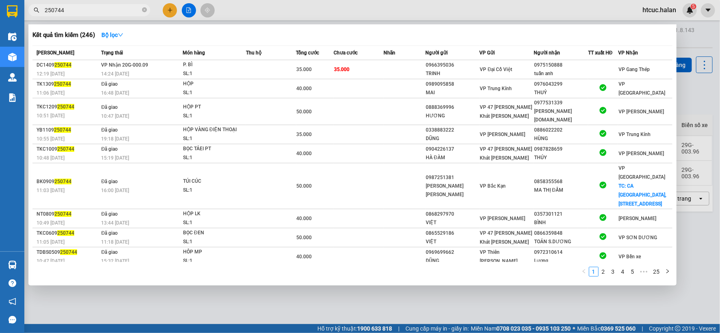
type input "250744"
click at [382, 67] on td "35.000" at bounding box center [358, 69] width 50 height 19
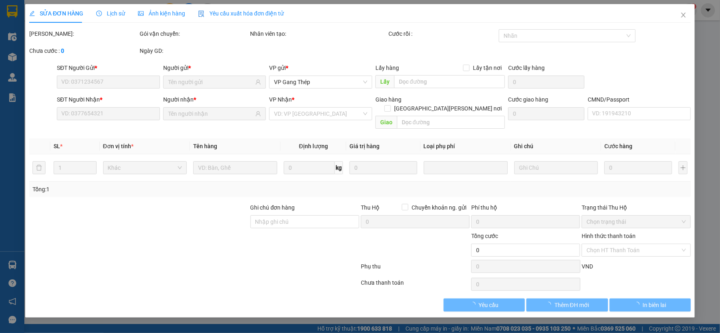
type input "0966395036"
type input "TRINH"
type input "0975150888"
type input "tuấn anh"
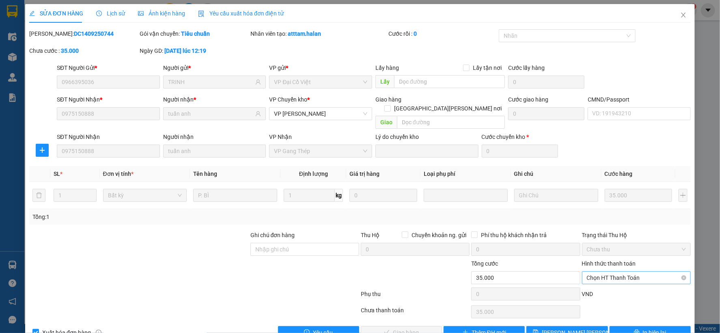
click at [623, 271] on span "Chọn HT Thanh Toán" at bounding box center [636, 277] width 99 height 12
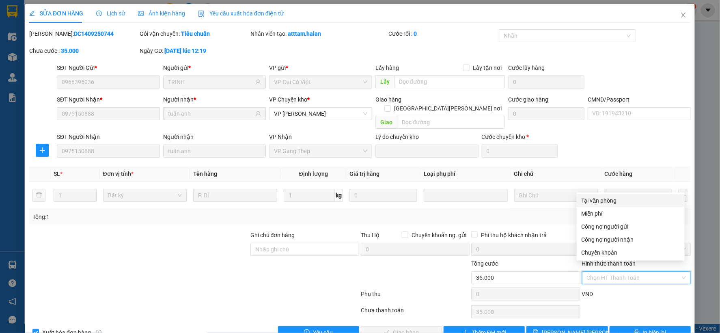
click at [609, 197] on div "Tại văn phòng" at bounding box center [630, 200] width 98 height 9
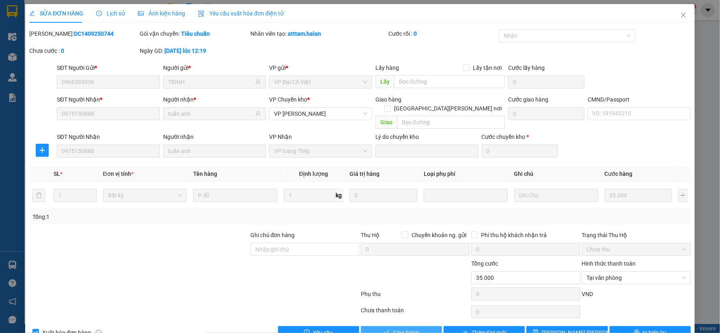
click at [420, 326] on button "Giao hàng" at bounding box center [401, 332] width 81 height 13
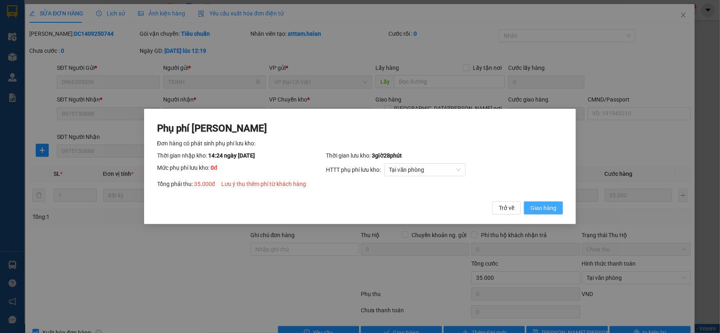
click at [541, 208] on span "Giao hàng" at bounding box center [543, 207] width 26 height 9
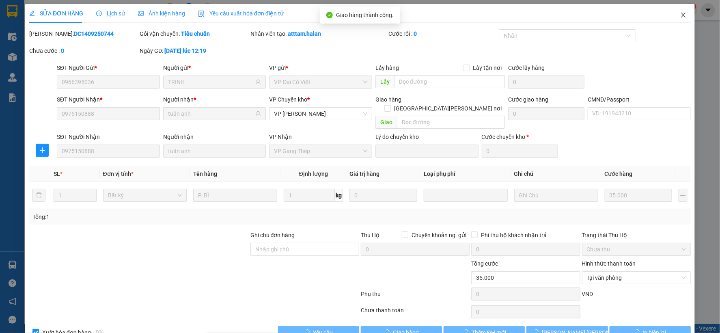
click at [680, 13] on icon "close" at bounding box center [683, 15] width 6 height 6
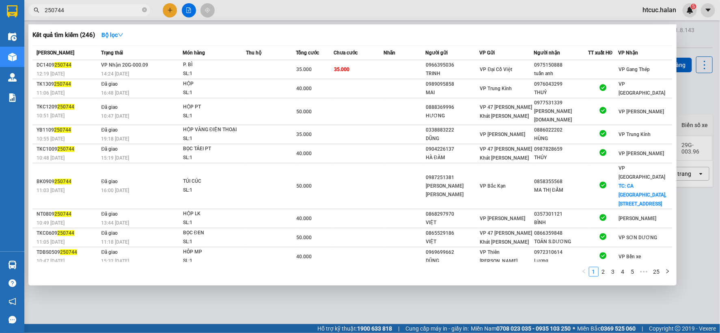
drag, startPoint x: 92, startPoint y: 6, endPoint x: 43, endPoint y: 21, distance: 50.5
click at [43, 17] on div "Kết quả tìm kiếm ( 246 ) Bộ lọc Mã ĐH Trạng thái Món hàng Thu hộ Tổng cước Chưa…" at bounding box center [79, 10] width 158 height 14
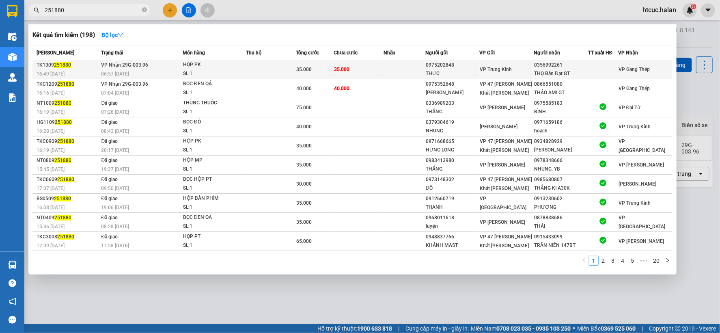
click at [378, 68] on td "35.000" at bounding box center [358, 69] width 50 height 19
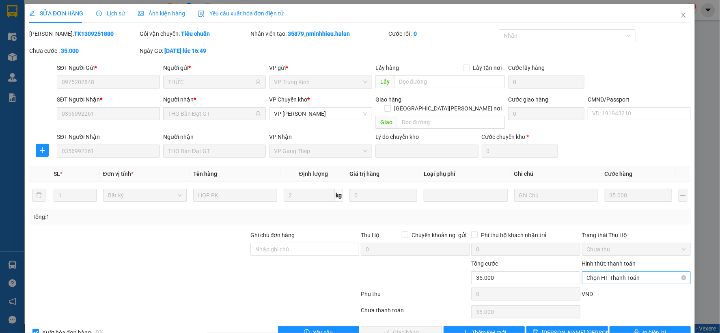
click at [626, 271] on span "Chọn HT Thanh Toán" at bounding box center [636, 277] width 99 height 12
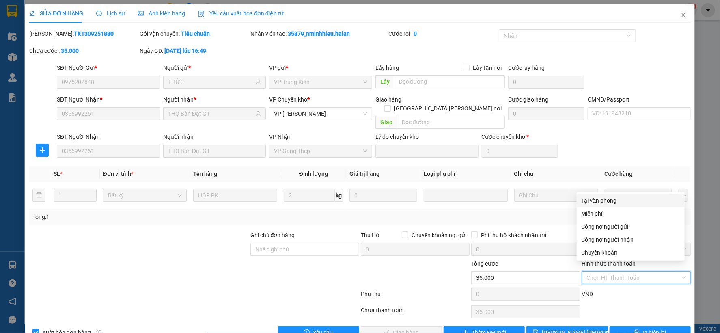
click at [602, 200] on div "Tại văn phòng" at bounding box center [630, 200] width 98 height 9
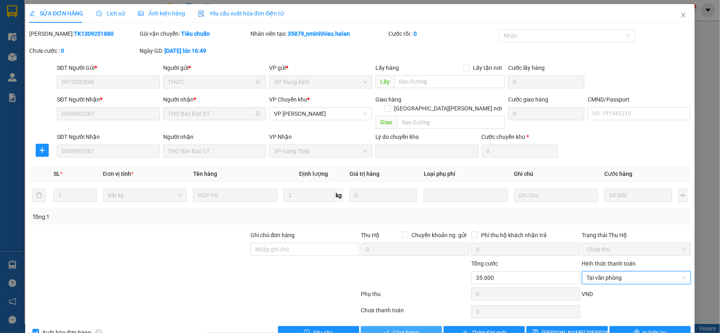
click at [402, 328] on span "Giao hàng" at bounding box center [406, 332] width 26 height 9
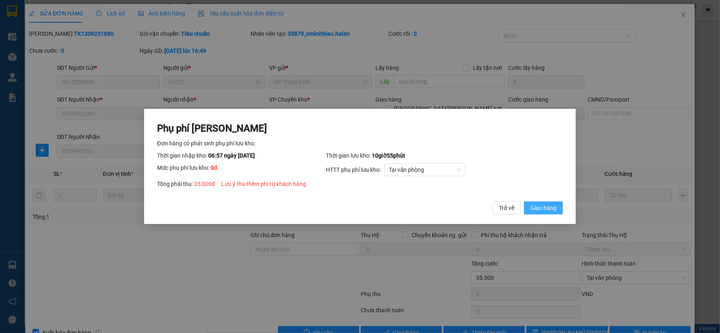
click at [554, 208] on span "Giao hàng" at bounding box center [543, 207] width 26 height 9
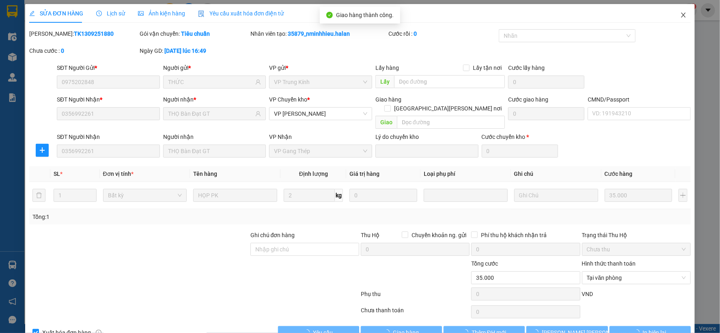
click at [681, 15] on icon "close" at bounding box center [683, 15] width 4 height 5
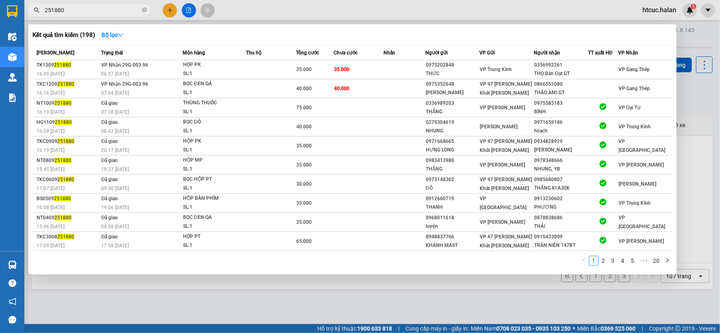
drag, startPoint x: 100, startPoint y: 9, endPoint x: 39, endPoint y: 18, distance: 62.4
click at [39, 17] on div "Kết quả tìm kiếm ( 198 ) Bộ lọc Mã ĐH Trạng thái Món hàng Thu hộ Tổng cước Chưa…" at bounding box center [79, 10] width 158 height 14
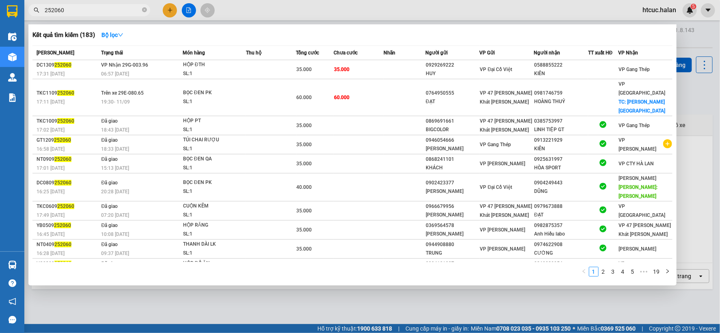
click at [371, 69] on td "35.000" at bounding box center [358, 69] width 50 height 19
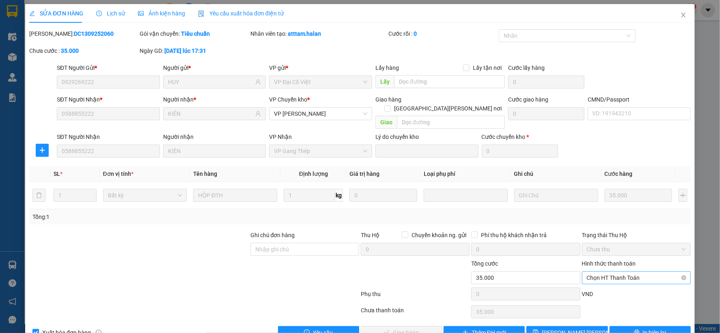
click at [614, 271] on span "Chọn HT Thanh Toán" at bounding box center [636, 277] width 99 height 12
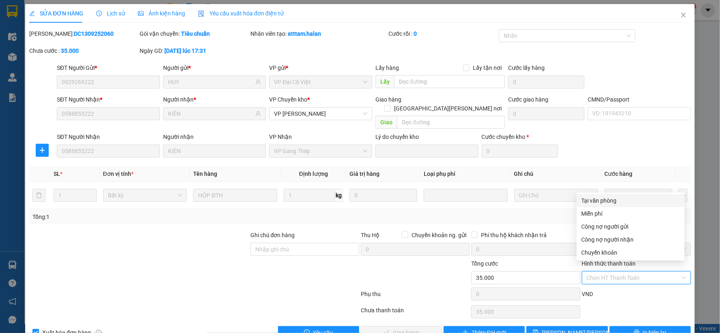
click at [610, 202] on div "Tại văn phòng" at bounding box center [630, 200] width 98 height 9
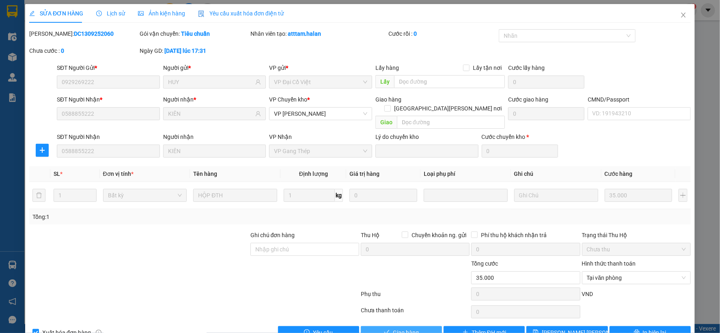
click at [410, 328] on span "Giao hàng" at bounding box center [406, 332] width 26 height 9
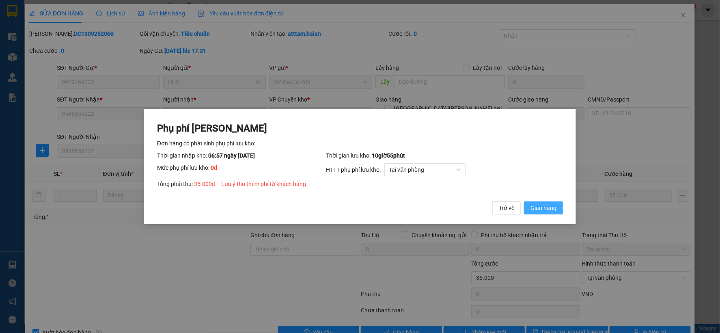
click at [556, 208] on span "Giao hàng" at bounding box center [543, 207] width 26 height 9
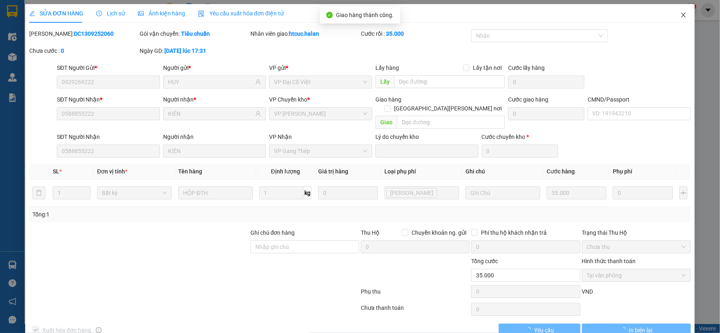
click at [680, 15] on icon "close" at bounding box center [683, 15] width 6 height 6
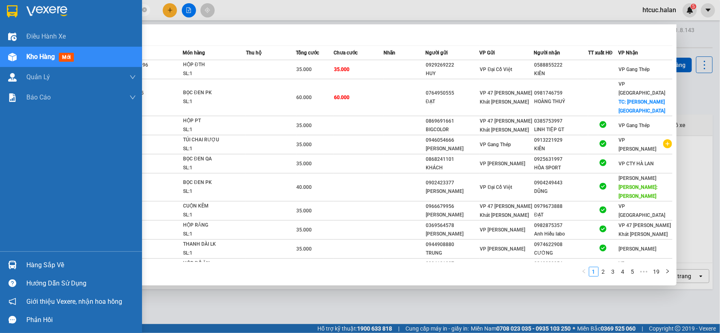
drag, startPoint x: 71, startPoint y: 7, endPoint x: 17, endPoint y: 14, distance: 54.0
click at [17, 14] on section "Kết quả tìm kiếm ( 183 ) Bộ lọc Mã ĐH Trạng thái Món hàng Thu hộ Tổng cước Chưa…" at bounding box center [360, 166] width 720 height 333
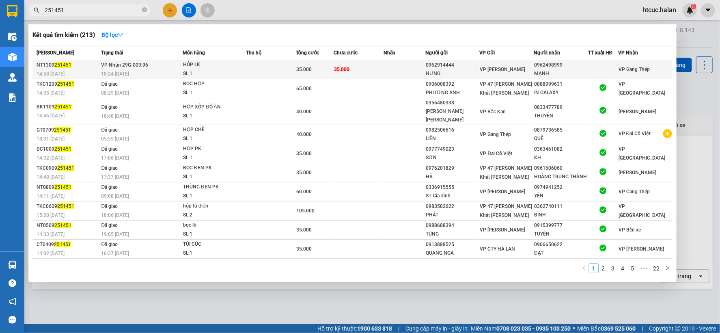
click at [353, 67] on td "35.000" at bounding box center [358, 69] width 50 height 19
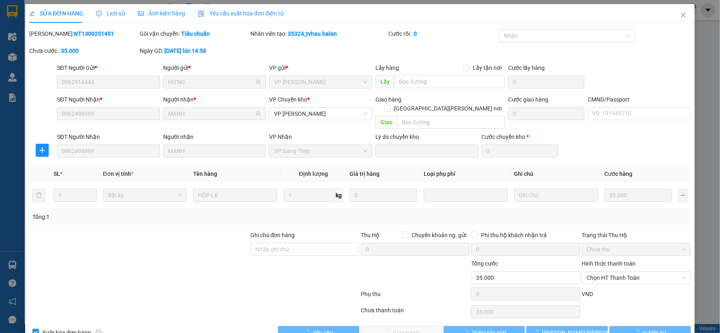
click at [633, 271] on span "Chọn HT Thanh Toán" at bounding box center [636, 277] width 99 height 12
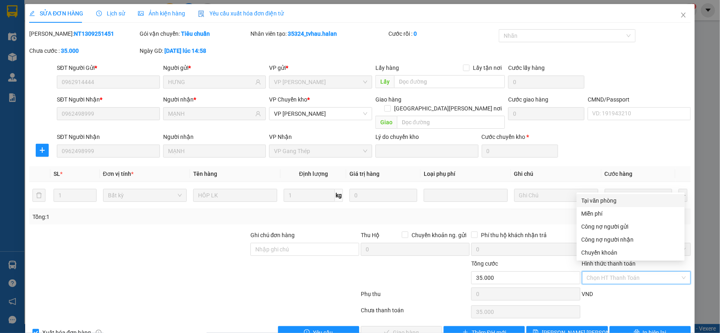
click at [610, 199] on div "Tại văn phòng" at bounding box center [630, 200] width 98 height 9
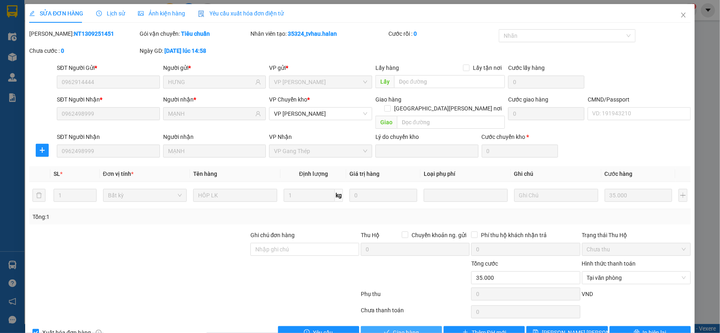
click at [405, 328] on span "Giao hàng" at bounding box center [406, 332] width 26 height 9
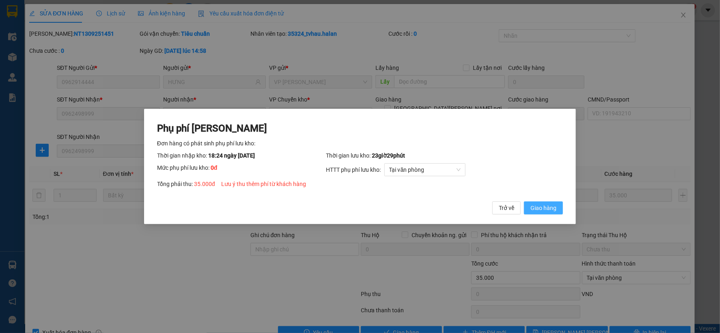
click at [546, 209] on span "Giao hàng" at bounding box center [543, 207] width 26 height 9
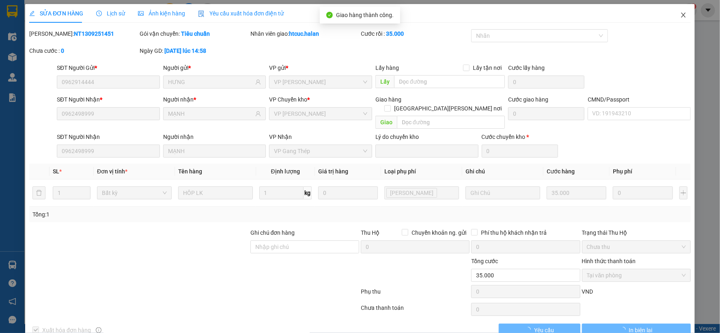
click at [680, 14] on icon "close" at bounding box center [683, 15] width 6 height 6
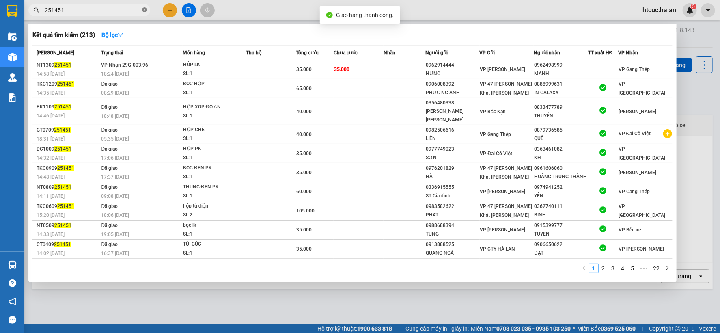
click at [144, 7] on icon "close-circle" at bounding box center [144, 9] width 5 height 5
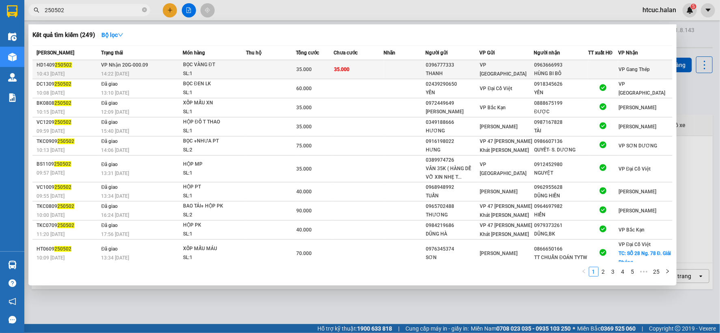
click at [355, 67] on td "35.000" at bounding box center [358, 69] width 50 height 19
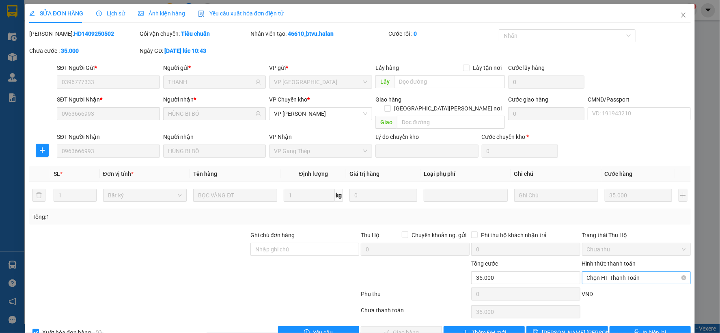
click at [619, 271] on span "Chọn HT Thanh Toán" at bounding box center [636, 277] width 99 height 12
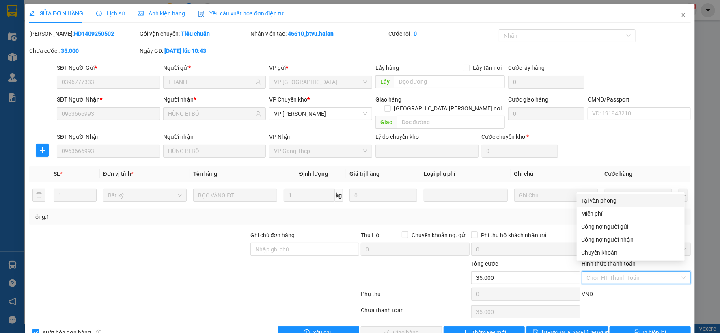
click at [610, 198] on div "Tại văn phòng" at bounding box center [630, 200] width 98 height 9
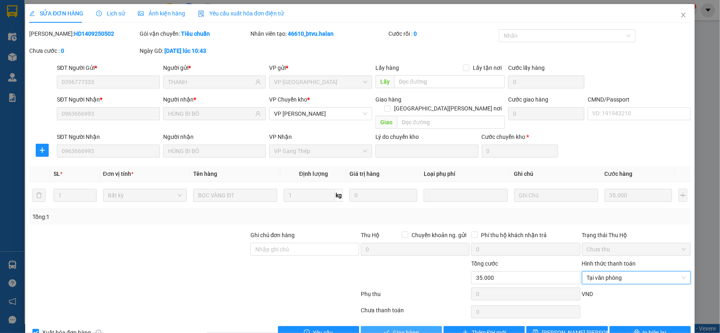
click at [387, 326] on button "Giao hàng" at bounding box center [401, 332] width 81 height 13
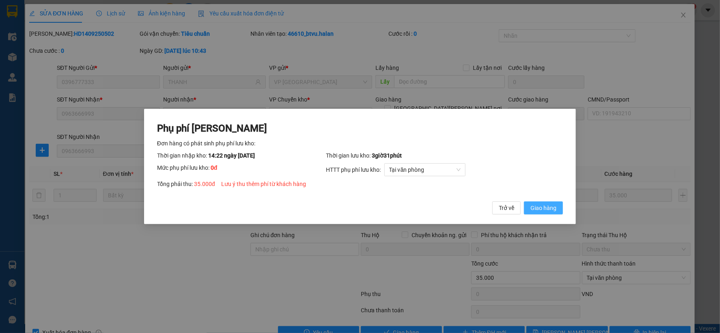
click at [543, 208] on span "Giao hàng" at bounding box center [543, 207] width 26 height 9
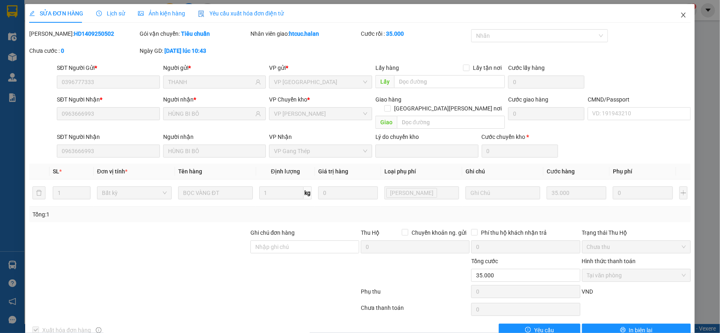
click at [681, 14] on icon "close" at bounding box center [683, 15] width 4 height 5
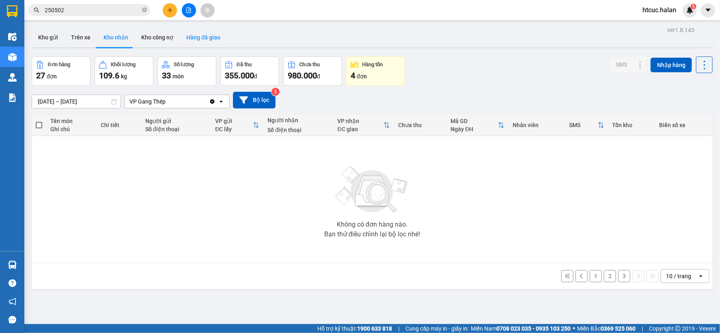
click at [208, 39] on button "Hàng đã giao" at bounding box center [203, 37] width 47 height 19
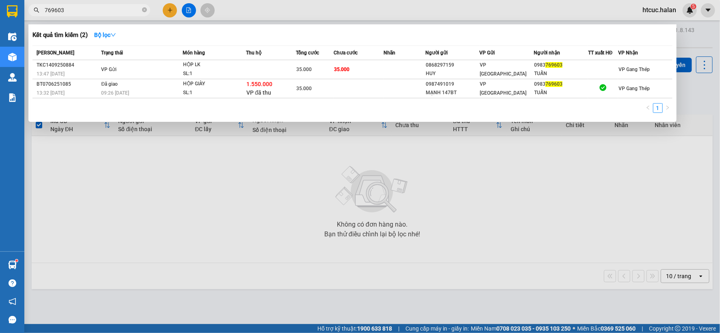
drag, startPoint x: 71, startPoint y: 6, endPoint x: 66, endPoint y: 0, distance: 7.7
click at [30, 11] on span "769603" at bounding box center [89, 10] width 122 height 12
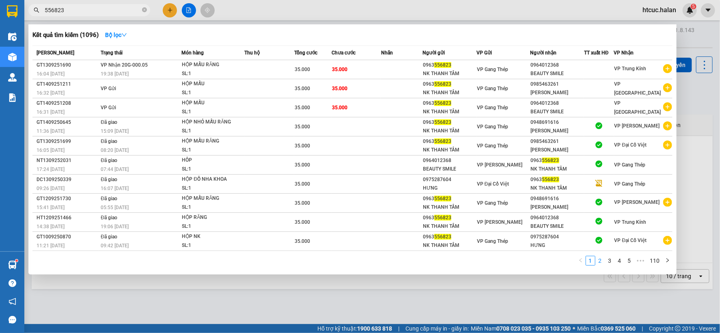
click at [602, 260] on link "2" at bounding box center [599, 260] width 9 height 9
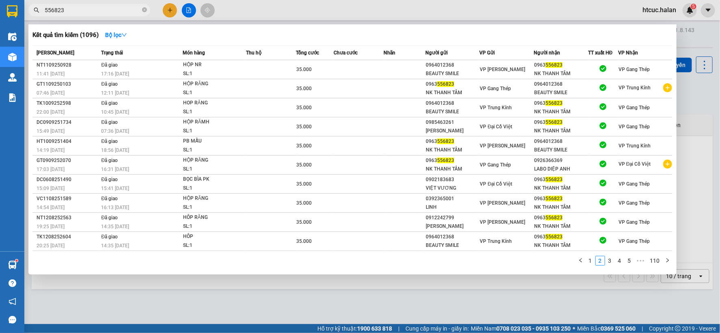
drag, startPoint x: 80, startPoint y: 7, endPoint x: 0, endPoint y: 28, distance: 82.4
click at [0, 28] on section "Kết quả tìm kiếm ( 1096 ) Bộ lọc Mã ĐH Trạng thái Món hàng Thu hộ Tổng cước Chư…" at bounding box center [360, 166] width 720 height 333
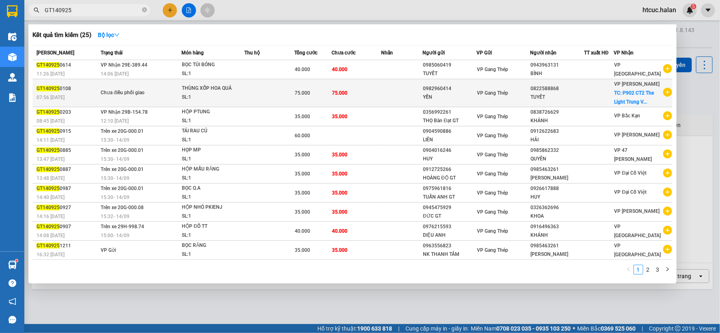
type input "GT140925"
click at [387, 90] on td at bounding box center [401, 93] width 41 height 28
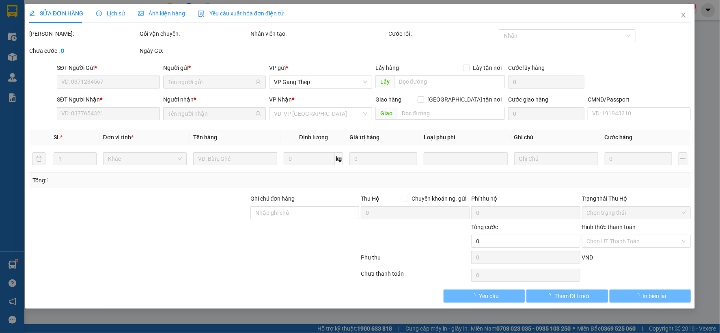
type input "0982960414"
type input "0822588868"
checkbox input "true"
type input "P902 CT2 The Light Trung Văn, P. Tố Hữu, Trung Văn, Nam Từ Liêm, Hà Nội, Việt N…"
type input "17H30 SHIP"
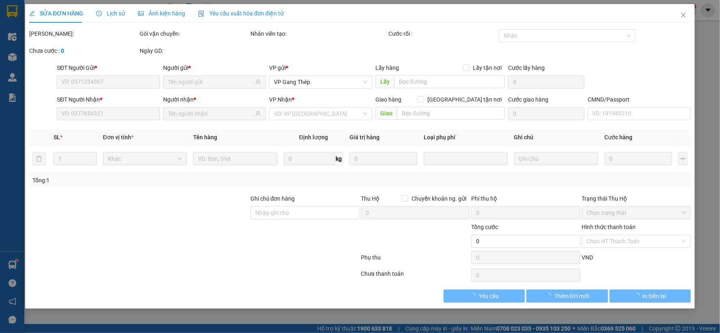
type input "75.000"
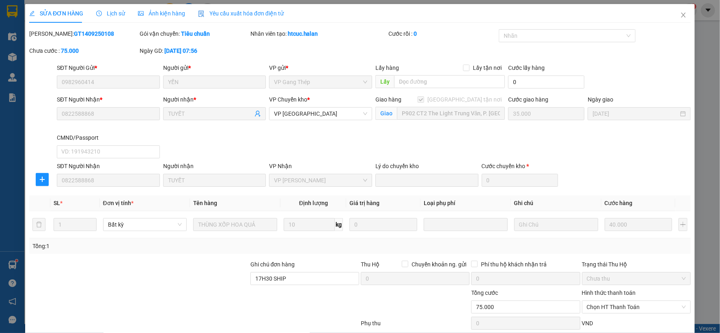
click at [114, 15] on span "Lịch sử" at bounding box center [110, 13] width 29 height 6
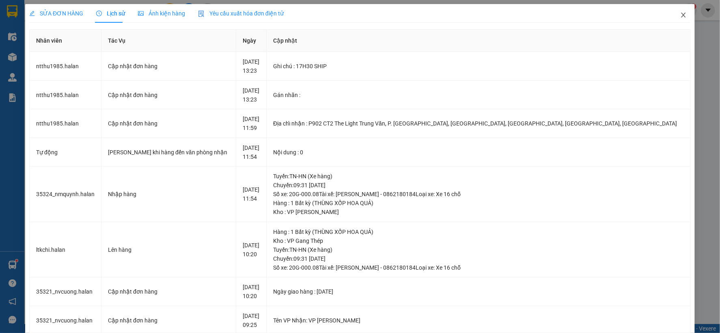
click at [681, 15] on icon "close" at bounding box center [683, 15] width 4 height 5
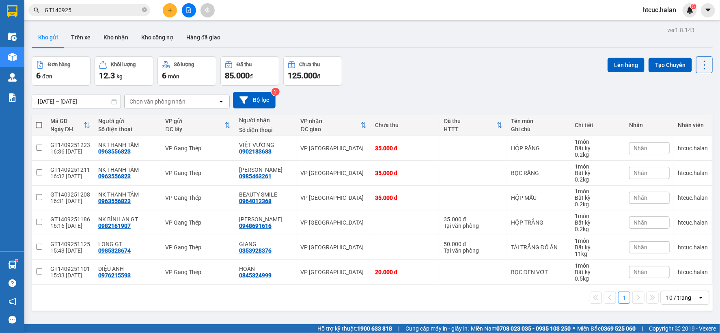
click at [95, 6] on input "GT140925" at bounding box center [93, 10] width 96 height 9
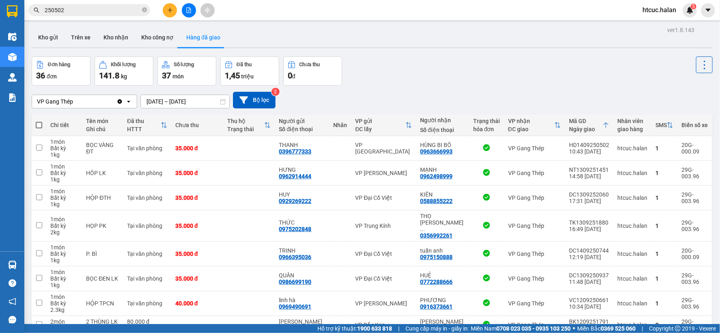
click at [470, 63] on div "Đơn hàng 36 đơn Khối lượng 141.8 kg Số lượng 37 món Đã thu 1,45 triệu Chưa thu …" at bounding box center [372, 70] width 681 height 29
click at [48, 36] on button "Kho gửi" at bounding box center [48, 37] width 33 height 19
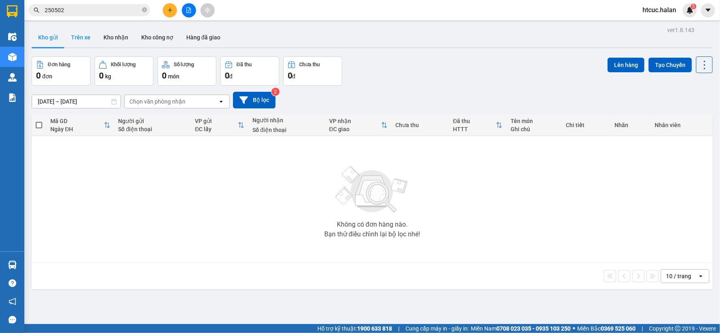
click at [78, 37] on button "Trên xe" at bounding box center [80, 37] width 32 height 19
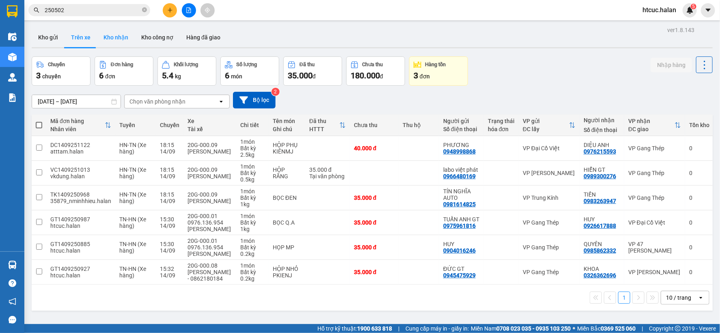
click at [111, 37] on button "Kho nhận" at bounding box center [116, 37] width 38 height 19
type input "[DATE] – [DATE]"
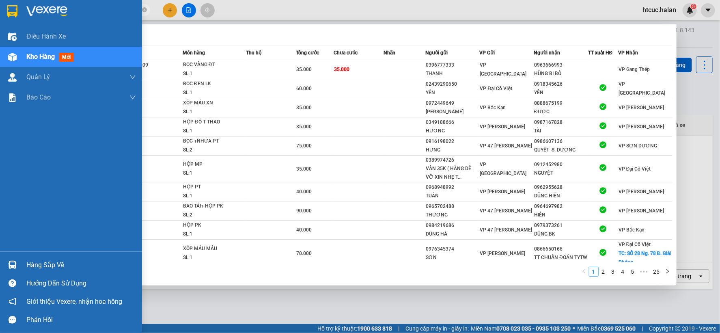
drag, startPoint x: 95, startPoint y: 12, endPoint x: 11, endPoint y: 21, distance: 83.6
click at [11, 21] on section "Kết quả tìm kiếm ( 249 ) Bộ lọc Mã ĐH Trạng thái Món hàng Thu hộ Tổng cước Chưa…" at bounding box center [360, 166] width 720 height 333
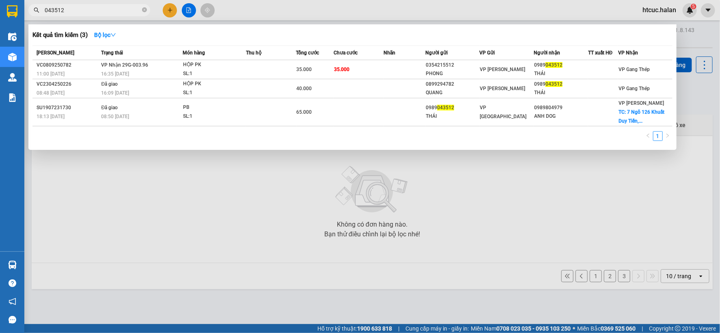
type input "043512"
click at [362, 71] on td "35.000" at bounding box center [358, 69] width 50 height 19
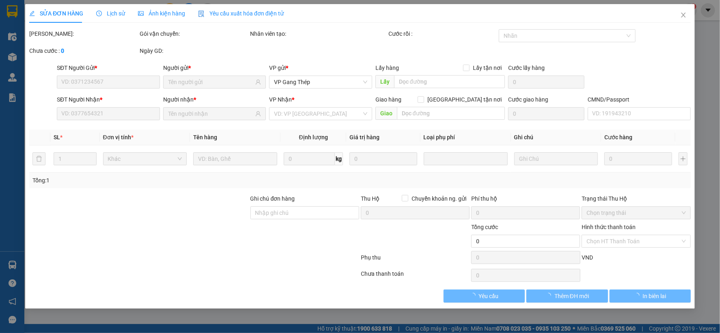
type input "0354215512"
type input "PHONG"
type input "0989043512"
type input "THÁI"
type input "35.000"
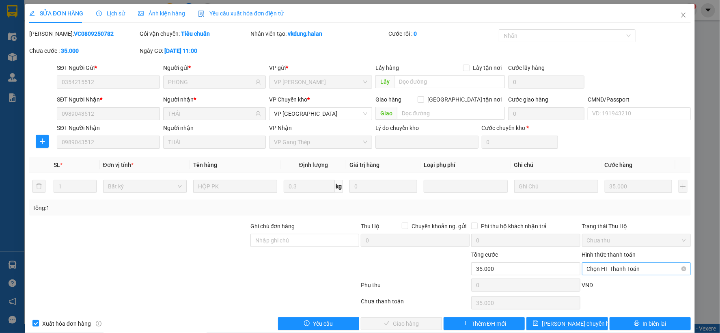
click at [628, 267] on span "Chọn HT Thanh Toán" at bounding box center [636, 268] width 99 height 12
click at [619, 239] on div "Công nợ người nhận" at bounding box center [630, 239] width 98 height 9
type input "0"
drag, startPoint x: 628, startPoint y: 268, endPoint x: 623, endPoint y: 265, distance: 5.0
click at [628, 267] on span "Công nợ người nhận" at bounding box center [636, 268] width 99 height 12
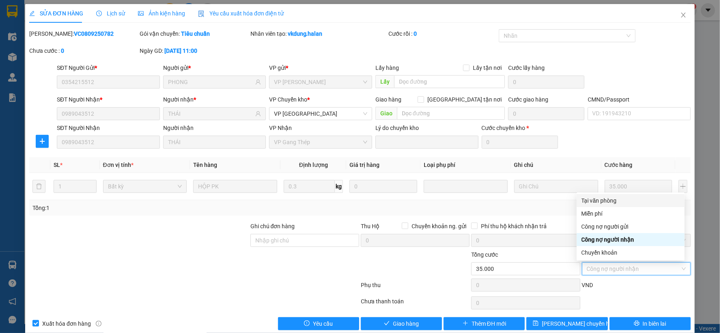
click at [606, 199] on div "Tại văn phòng" at bounding box center [630, 200] width 98 height 9
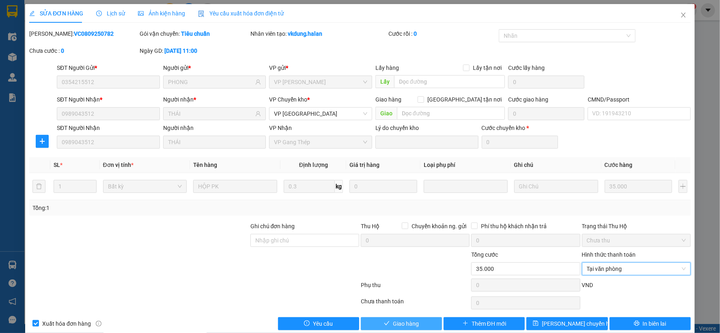
click at [404, 321] on span "Giao hàng" at bounding box center [406, 323] width 26 height 9
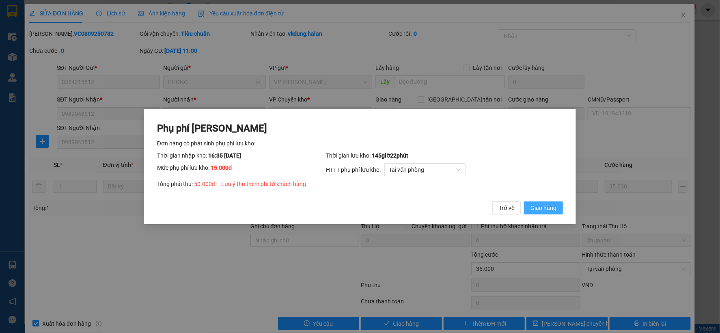
click at [541, 205] on span "Giao hàng" at bounding box center [543, 207] width 26 height 9
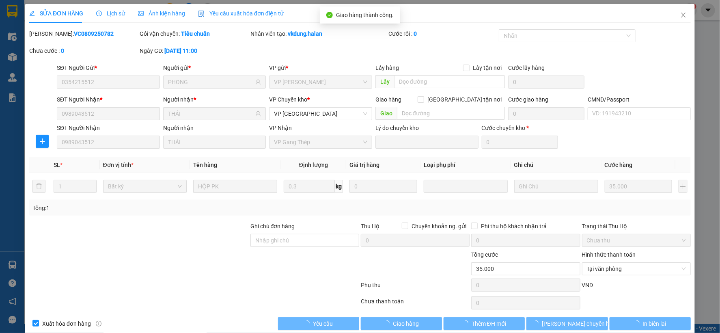
type input "50.000"
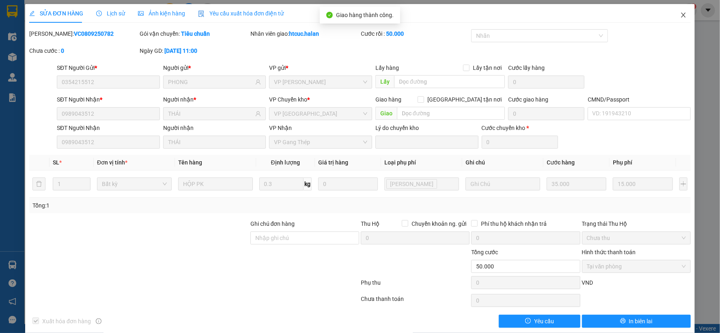
click at [680, 14] on icon "close" at bounding box center [683, 15] width 6 height 6
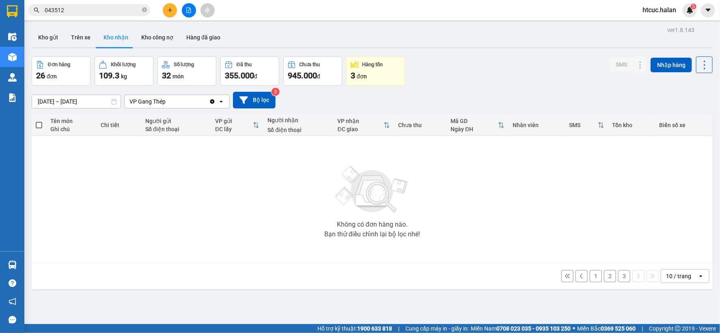
click at [618, 275] on button "3" at bounding box center [624, 276] width 12 height 12
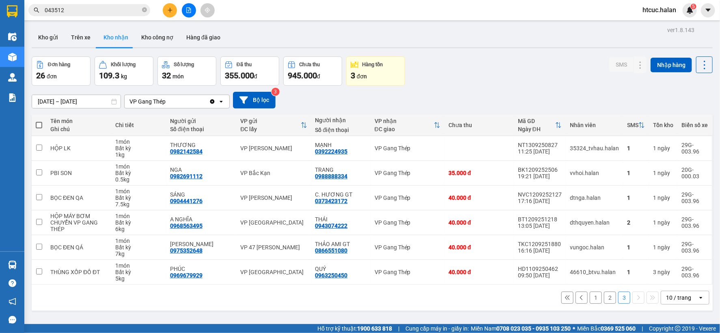
click at [604, 296] on button "2" at bounding box center [610, 297] width 12 height 12
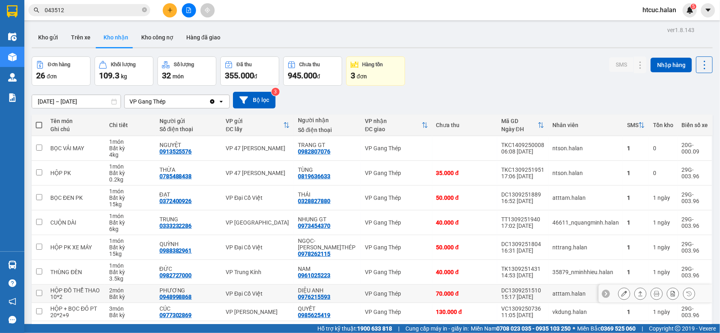
scroll to position [80, 0]
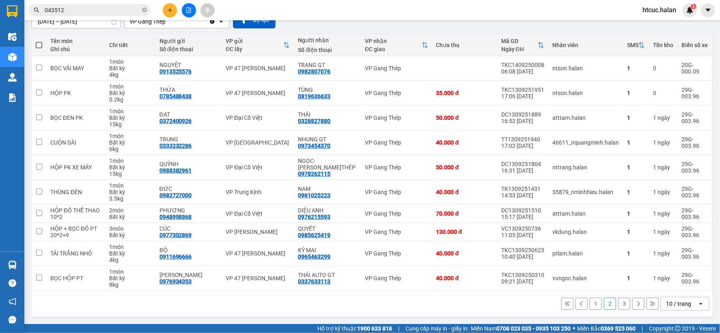
click at [589, 301] on button "1" at bounding box center [595, 303] width 12 height 12
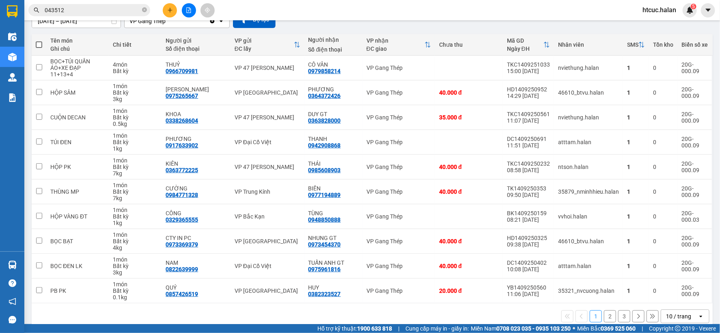
scroll to position [0, 0]
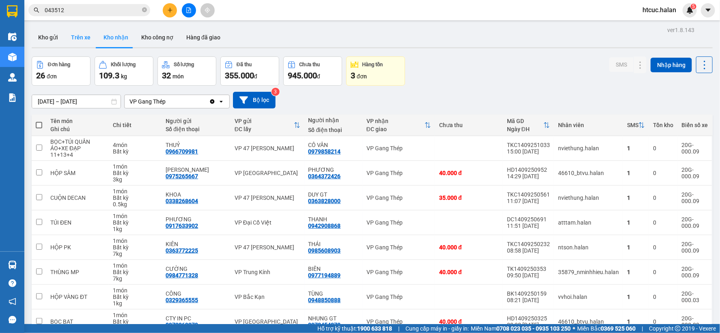
click at [80, 38] on button "Trên xe" at bounding box center [80, 37] width 32 height 19
type input "[DATE] – [DATE]"
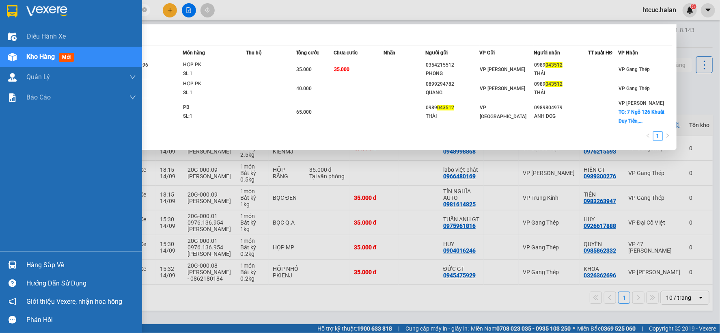
drag, startPoint x: 74, startPoint y: 9, endPoint x: 16, endPoint y: 17, distance: 58.6
click at [16, 17] on section "Kết quả tìm kiếm ( 3 ) Bộ lọc Mã ĐH Trạng thái Món hàng Thu hộ Tổng cước Chưa c…" at bounding box center [360, 166] width 720 height 333
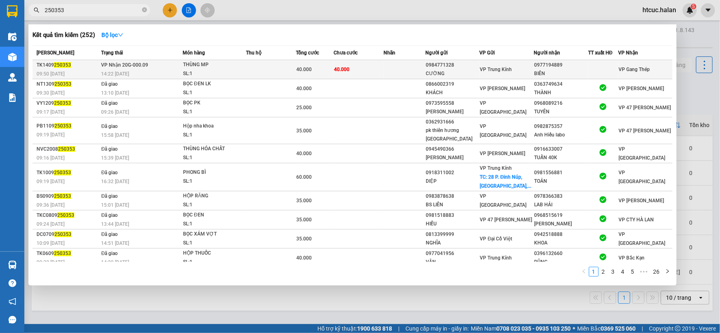
type input "250353"
click at [360, 73] on td "40.000" at bounding box center [358, 69] width 50 height 19
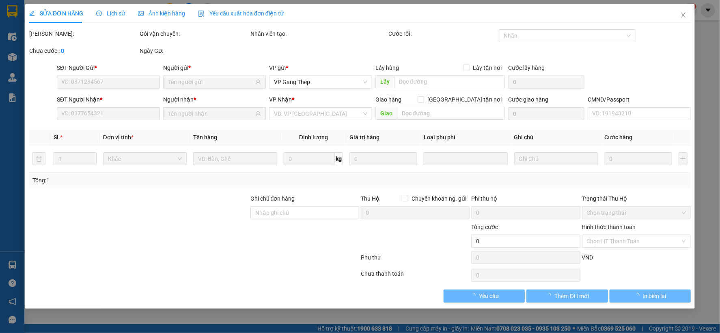
type input "0984771328"
type input "CƯỜNG"
type input "0977194889"
type input "BIÊN"
type input "40.000"
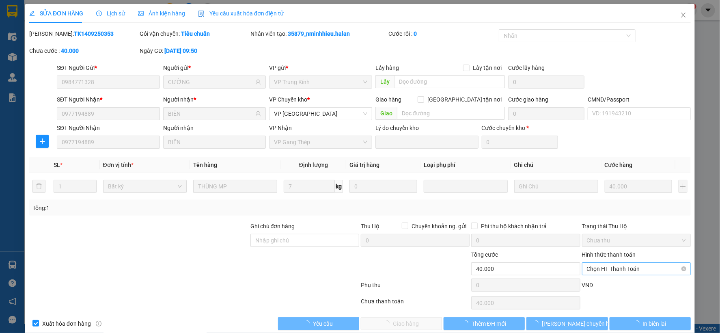
click at [619, 266] on span "Chọn HT Thanh Toán" at bounding box center [636, 268] width 99 height 12
click at [611, 201] on div "Tại văn phòng" at bounding box center [630, 200] width 98 height 9
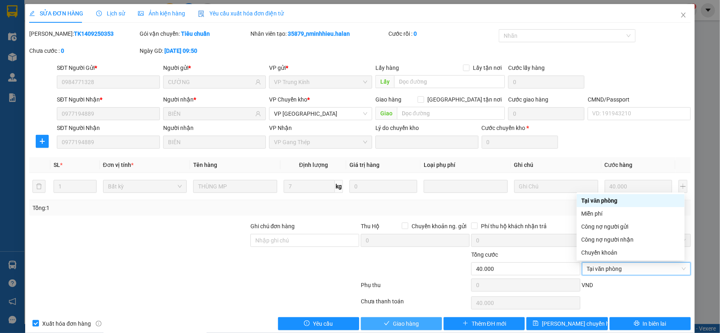
type input "0"
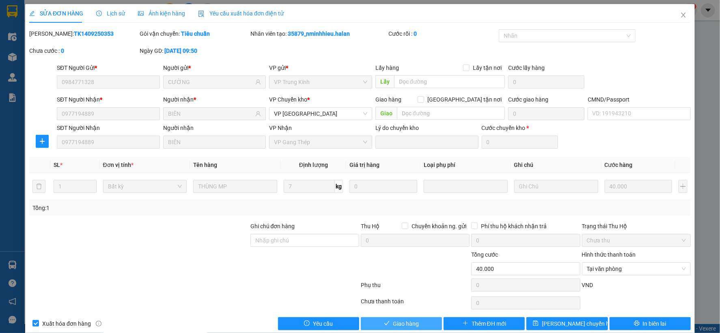
click at [411, 322] on span "Giao hàng" at bounding box center [406, 323] width 26 height 9
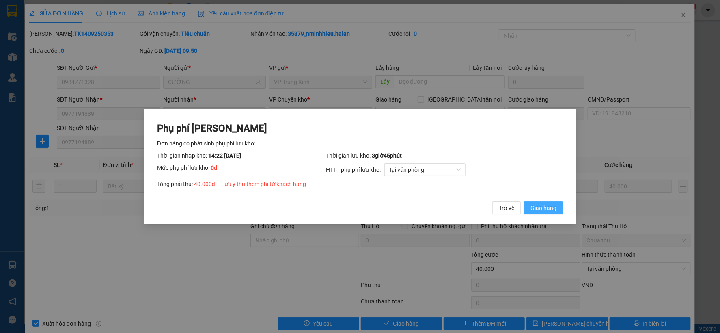
click at [543, 210] on span "Giao hàng" at bounding box center [543, 207] width 26 height 9
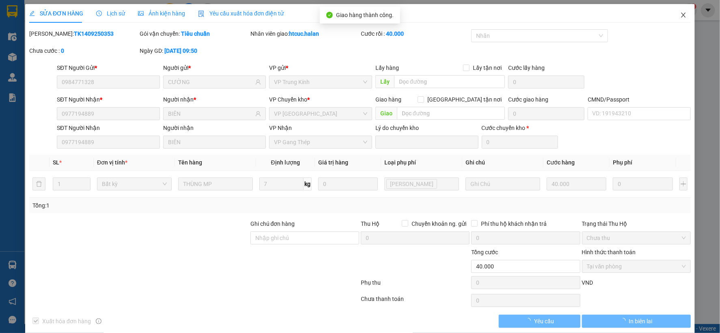
click at [679, 11] on span "Close" at bounding box center [683, 15] width 23 height 23
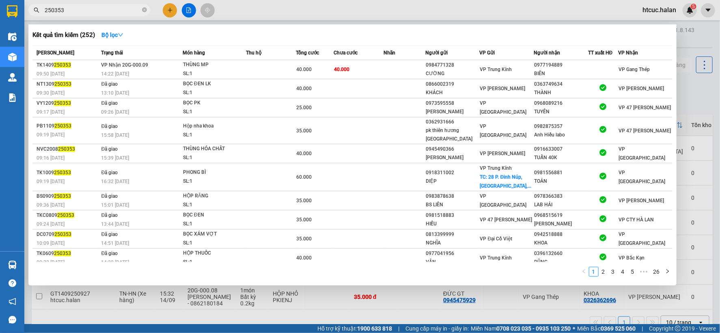
drag, startPoint x: 81, startPoint y: 11, endPoint x: 43, endPoint y: 17, distance: 38.2
click at [43, 17] on div "Kết quả tìm kiếm ( 252 ) Bộ lọc Mã ĐH Trạng thái Món hàng Thu hộ Tổng cước Chưa…" at bounding box center [79, 10] width 158 height 14
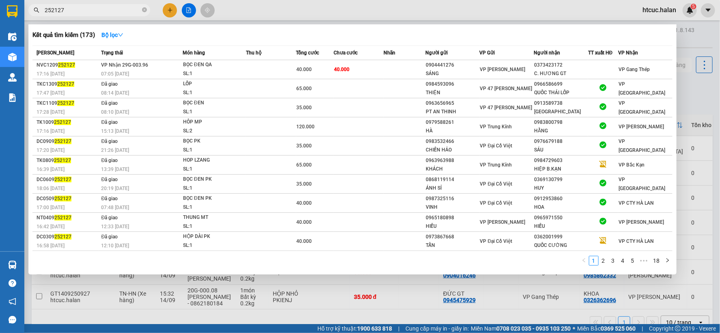
type input "252127"
click at [366, 67] on td "40.000" at bounding box center [358, 69] width 50 height 19
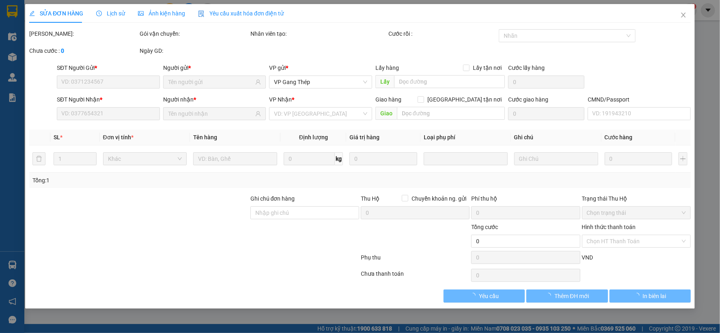
type input "0904441276"
type input "SÁNG"
type input "0373423172"
type input "C. HƯƠNG GT"
type input "40.000"
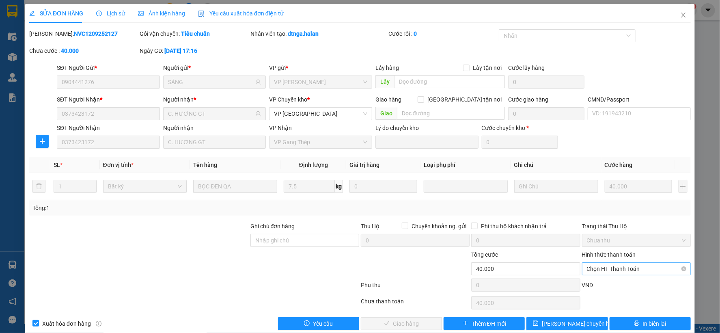
click at [619, 267] on span "Chọn HT Thanh Toán" at bounding box center [636, 268] width 99 height 12
click at [603, 196] on div "Tại văn phòng" at bounding box center [630, 200] width 98 height 9
type input "0"
click at [417, 321] on button "Giao hàng" at bounding box center [401, 323] width 81 height 13
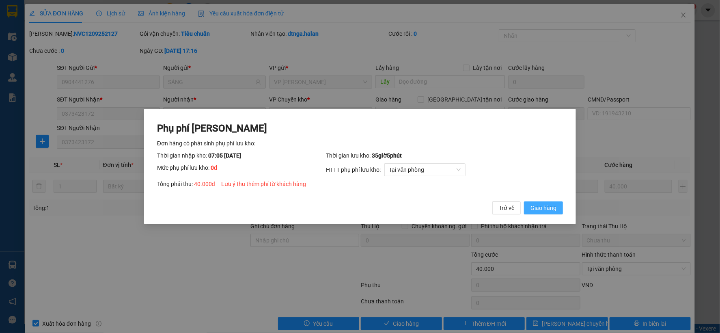
click at [537, 207] on span "Giao hàng" at bounding box center [543, 207] width 26 height 9
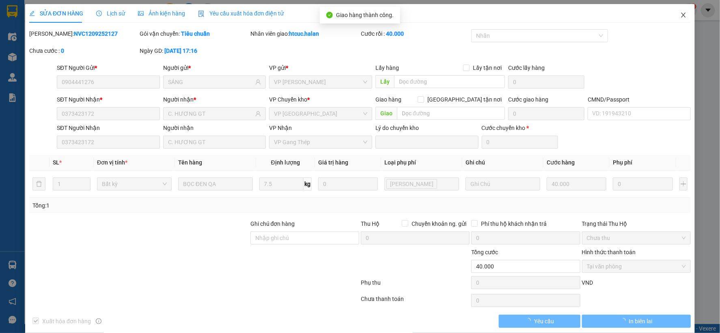
click at [680, 14] on icon "close" at bounding box center [683, 15] width 6 height 6
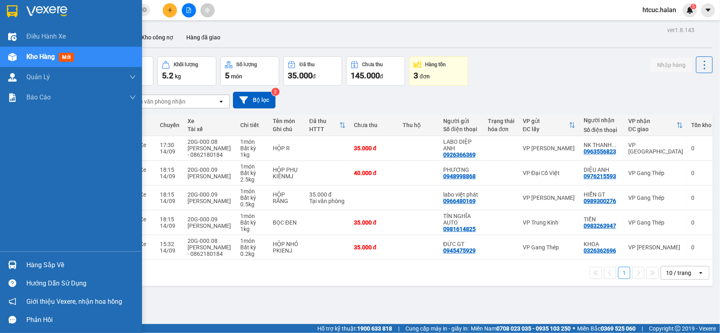
drag, startPoint x: 11, startPoint y: 260, endPoint x: 35, endPoint y: 260, distance: 23.9
click at [12, 260] on img at bounding box center [12, 264] width 9 height 9
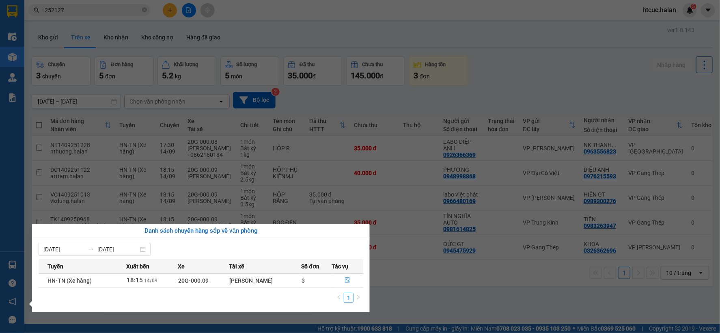
click at [346, 281] on icon "file-done" at bounding box center [347, 280] width 6 height 6
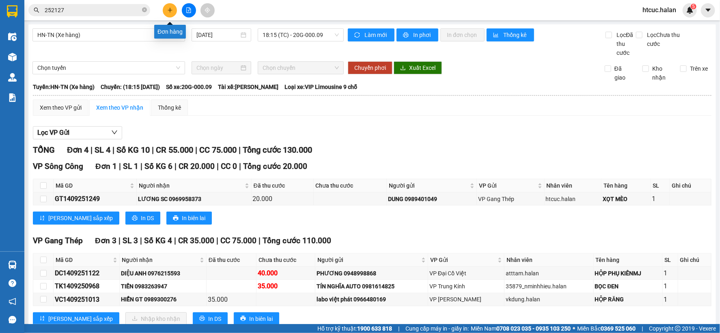
click at [172, 10] on icon "plus" at bounding box center [170, 10] width 4 height 0
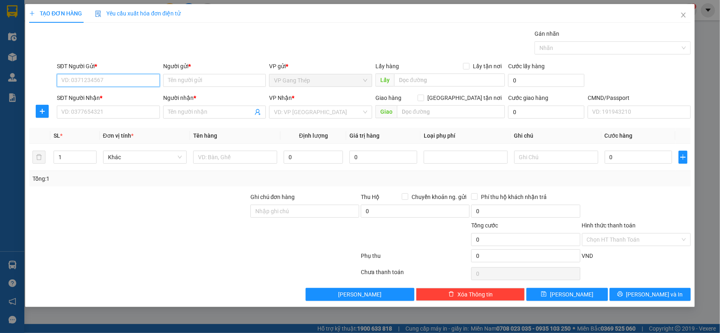
click at [134, 80] on input "SĐT Người Gửi *" at bounding box center [108, 80] width 103 height 13
type input "0963556823"
click at [109, 95] on div "0963556823 - NK THANH TÂM" at bounding box center [108, 96] width 93 height 9
type input "NK THANH TÂM"
type input "0963556823"
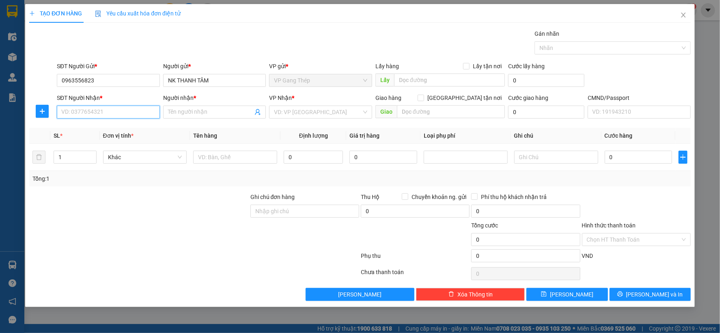
click at [113, 111] on input "SĐT Người Nhận *" at bounding box center [108, 111] width 103 height 13
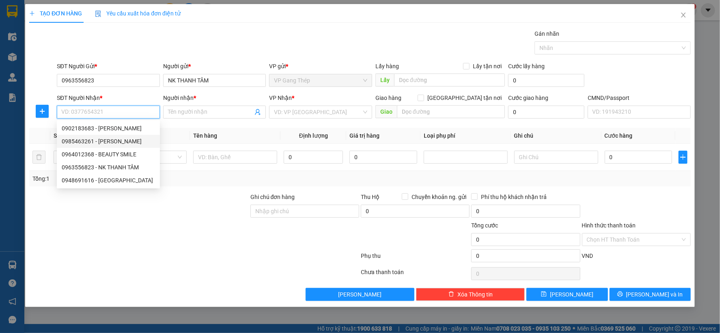
click at [123, 143] on div "0985463261 - [PERSON_NAME]" at bounding box center [108, 141] width 93 height 9
type input "0985463261"
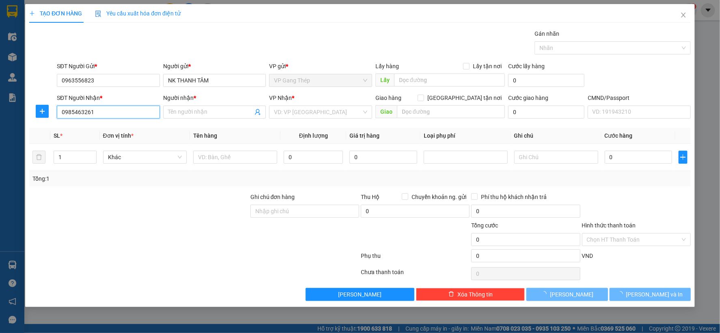
type input "[PERSON_NAME]"
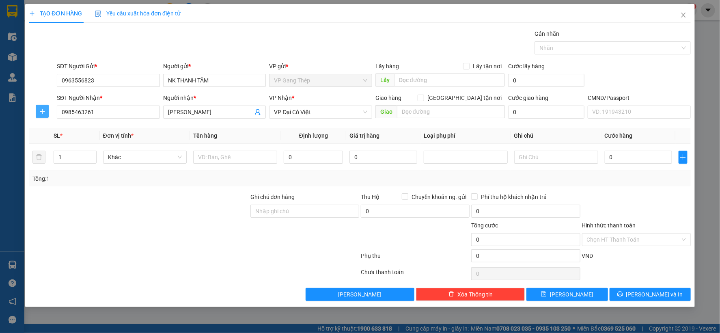
click at [47, 113] on span "plus" at bounding box center [42, 111] width 12 height 6
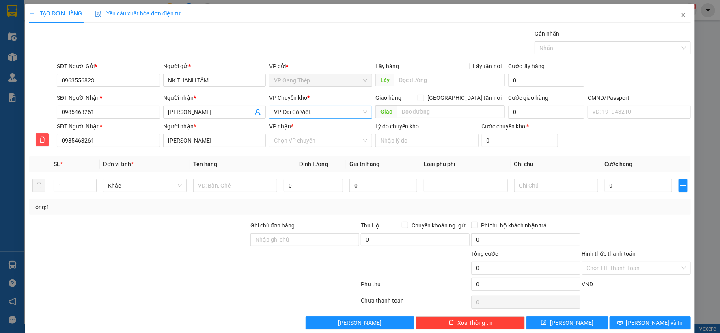
click at [338, 114] on span "VP Đại Cồ Việt" at bounding box center [320, 112] width 93 height 12
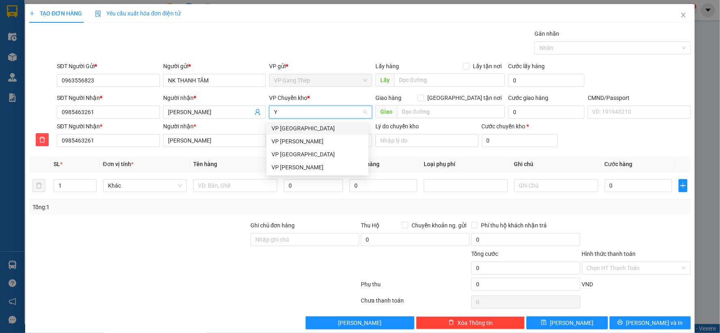
type input "YÊ"
drag, startPoint x: 288, startPoint y: 129, endPoint x: 289, endPoint y: 141, distance: 12.2
click at [288, 129] on div "VP [GEOGRAPHIC_DATA]" at bounding box center [317, 128] width 92 height 9
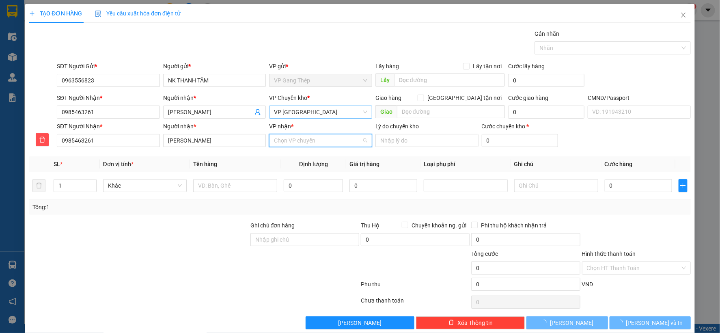
click at [303, 140] on input "VP nhận *" at bounding box center [318, 140] width 88 height 12
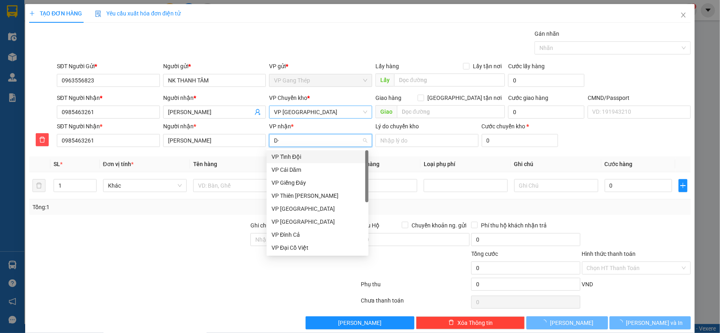
type input "D"
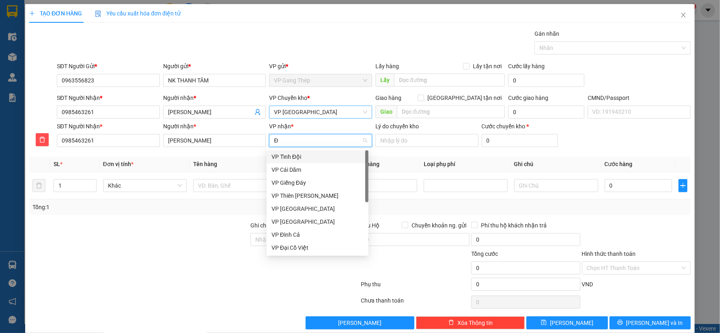
type input "ĐA"
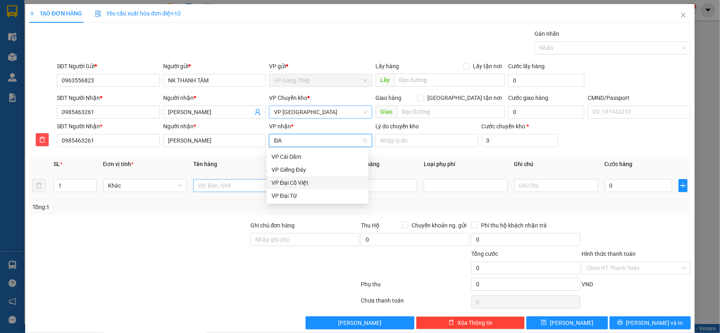
drag, startPoint x: 294, startPoint y: 183, endPoint x: 249, endPoint y: 185, distance: 44.3
click at [293, 183] on div "VP Đại Cồ Việt" at bounding box center [317, 182] width 92 height 9
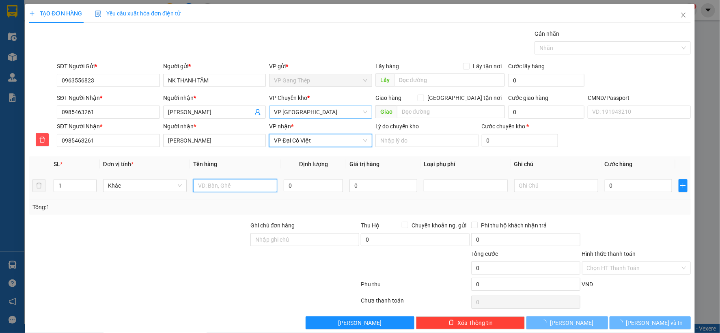
click at [241, 186] on input "text" at bounding box center [235, 185] width 84 height 13
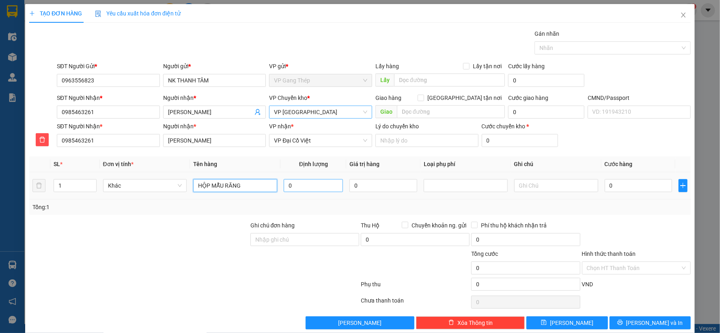
type input "HỘP MẪU RĂNG"
click at [324, 186] on input "0" at bounding box center [313, 185] width 59 height 13
click at [172, 183] on span "Khác" at bounding box center [145, 185] width 74 height 12
type input "0.2"
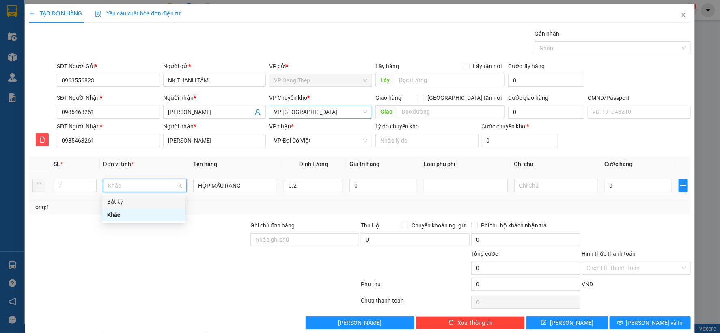
click at [114, 199] on div "Bất kỳ" at bounding box center [143, 201] width 73 height 9
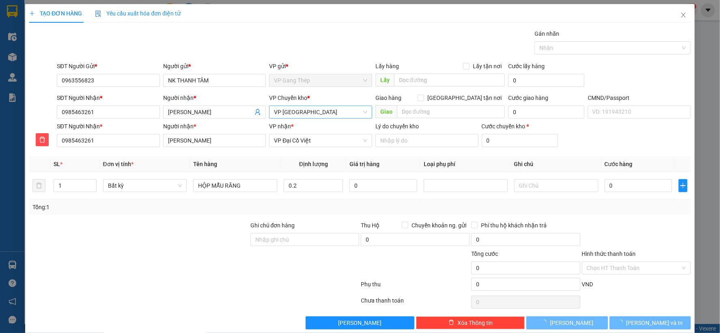
click at [652, 211] on div "Tổng: 1" at bounding box center [359, 206] width 655 height 9
type input "35.000"
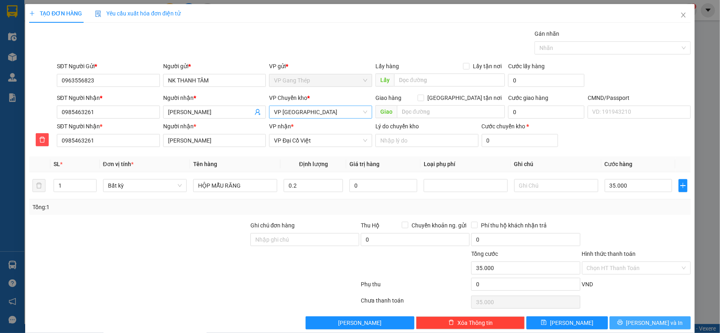
click at [647, 322] on span "[PERSON_NAME] và In" at bounding box center [654, 322] width 57 height 9
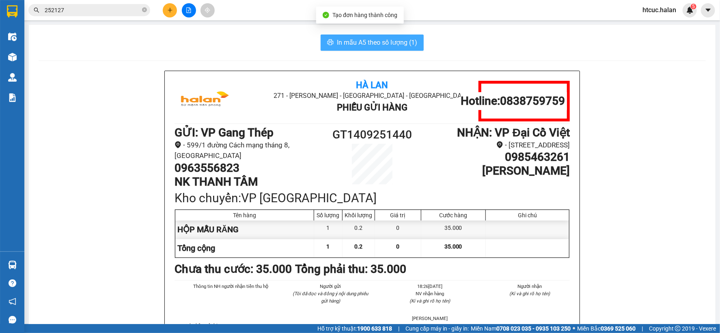
click at [391, 42] on span "In mẫu A5 theo số lượng (1)" at bounding box center [377, 42] width 80 height 10
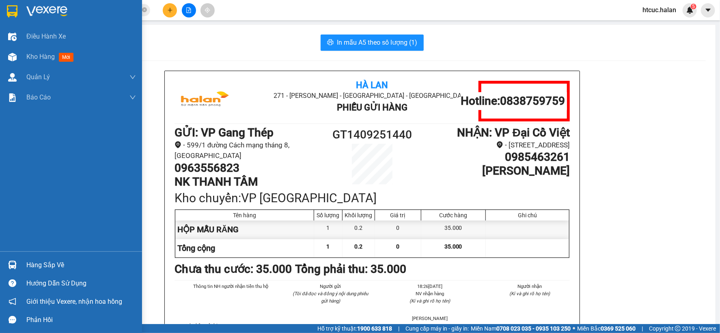
click at [10, 264] on img at bounding box center [12, 264] width 9 height 9
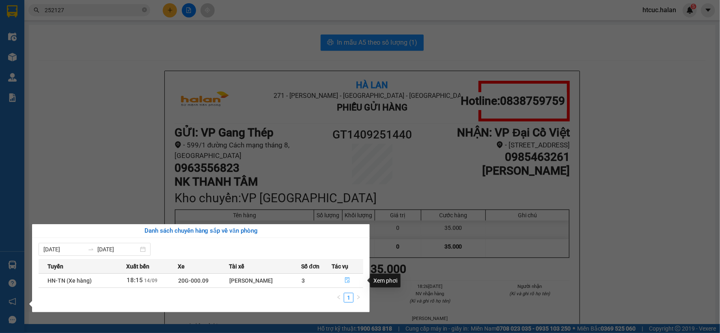
click at [348, 277] on icon "file-done" at bounding box center [347, 280] width 6 height 6
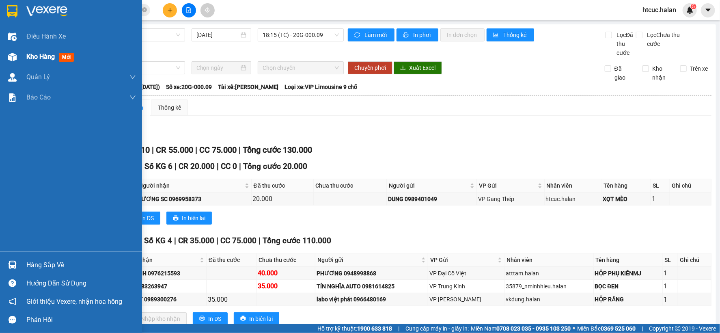
click at [13, 61] on div at bounding box center [12, 57] width 14 height 14
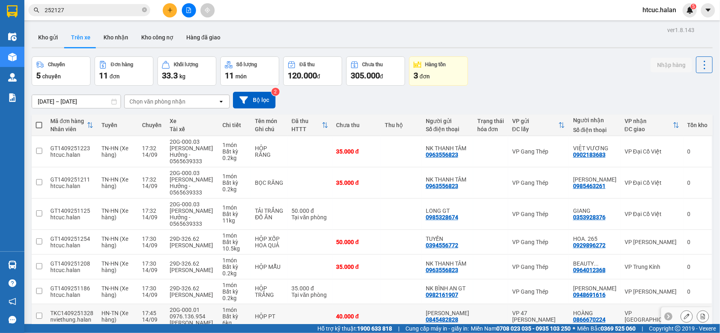
scroll to position [100, 0]
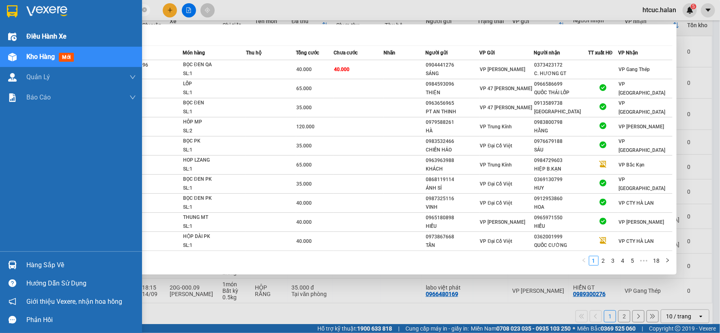
drag, startPoint x: 96, startPoint y: 11, endPoint x: 0, endPoint y: 30, distance: 98.0
click at [0, 30] on section "Kết quả tìm kiếm ( 173 ) Bộ lọc Mã ĐH Trạng thái Món hàng Thu hộ Tổng cước Chưa…" at bounding box center [360, 166] width 720 height 333
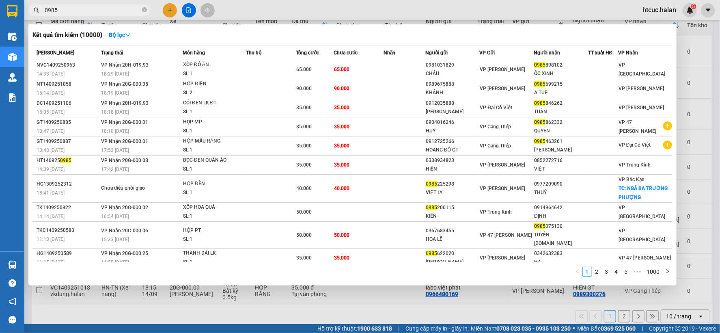
type input "0985"
click at [356, 309] on div at bounding box center [360, 166] width 720 height 333
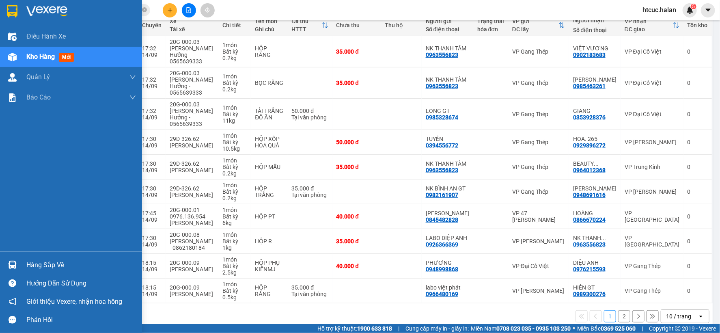
click at [11, 260] on img at bounding box center [12, 264] width 9 height 9
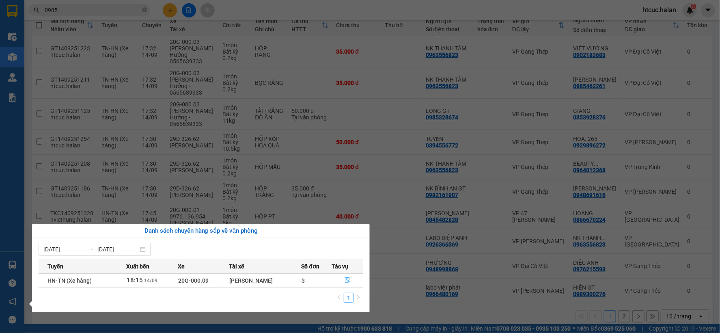
click at [349, 278] on icon "file-done" at bounding box center [347, 280] width 5 height 6
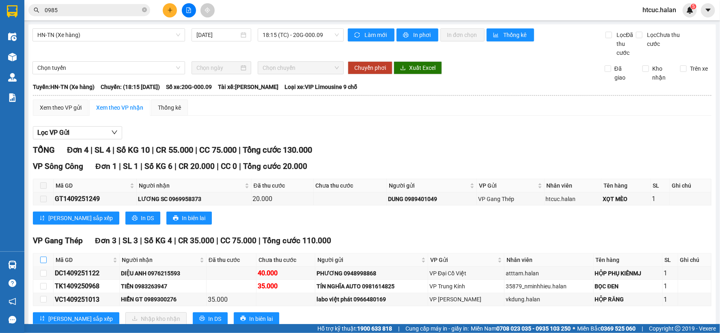
click at [42, 261] on input "checkbox" at bounding box center [43, 259] width 6 height 6
checkbox input "true"
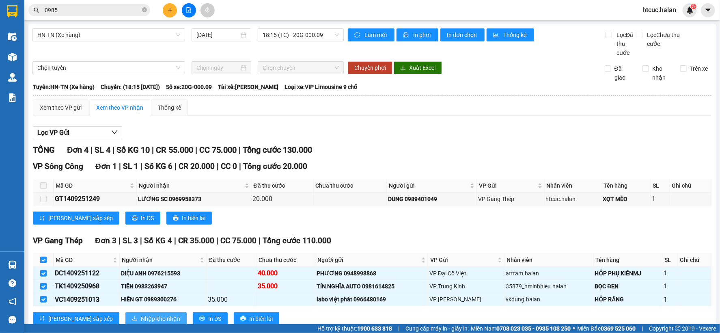
click at [141, 314] on span "Nhập kho nhận" at bounding box center [160, 318] width 39 height 9
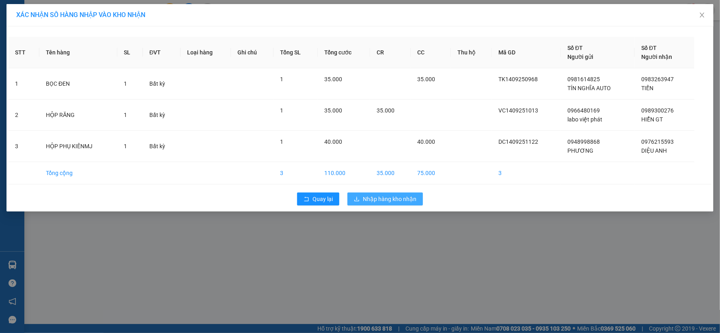
click at [398, 203] on span "Nhập hàng kho nhận" at bounding box center [390, 198] width 54 height 9
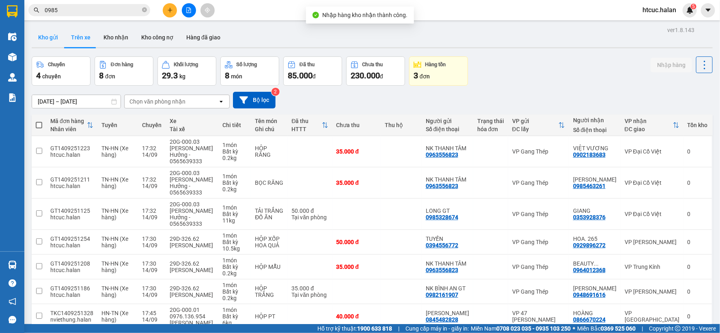
click at [52, 37] on button "Kho gửi" at bounding box center [48, 37] width 33 height 19
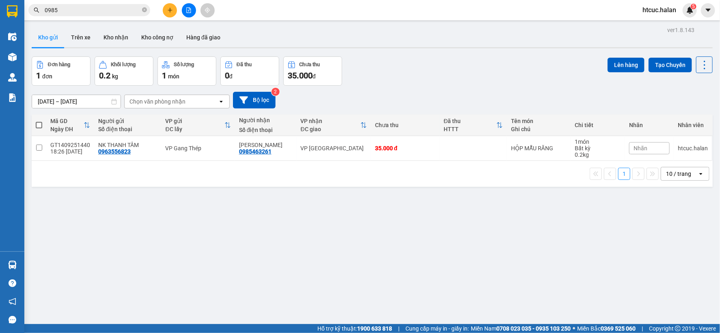
click at [41, 124] on span at bounding box center [39, 125] width 6 height 6
click at [39, 121] on input "checkbox" at bounding box center [39, 121] width 0 height 0
checkbox input "true"
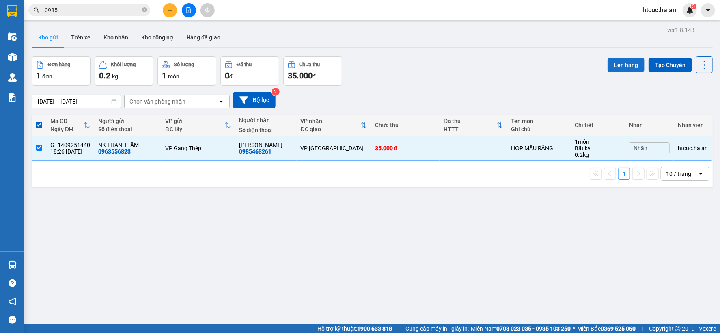
click at [628, 62] on button "Lên hàng" at bounding box center [625, 65] width 37 height 15
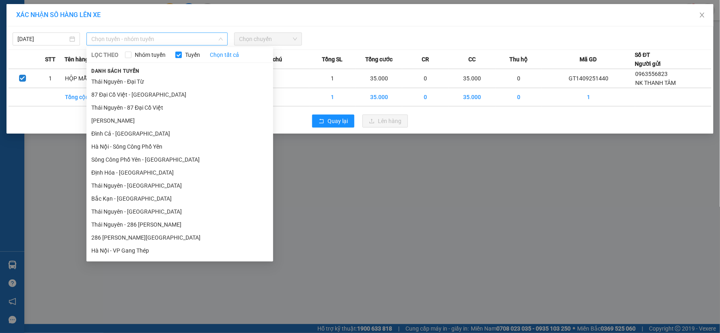
click at [199, 38] on span "Chọn tuyến - nhóm tuyến" at bounding box center [156, 39] width 131 height 12
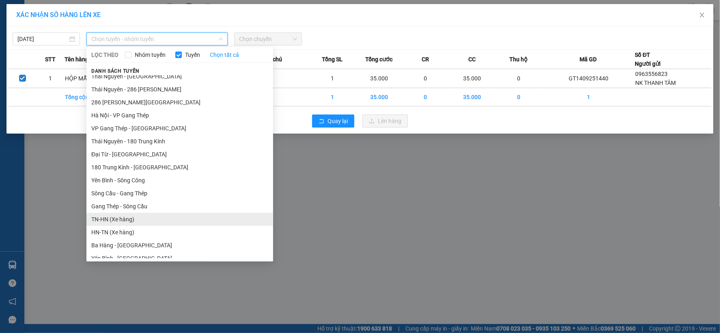
scroll to position [180, 0]
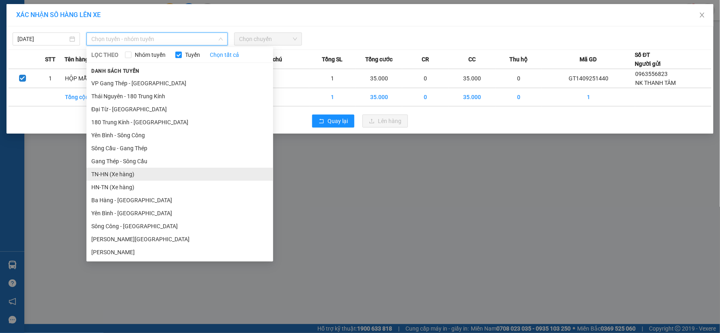
click at [102, 174] on li "TN-HN (Xe hàng)" at bounding box center [179, 174] width 187 height 13
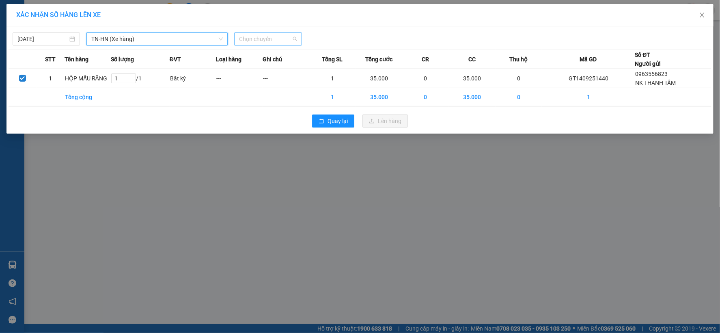
click at [292, 35] on span "Chọn chuyến" at bounding box center [268, 39] width 58 height 12
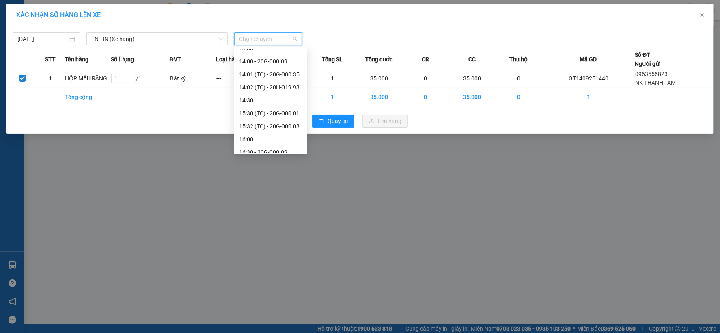
scroll to position [247, 0]
click at [284, 148] on div "18:00 (TC) - 20G-000.09" at bounding box center [270, 146] width 63 height 9
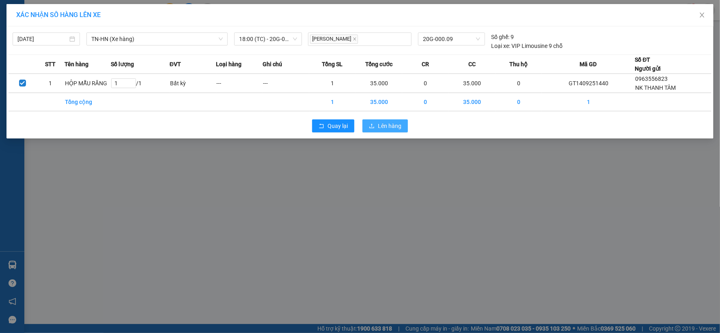
click at [394, 123] on span "Lên hàng" at bounding box center [390, 125] width 24 height 9
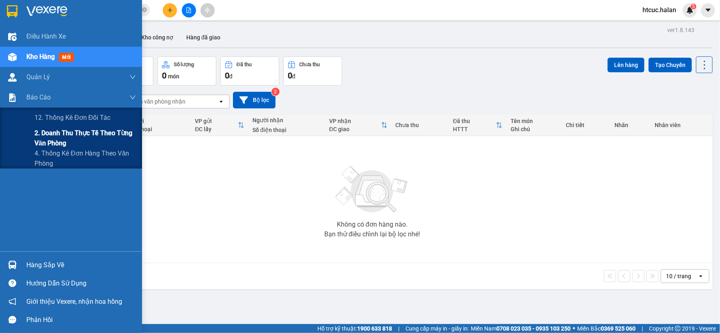
click at [43, 144] on span "2. Doanh thu thực tế theo từng văn phòng" at bounding box center [84, 138] width 101 height 20
